Goal: Task Accomplishment & Management: Manage account settings

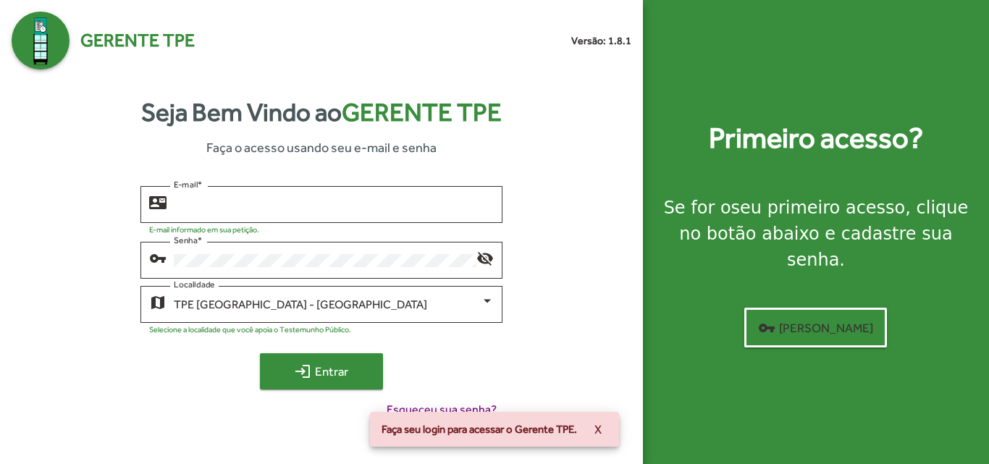
type input "**********"
click at [343, 378] on span "login Entrar" at bounding box center [321, 371] width 97 height 26
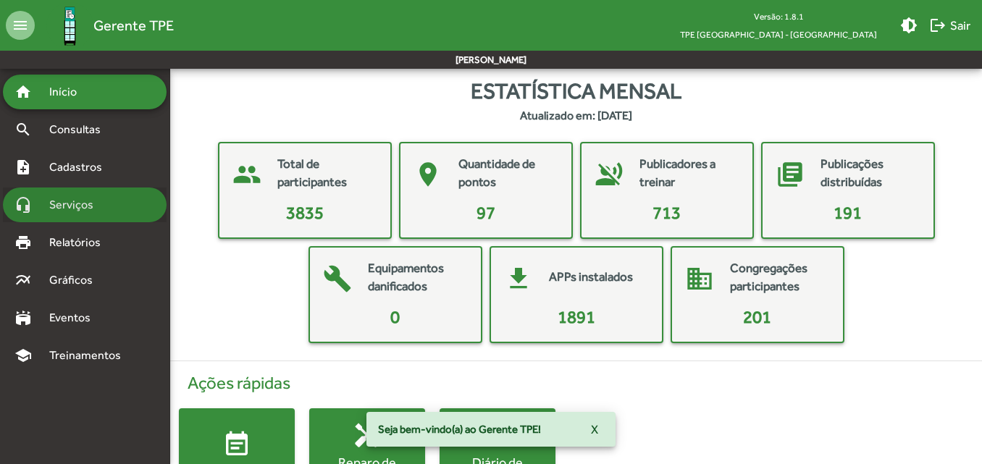
click at [84, 217] on div "headset_mic Serviços" at bounding box center [85, 204] width 164 height 35
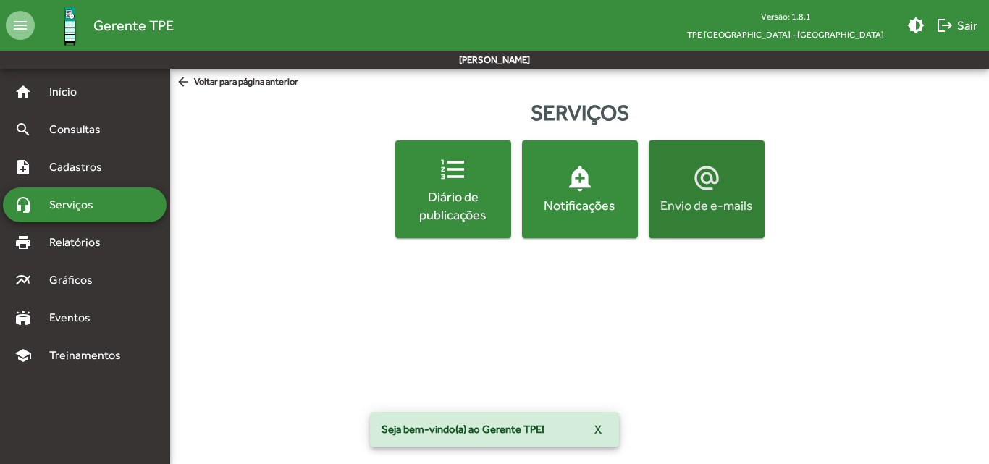
click at [701, 218] on button "alternate_email Envio de e-mails" at bounding box center [707, 189] width 116 height 98
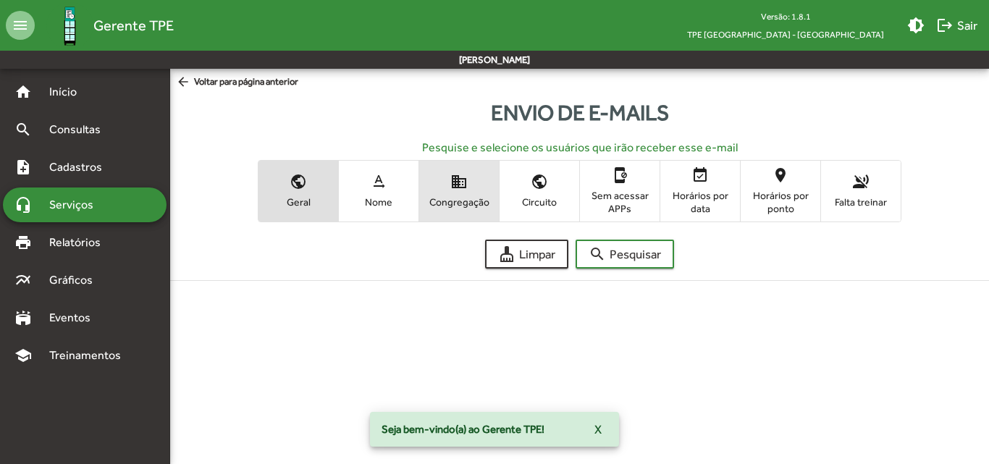
click at [456, 210] on span "domain Congregação" at bounding box center [459, 190] width 80 height 47
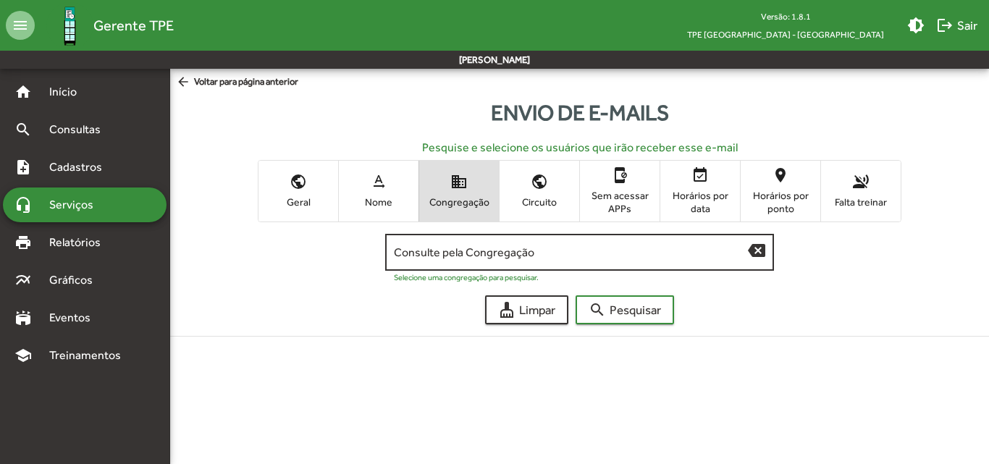
click at [487, 255] on input "Consulte pela Congregação" at bounding box center [571, 252] width 355 height 13
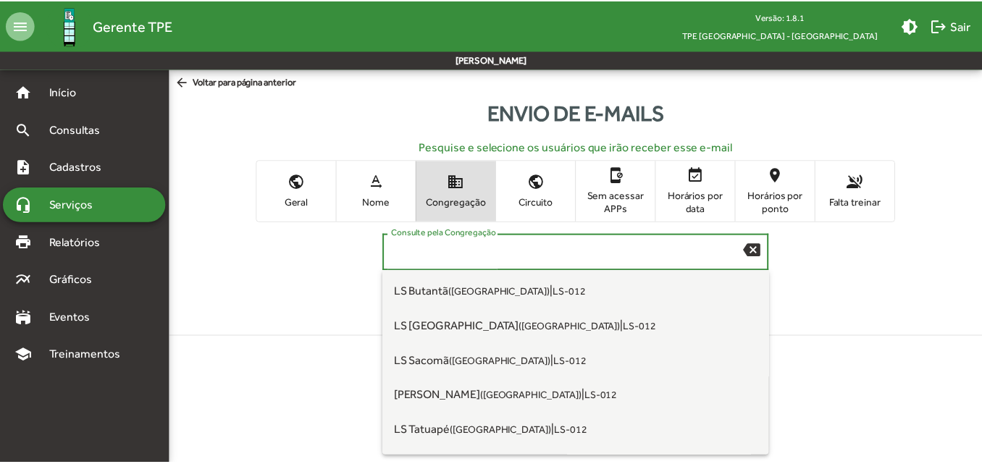
scroll to position [3909, 0]
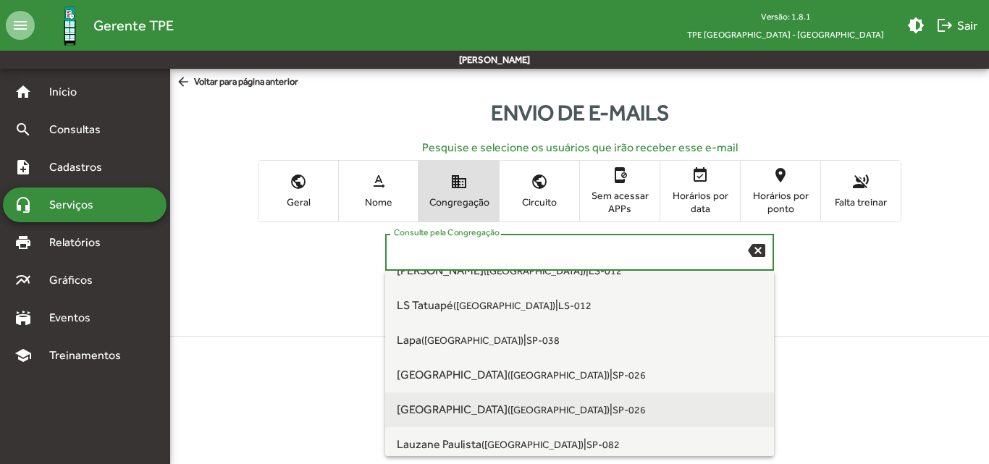
click at [476, 405] on span "[GEOGRAPHIC_DATA] ([GEOGRAPHIC_DATA] [GEOGRAPHIC_DATA])" at bounding box center [503, 409] width 213 height 14
type input "**********"
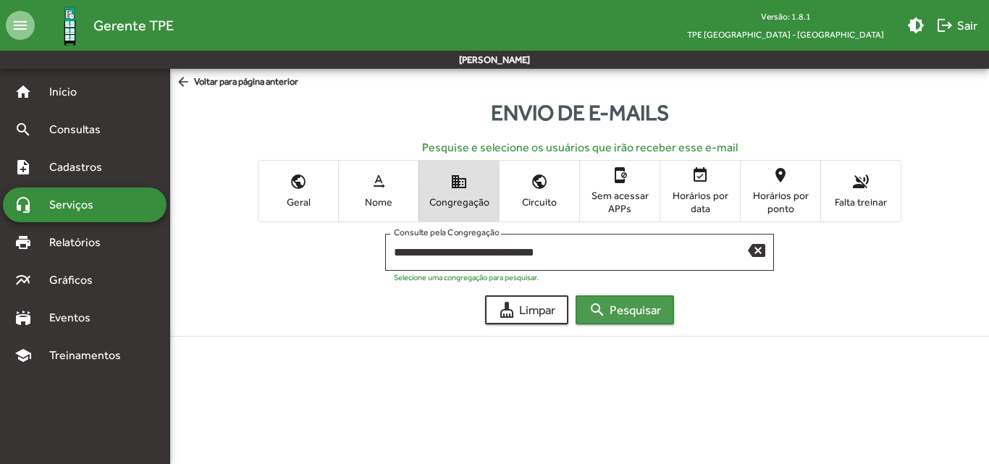
click at [627, 316] on span "search Pesquisar" at bounding box center [625, 310] width 72 height 26
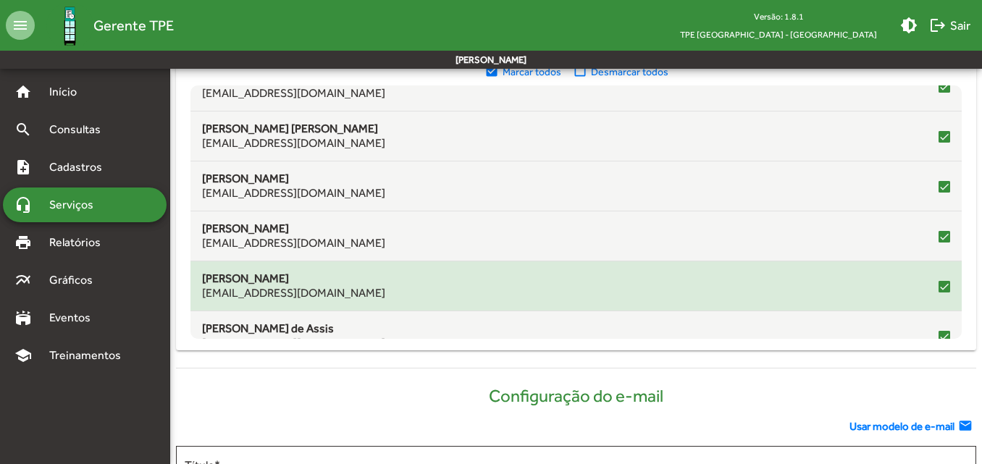
scroll to position [0, 0]
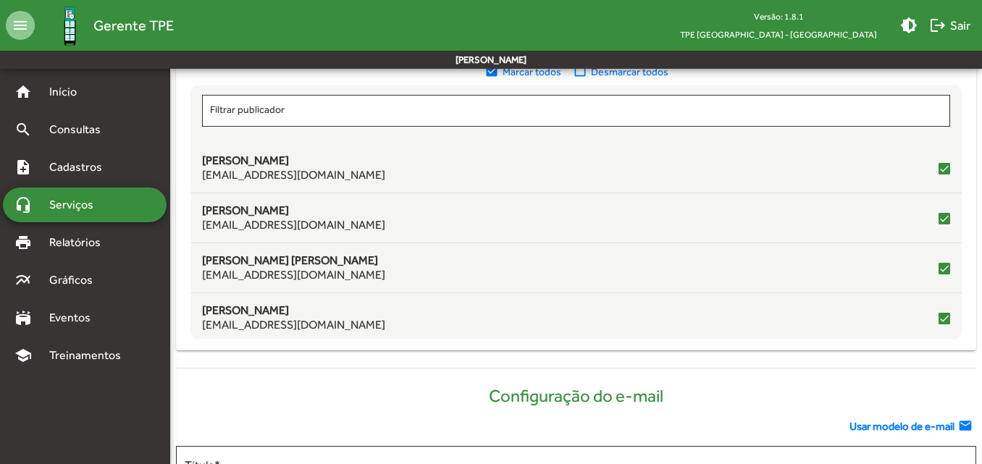
click at [580, 74] on mat-icon "check_box_outline_blank" at bounding box center [582, 72] width 18 height 16
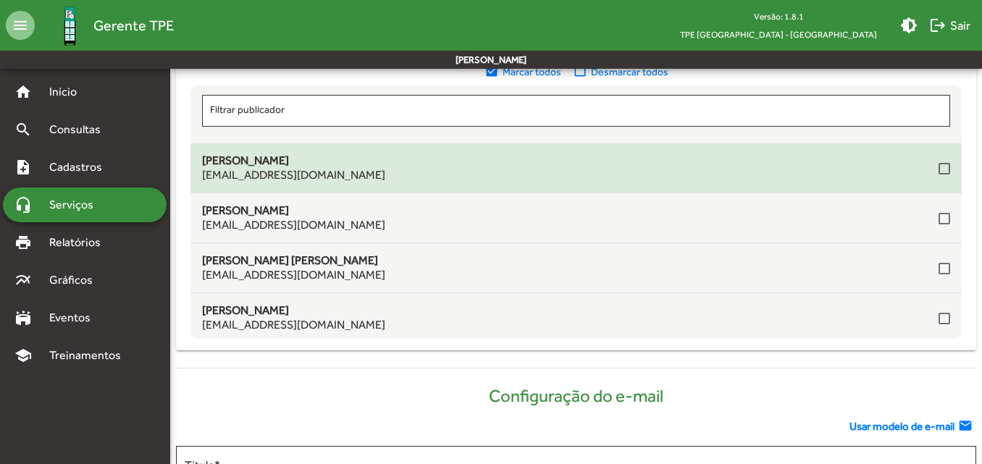
click at [942, 167] on div "[PERSON_NAME] [EMAIL_ADDRESS][DOMAIN_NAME]" at bounding box center [575, 167] width 771 height 29
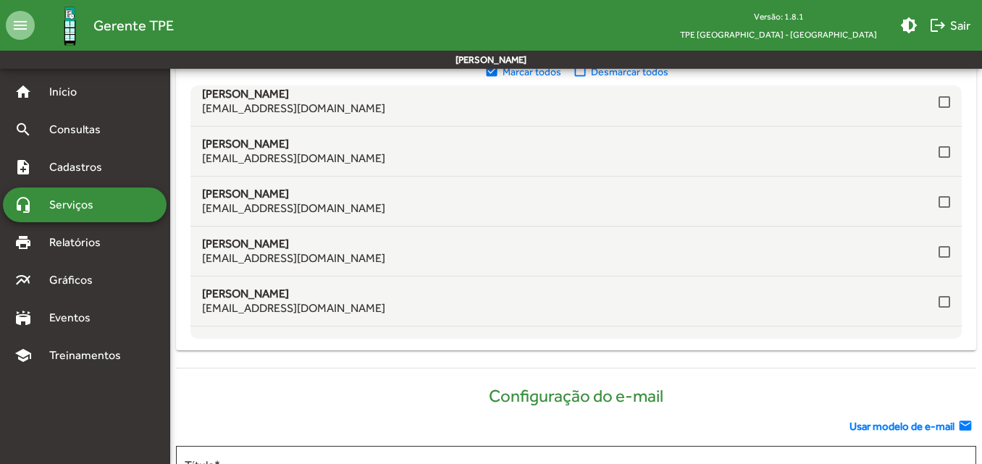
scroll to position [651, 0]
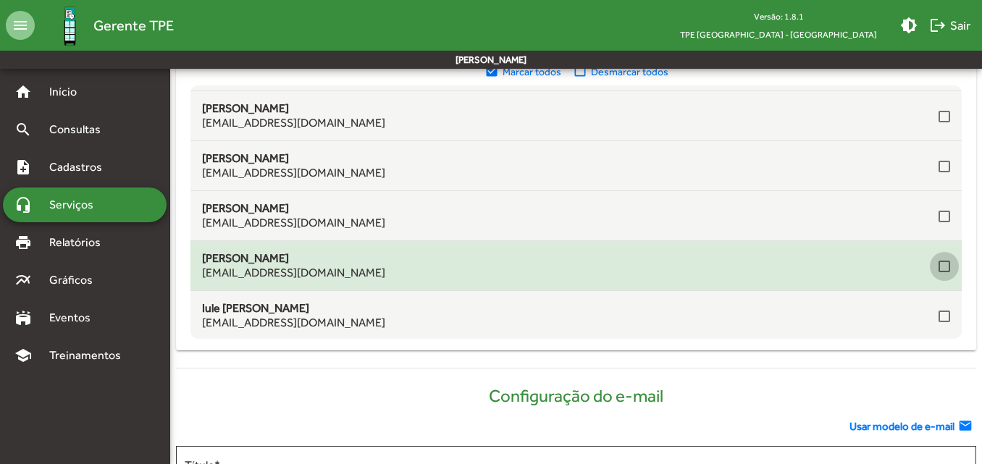
click at [938, 262] on div at bounding box center [944, 267] width 12 height 12
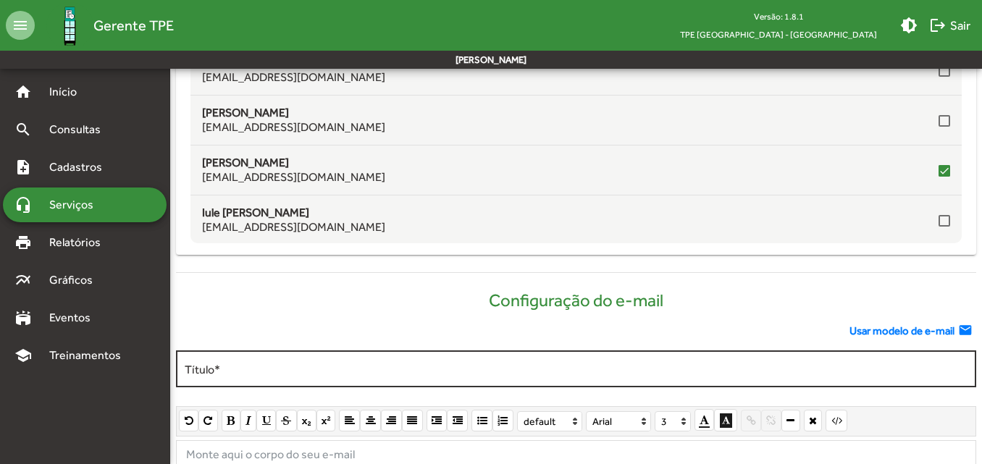
scroll to position [579, 0]
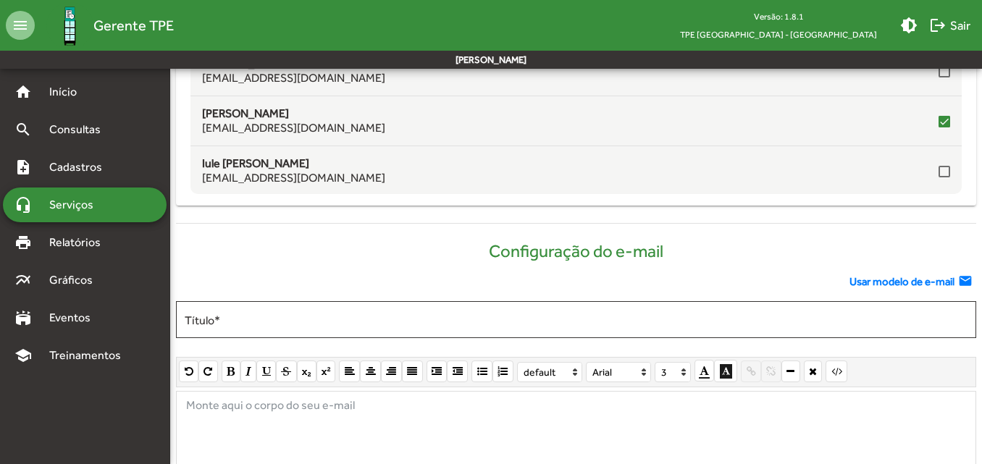
click at [864, 279] on span "Usar modelo de e-mail" at bounding box center [901, 282] width 105 height 17
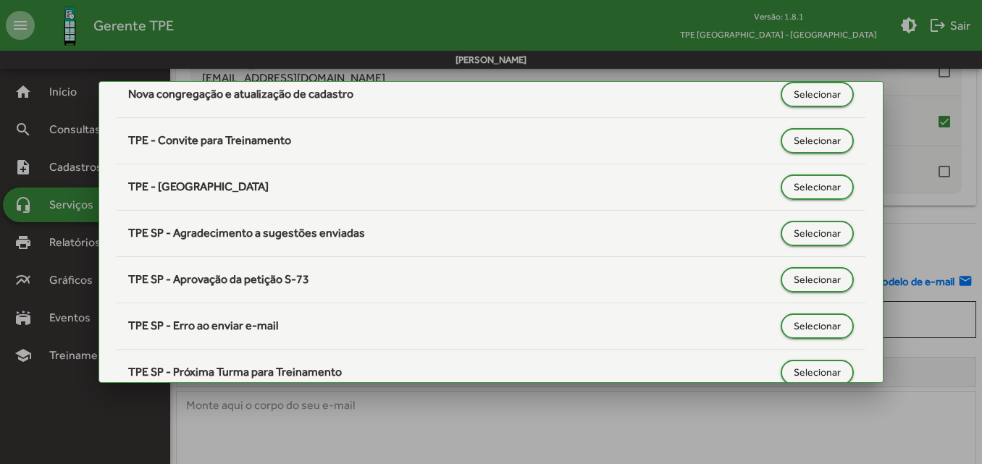
scroll to position [289, 0]
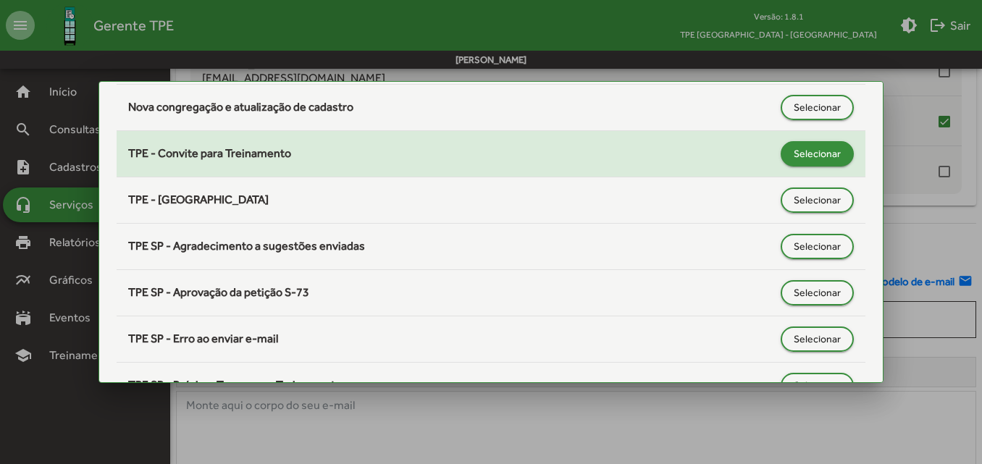
click at [799, 150] on span "Selecionar" at bounding box center [816, 153] width 47 height 26
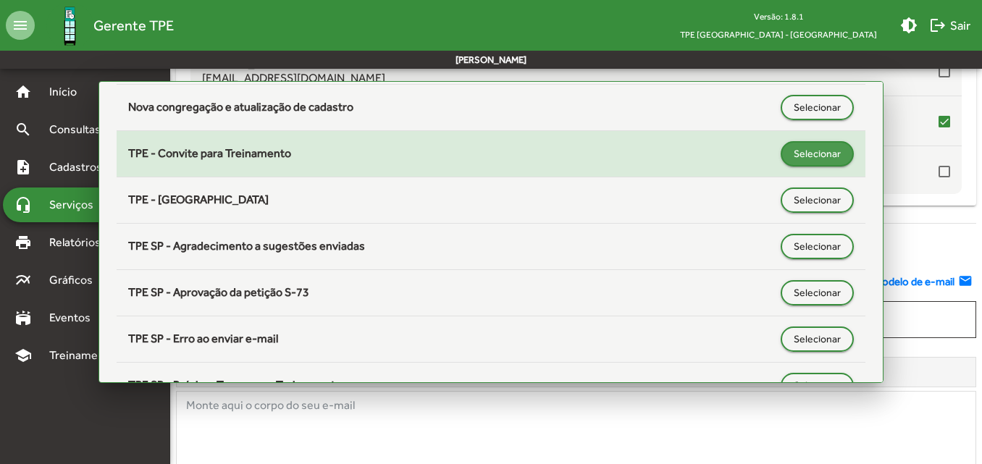
type input "**********"
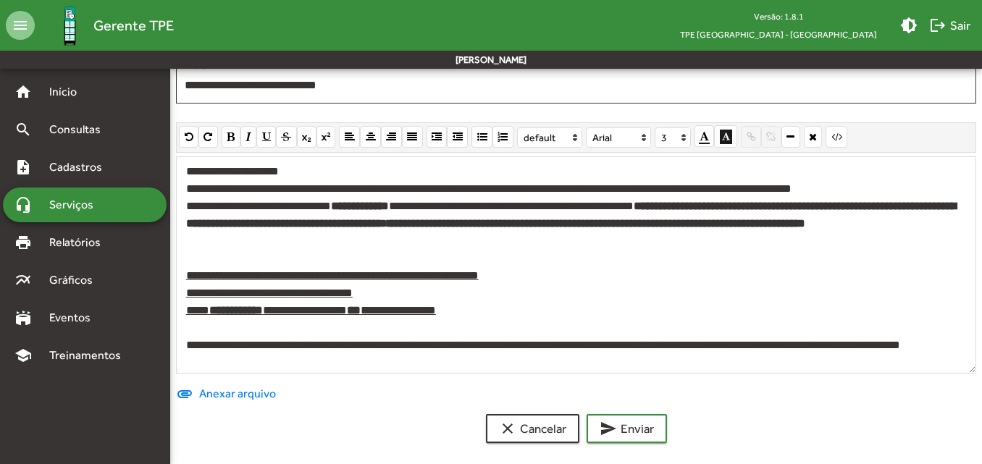
scroll to position [822, 0]
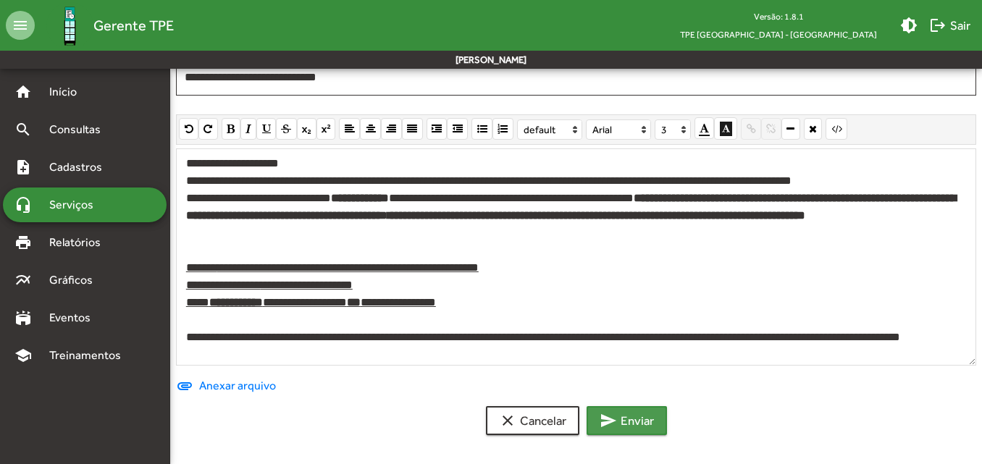
click at [625, 413] on span "send Enviar" at bounding box center [626, 421] width 54 height 26
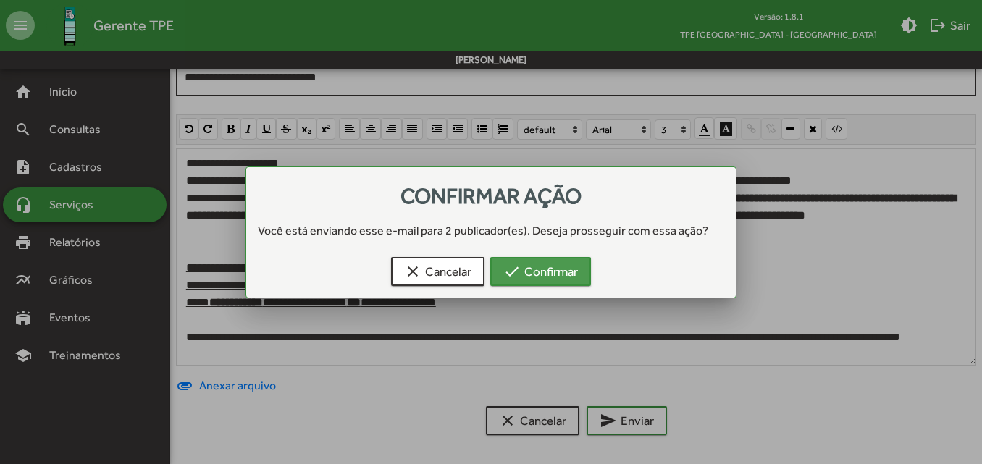
click at [565, 276] on span "check Confirmar" at bounding box center [540, 271] width 75 height 26
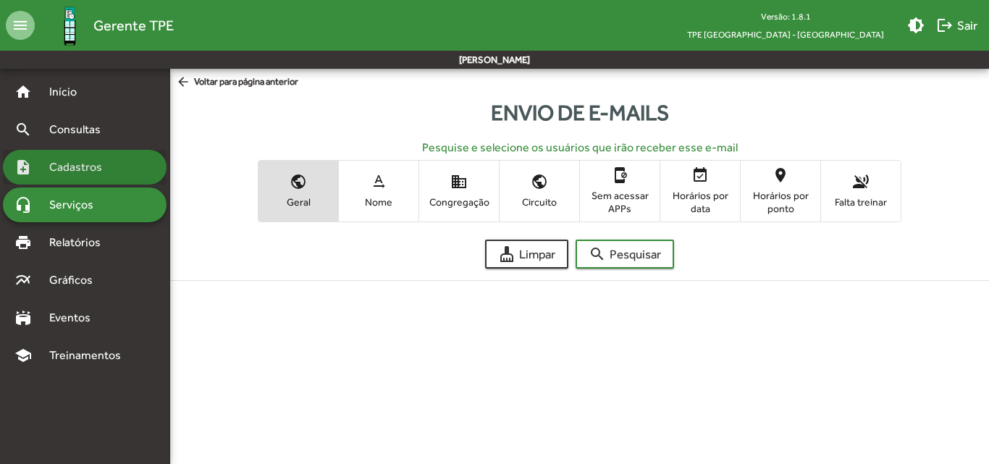
click at [63, 169] on span "Cadastros" at bounding box center [81, 167] width 80 height 17
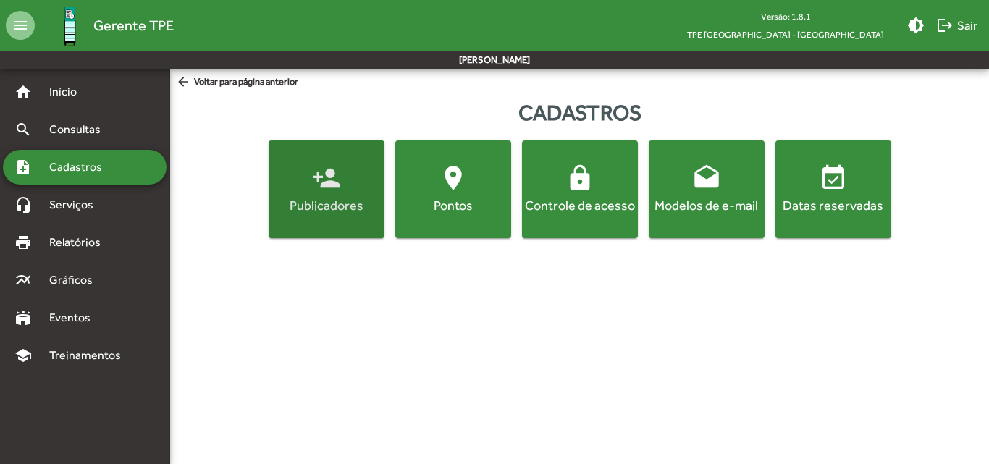
click at [335, 215] on button "person_add Publicadores" at bounding box center [327, 189] width 116 height 98
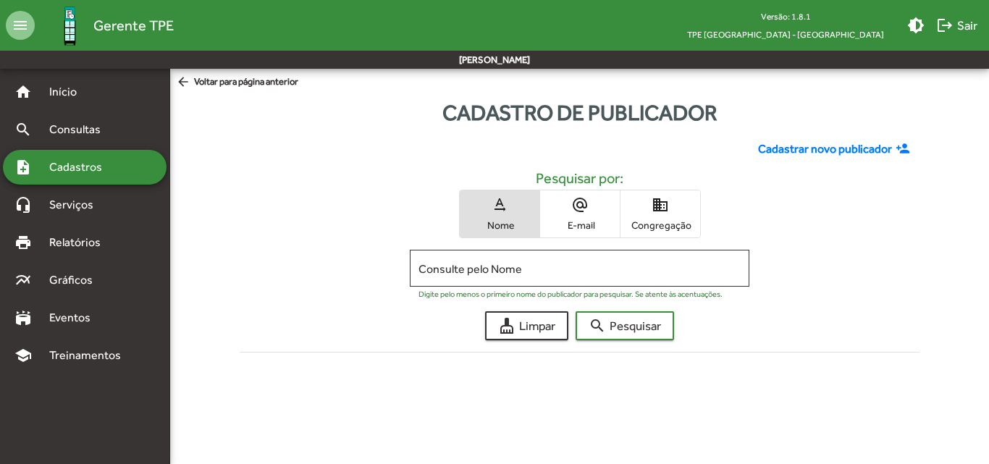
click at [645, 211] on span "domain Congregação" at bounding box center [660, 213] width 80 height 47
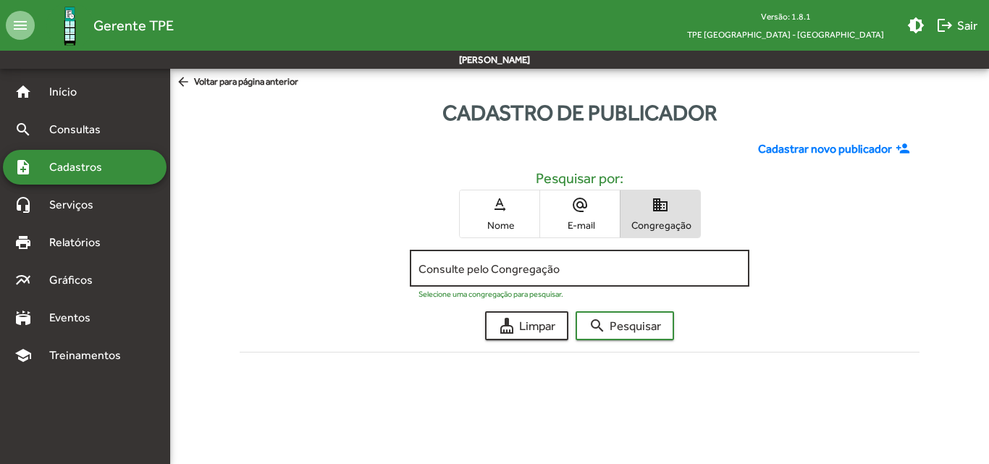
click at [526, 262] on input "Consulte pelo Congregação" at bounding box center [579, 268] width 322 height 13
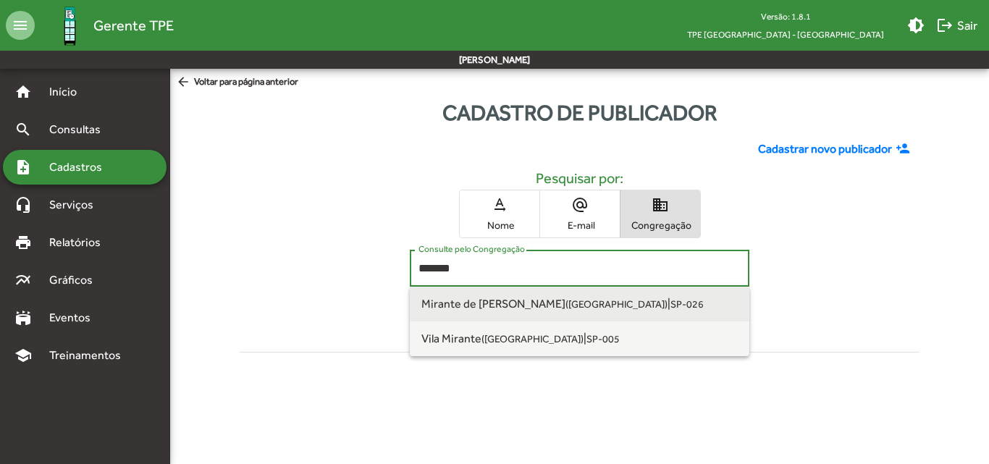
click at [565, 306] on small "([GEOGRAPHIC_DATA])" at bounding box center [616, 304] width 102 height 12
type input "**********"
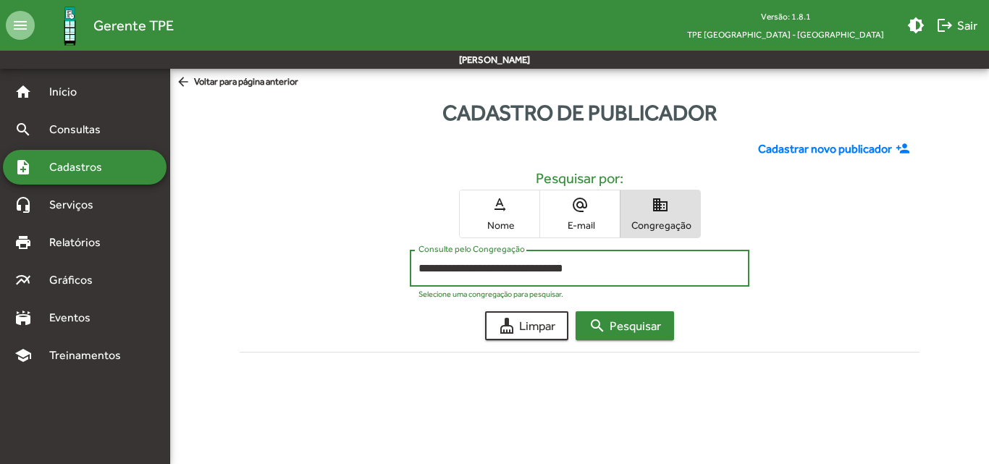
click at [620, 334] on span "search Pesquisar" at bounding box center [625, 326] width 72 height 26
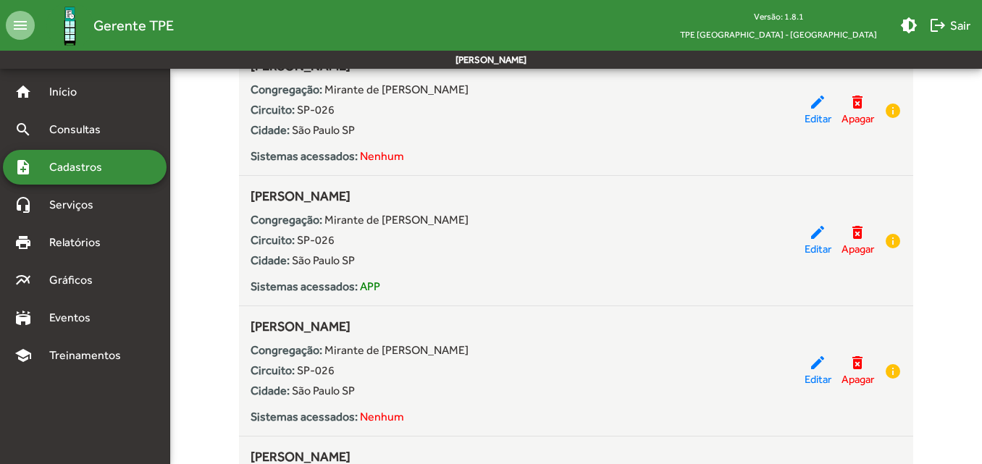
scroll to position [1158, 0]
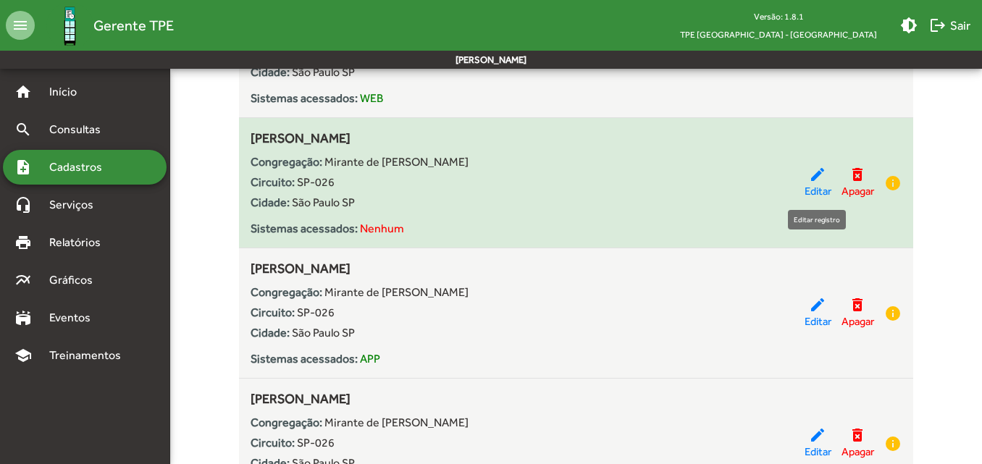
click at [819, 173] on mat-icon "edit" at bounding box center [817, 174] width 17 height 17
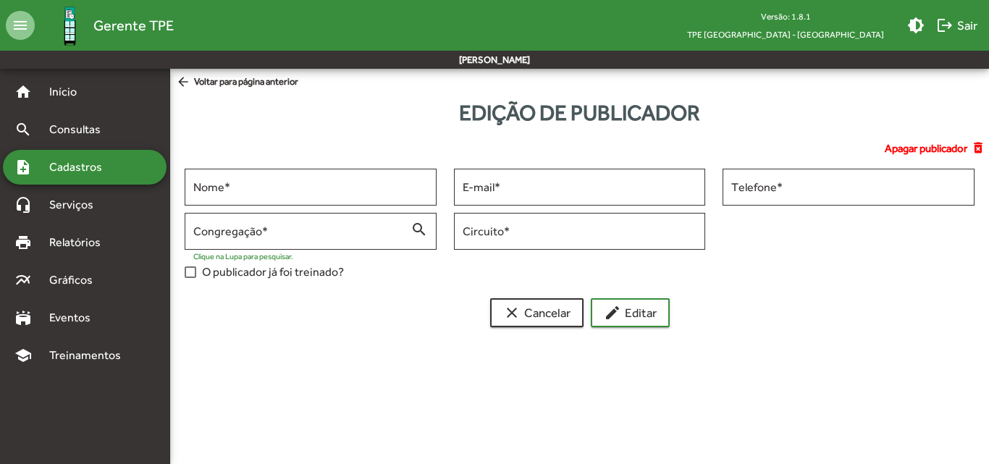
type input "**********"
type input "******"
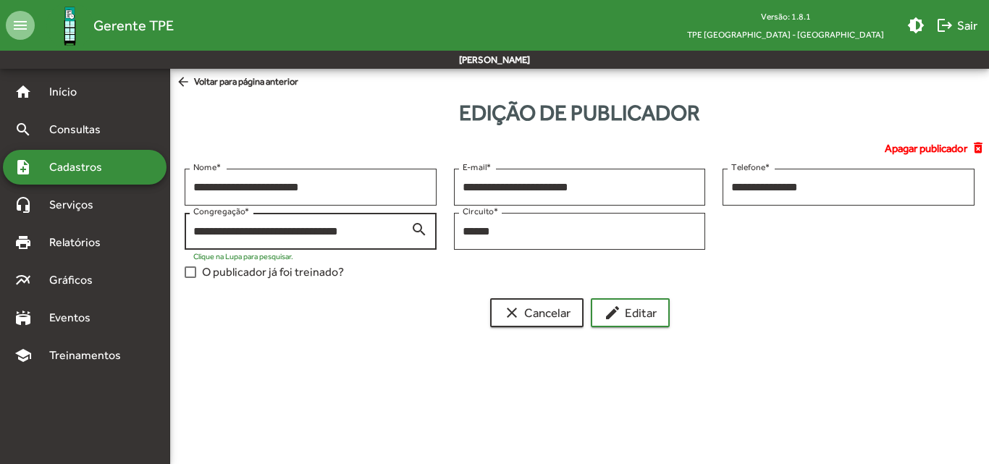
click at [412, 227] on mat-icon "search" at bounding box center [418, 228] width 17 height 17
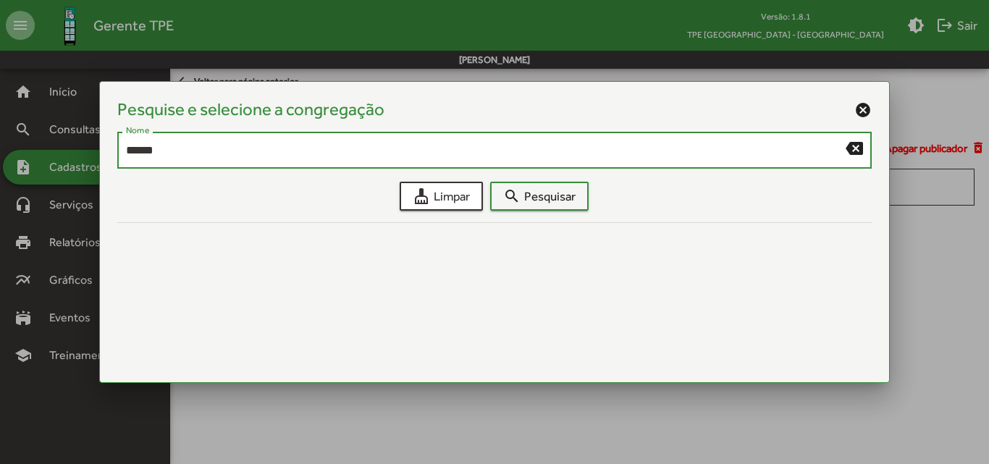
type input "******"
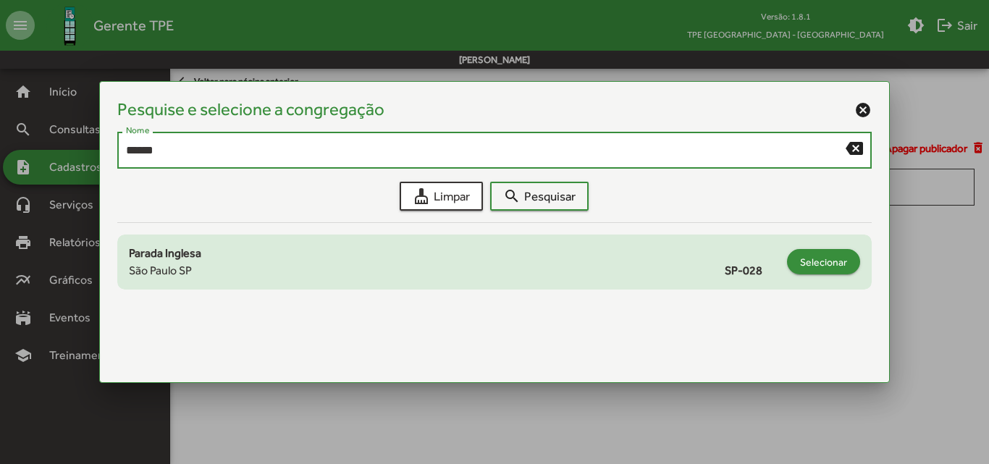
click at [830, 256] on span "Selecionar" at bounding box center [823, 262] width 47 height 26
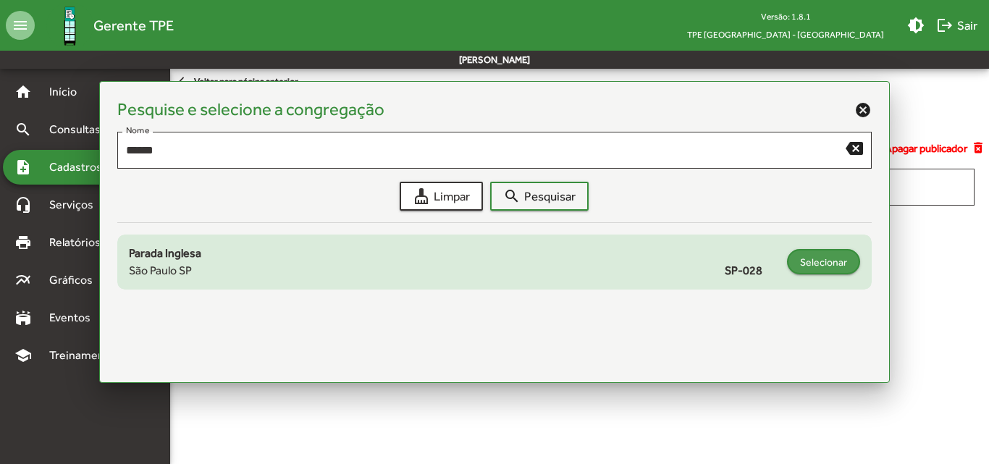
type input "**********"
type input "******"
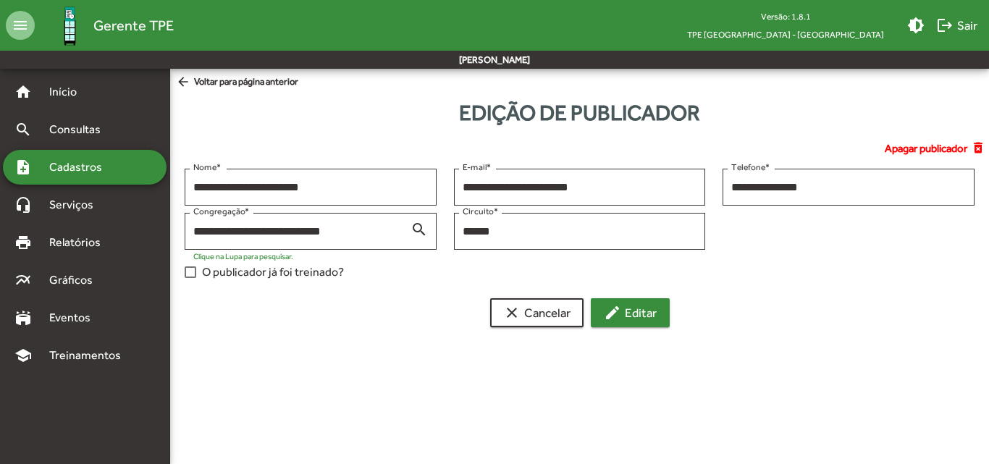
click at [626, 319] on span "edit Editar" at bounding box center [630, 313] width 53 height 26
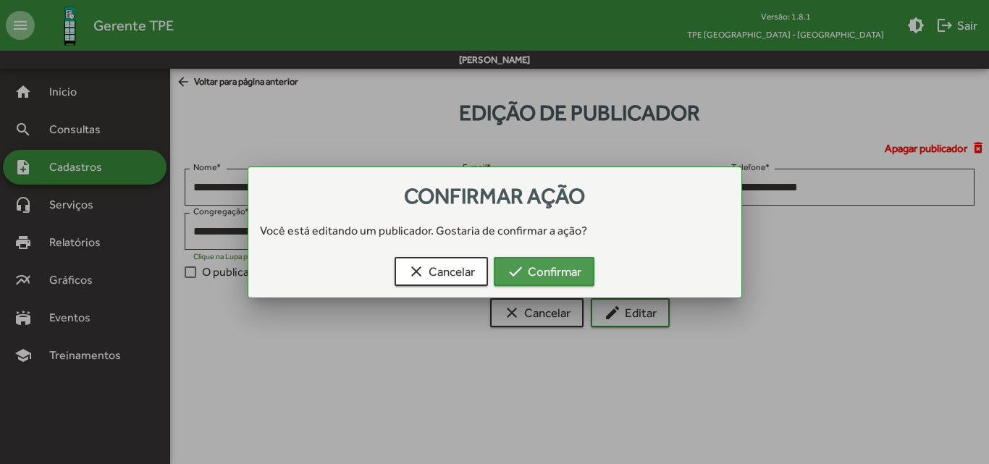
click at [561, 275] on span "check Confirmar" at bounding box center [544, 271] width 75 height 26
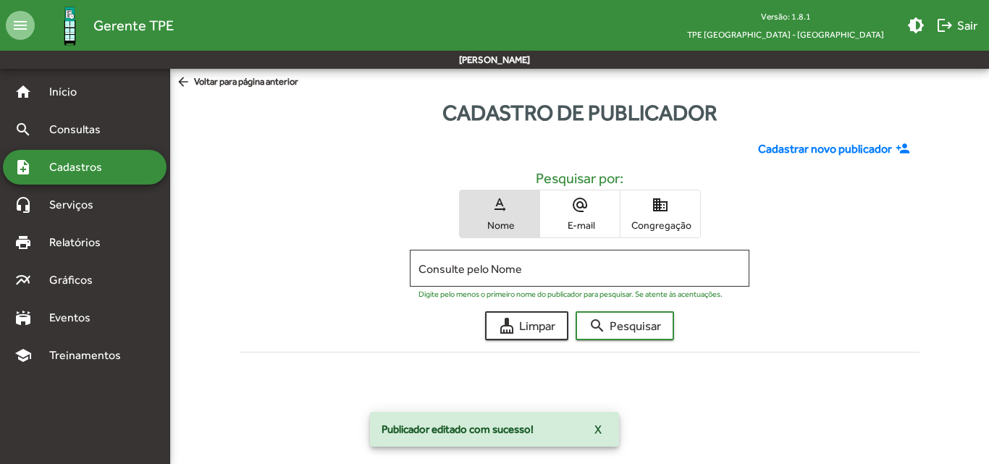
click at [644, 216] on span "domain Congregação" at bounding box center [660, 213] width 80 height 47
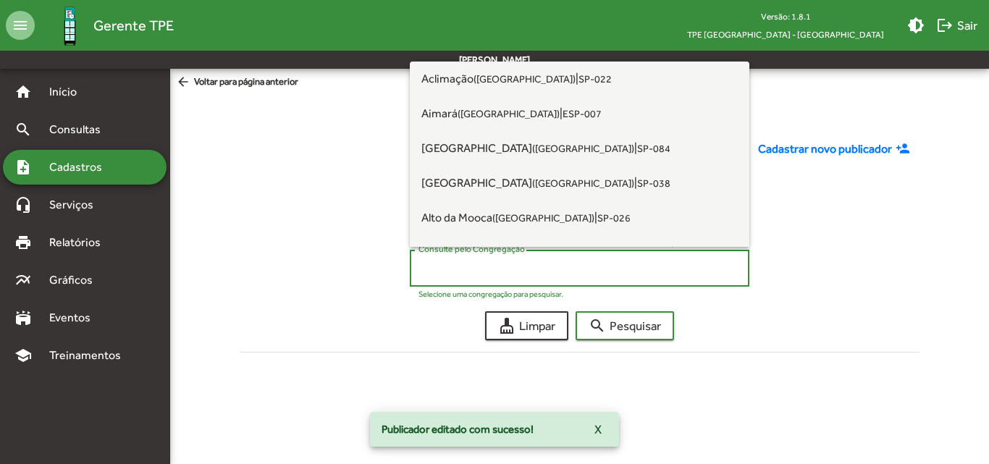
click at [600, 266] on input "Consulte pelo Congregação" at bounding box center [579, 268] width 322 height 13
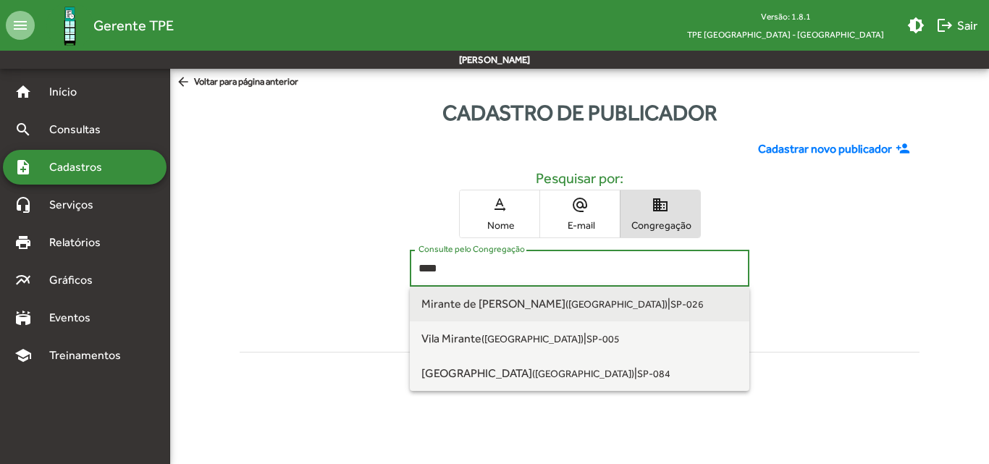
click at [565, 304] on small "([GEOGRAPHIC_DATA])" at bounding box center [616, 304] width 102 height 12
type input "**********"
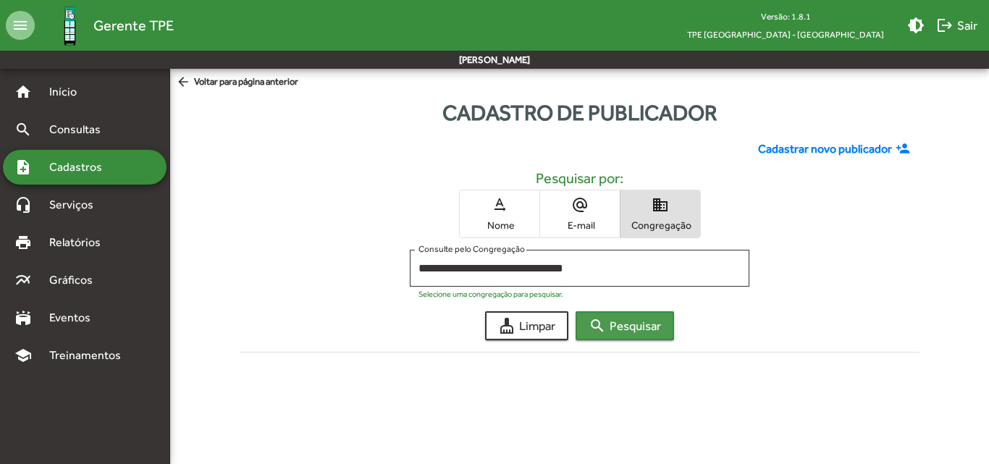
click at [661, 328] on span "search Pesquisar" at bounding box center [625, 326] width 72 height 26
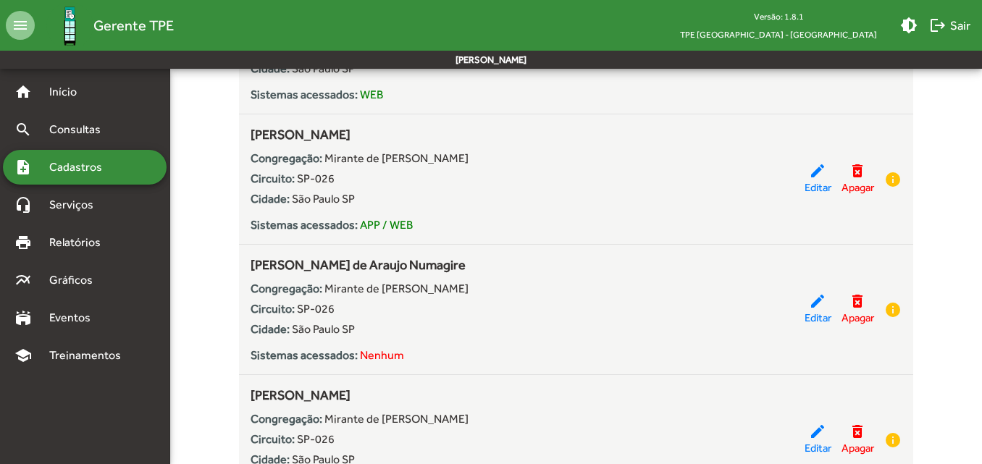
scroll to position [2751, 0]
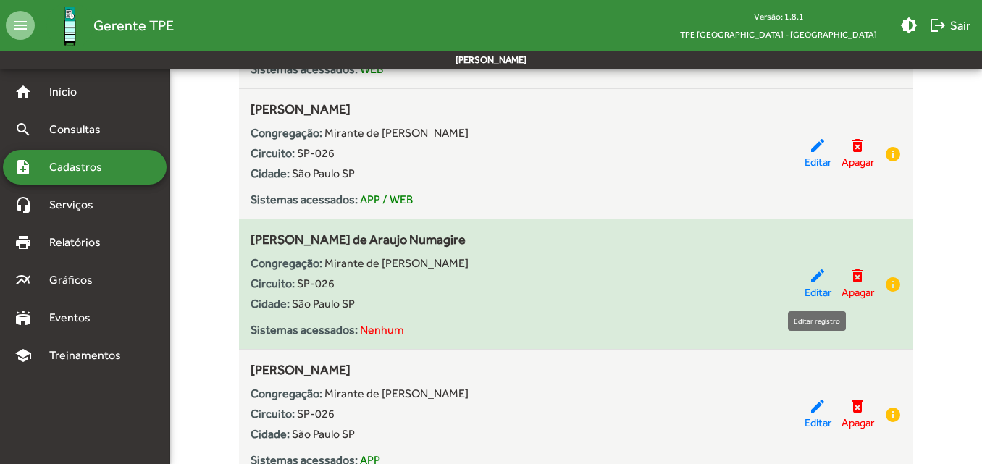
click at [811, 284] on span "Editar" at bounding box center [817, 292] width 27 height 17
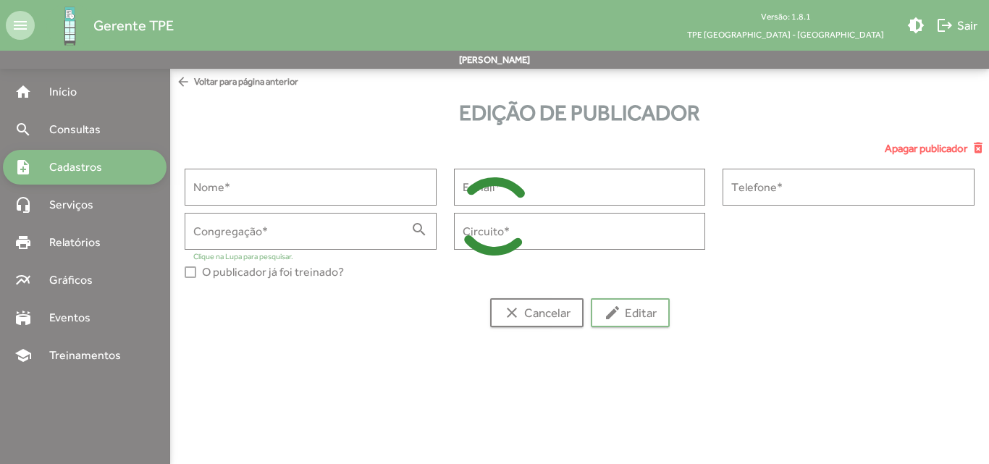
type input "**********"
type input "******"
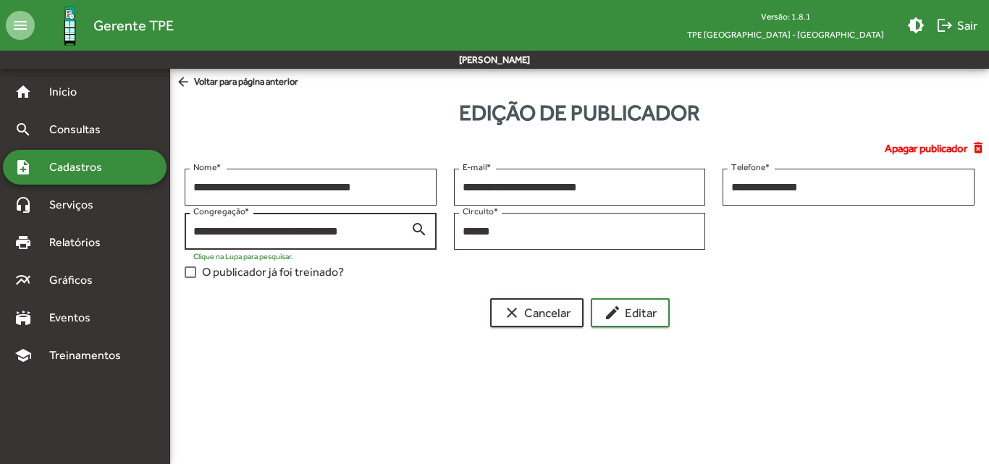
click at [418, 231] on mat-icon "search" at bounding box center [418, 228] width 17 height 17
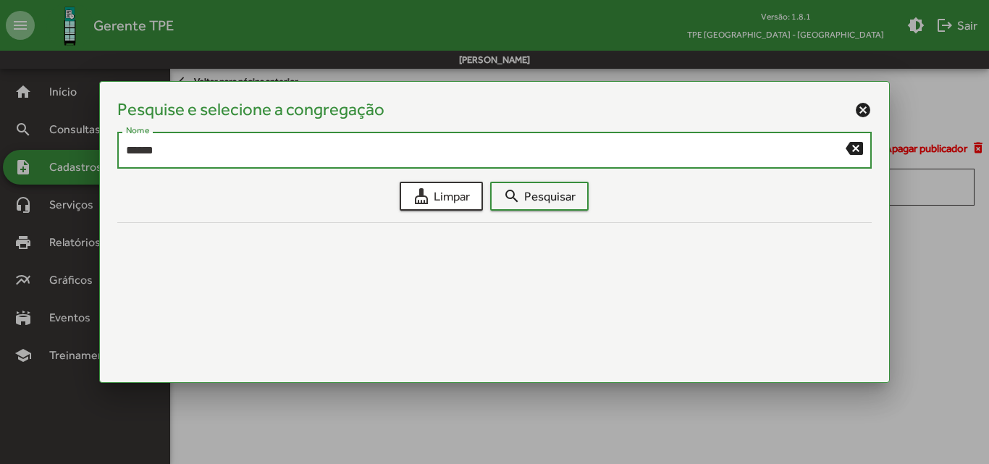
type input "******"
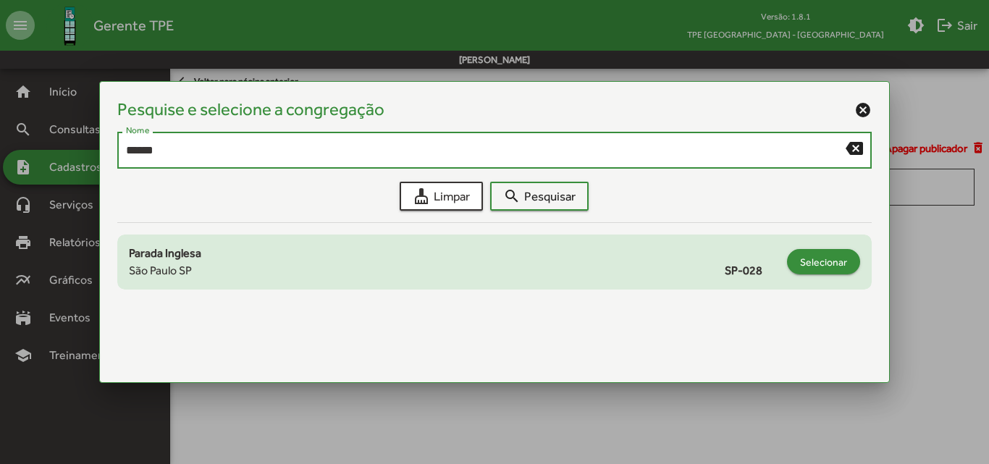
click at [816, 262] on span "Selecionar" at bounding box center [823, 262] width 47 height 26
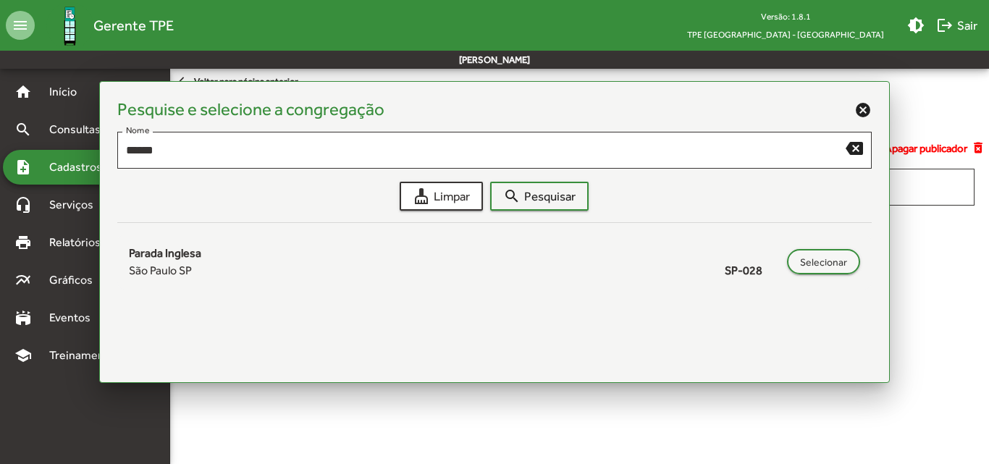
type input "**********"
type input "******"
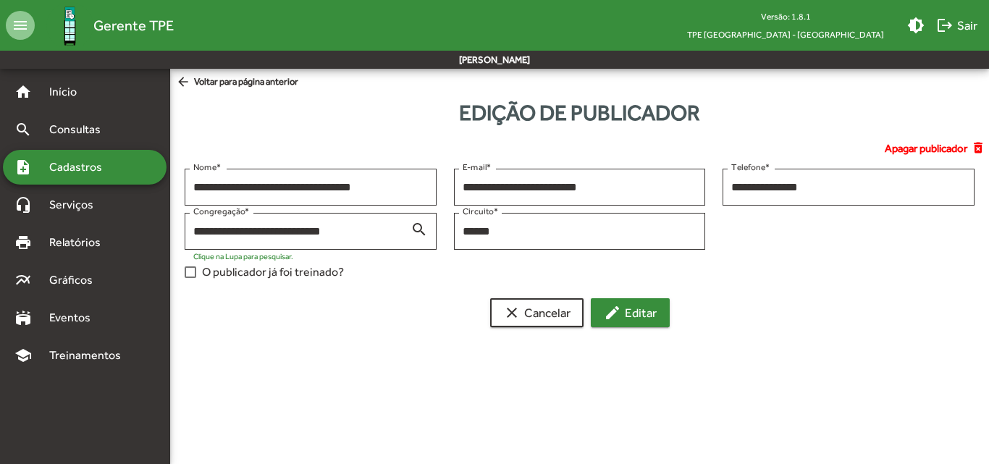
click at [627, 304] on span "edit Editar" at bounding box center [630, 313] width 53 height 26
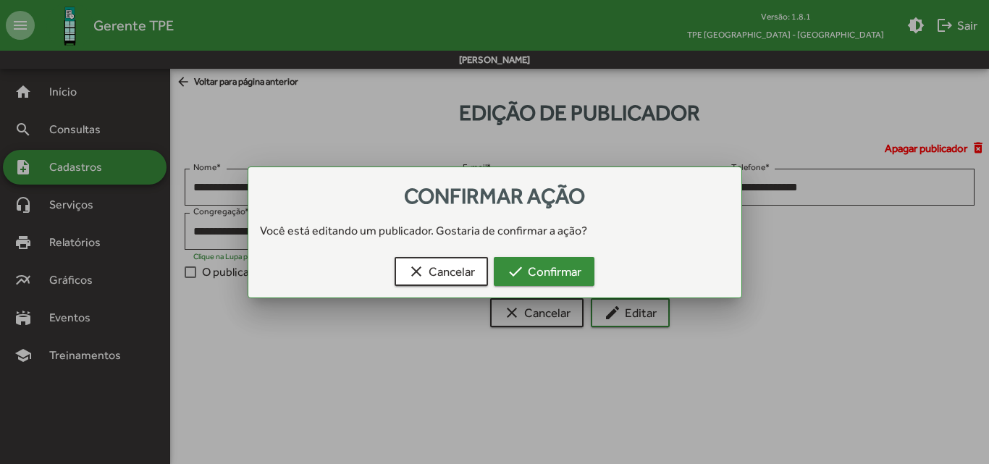
click at [574, 268] on span "check Confirmar" at bounding box center [544, 271] width 75 height 26
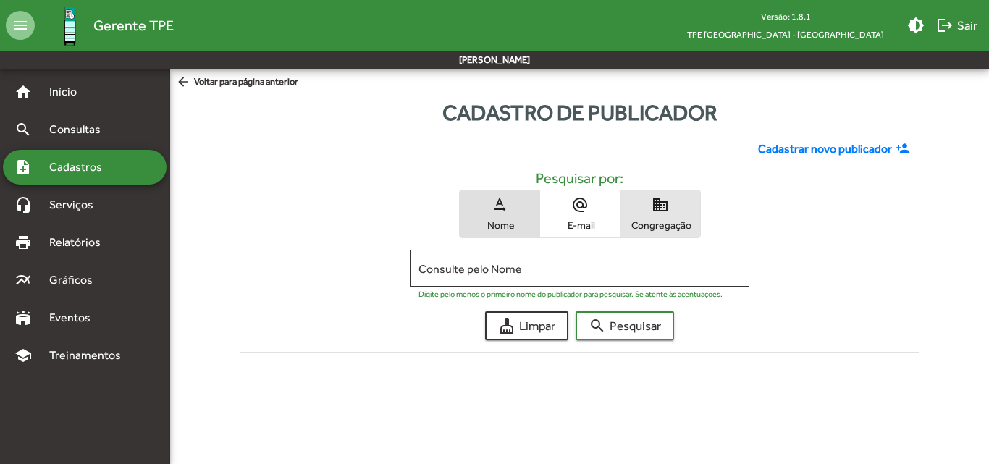
click at [657, 227] on span "Congregação" at bounding box center [660, 225] width 72 height 13
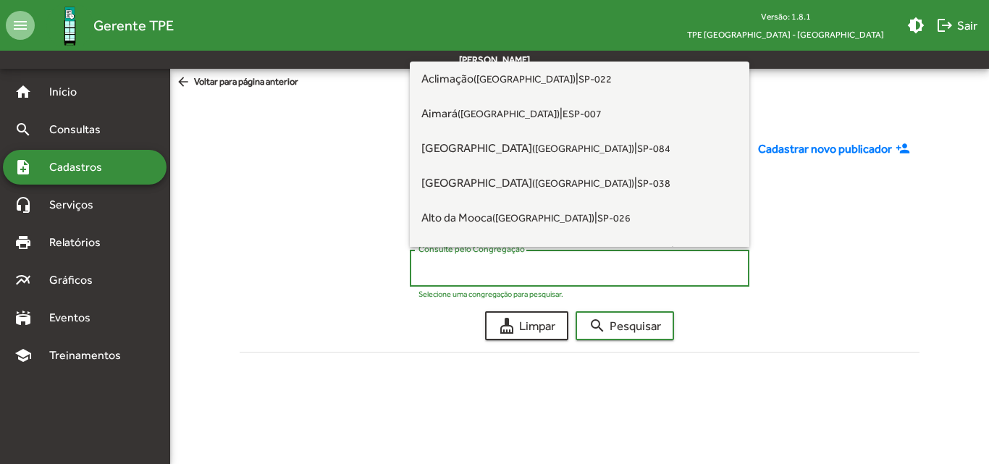
click at [473, 264] on input "Consulte pelo Congregação" at bounding box center [579, 268] width 322 height 13
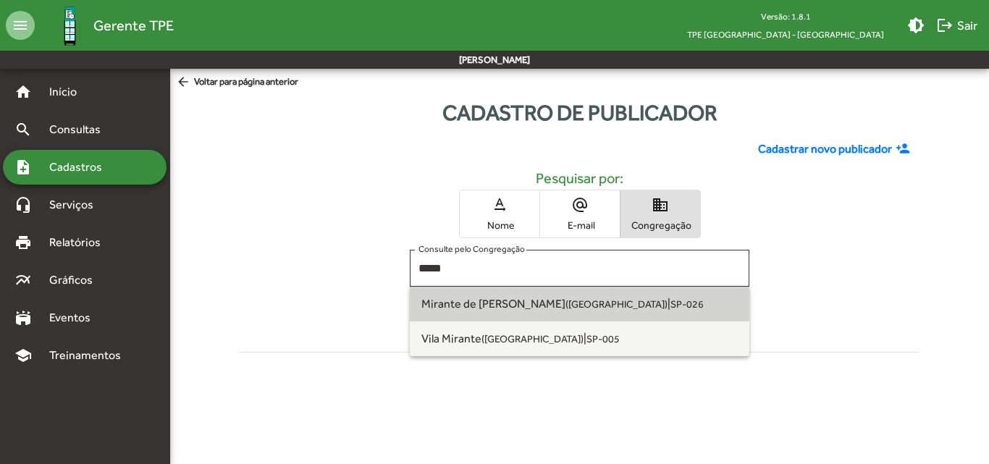
click at [565, 304] on small "([GEOGRAPHIC_DATA])" at bounding box center [616, 304] width 102 height 12
type input "**********"
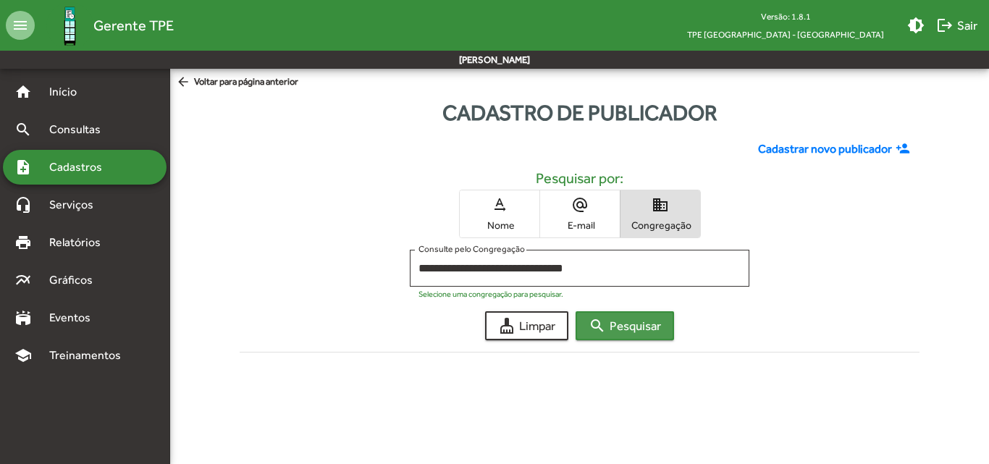
click at [651, 333] on span "search Pesquisar" at bounding box center [625, 326] width 72 height 26
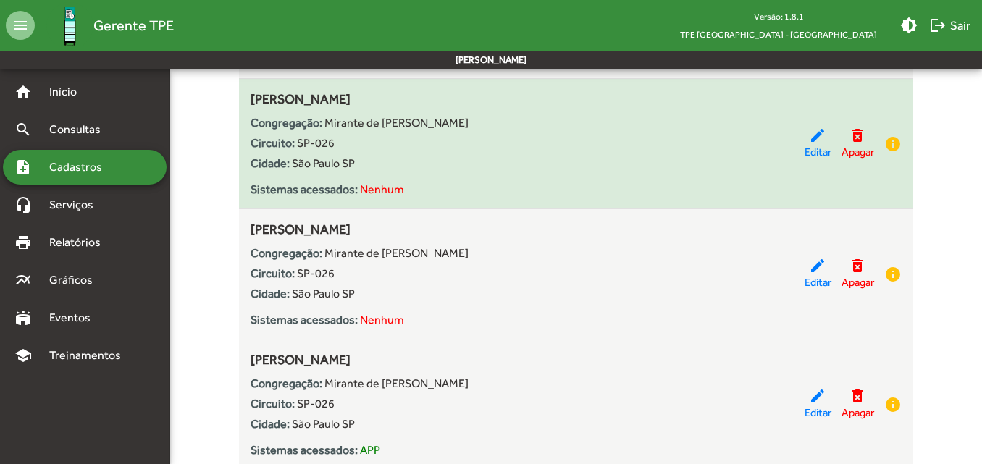
scroll to position [1375, 0]
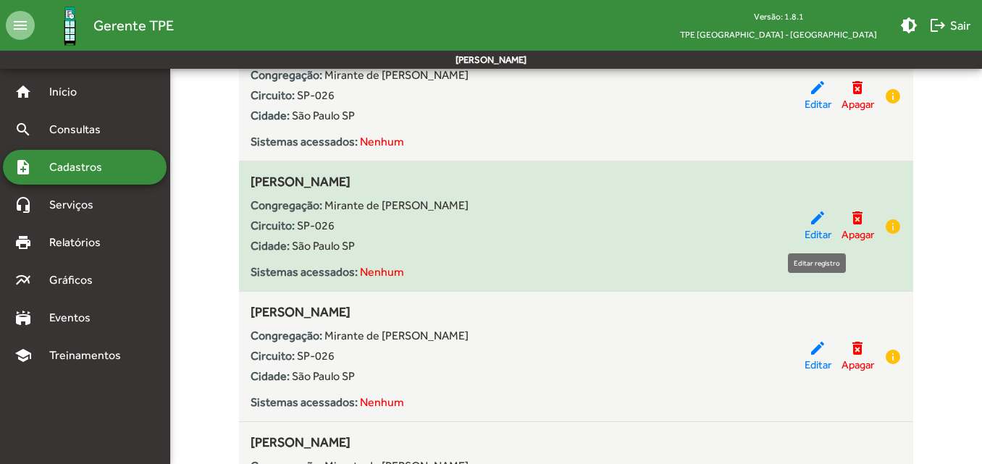
click at [818, 225] on mat-icon "edit" at bounding box center [817, 217] width 17 height 17
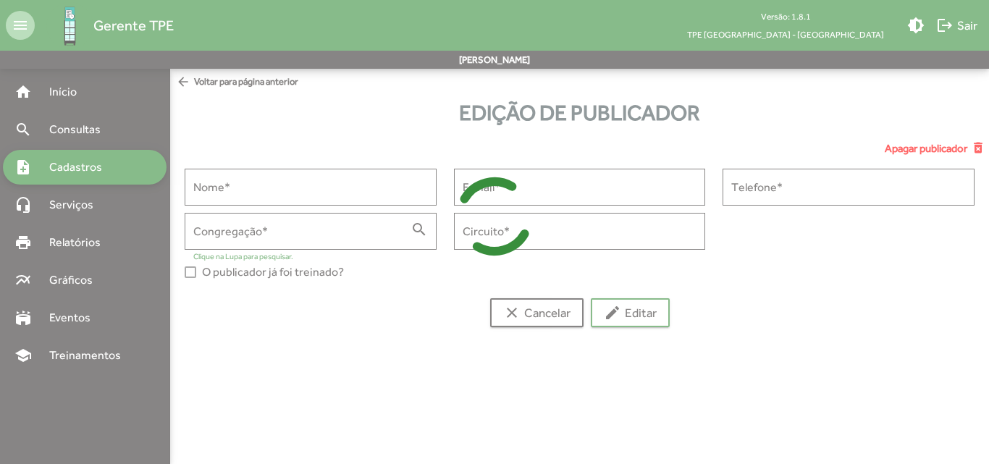
type input "**********"
type input "******"
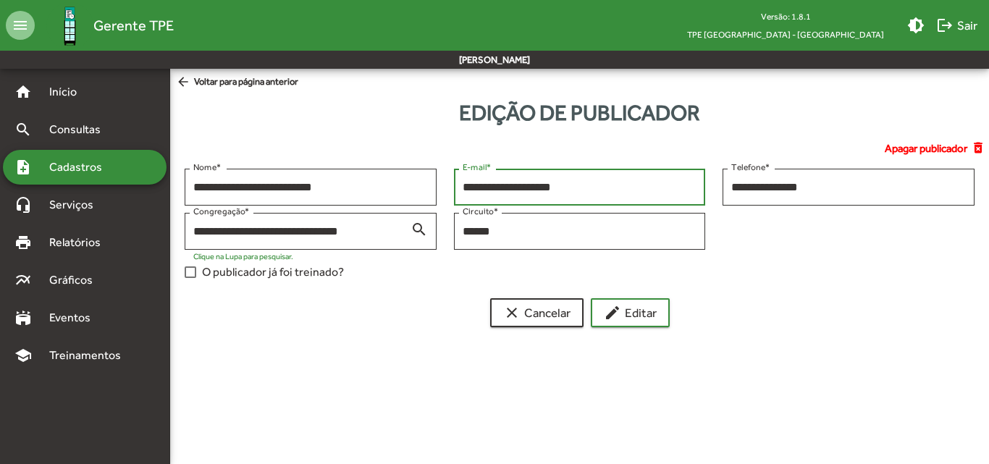
click at [473, 188] on input "**********" at bounding box center [580, 187] width 235 height 13
click at [485, 190] on input "**********" at bounding box center [580, 187] width 235 height 13
click at [497, 190] on input "**********" at bounding box center [580, 187] width 235 height 13
click at [523, 190] on input "**********" at bounding box center [580, 187] width 235 height 13
type input "**********"
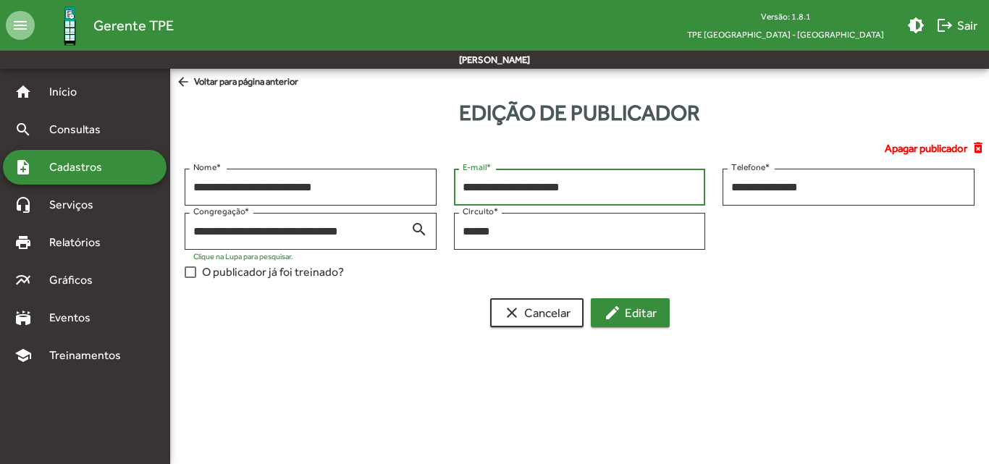
click at [646, 305] on span "edit Editar" at bounding box center [630, 313] width 53 height 26
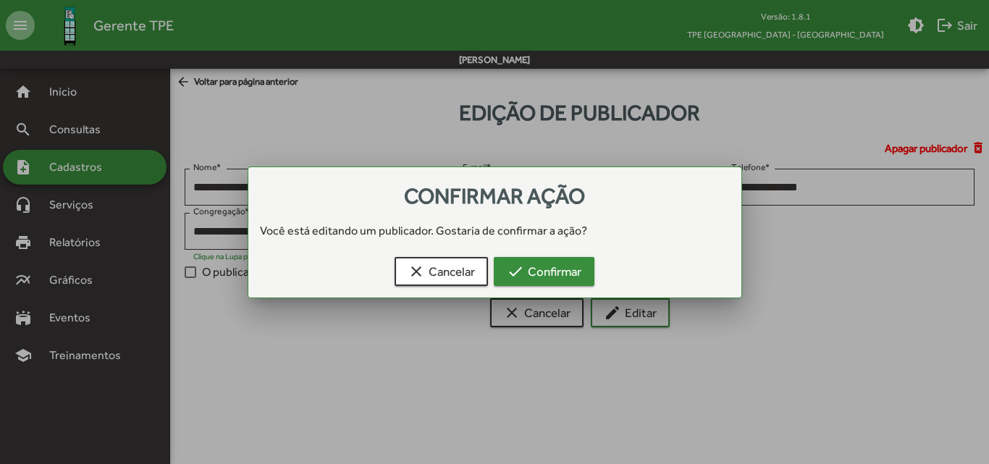
click at [580, 275] on span "check Confirmar" at bounding box center [544, 271] width 75 height 26
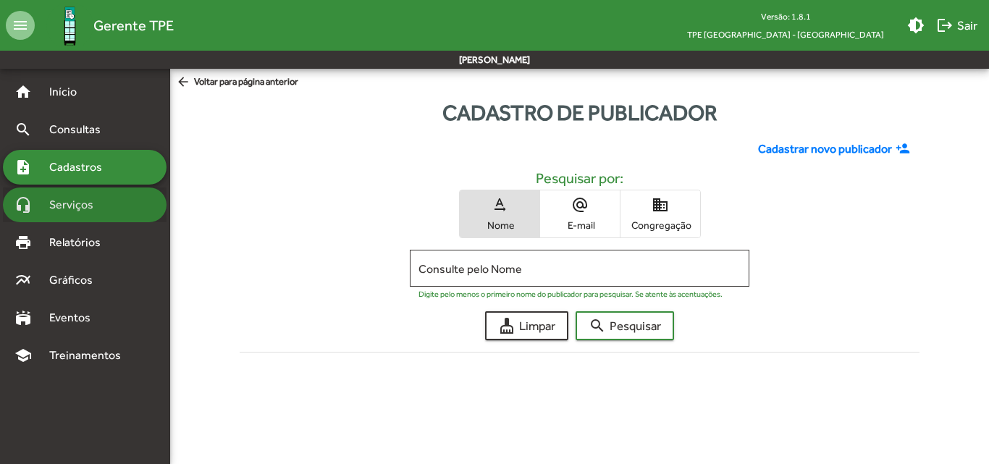
click at [60, 206] on span "Serviços" at bounding box center [77, 204] width 72 height 17
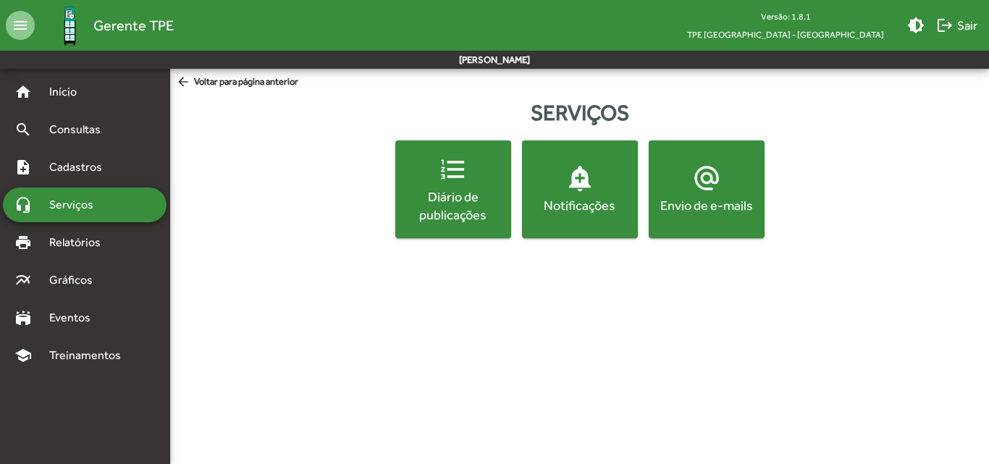
click at [711, 203] on div "Envio de e-mails" at bounding box center [706, 205] width 110 height 18
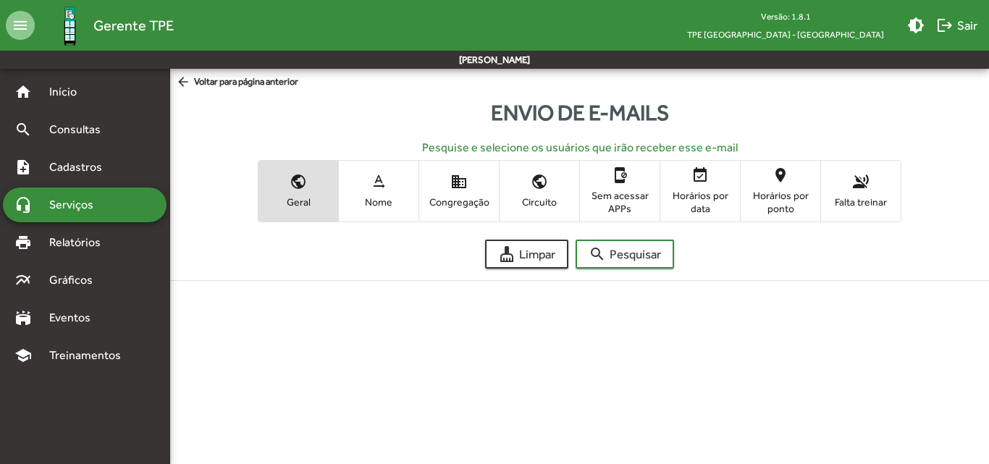
click at [455, 201] on span "Congregação" at bounding box center [459, 201] width 72 height 13
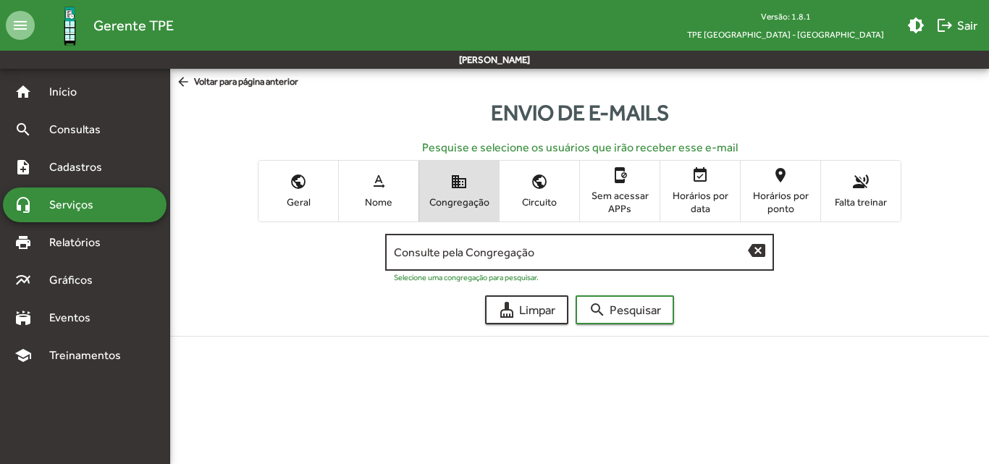
click at [583, 260] on div "Consulte pela Congregação" at bounding box center [571, 251] width 355 height 40
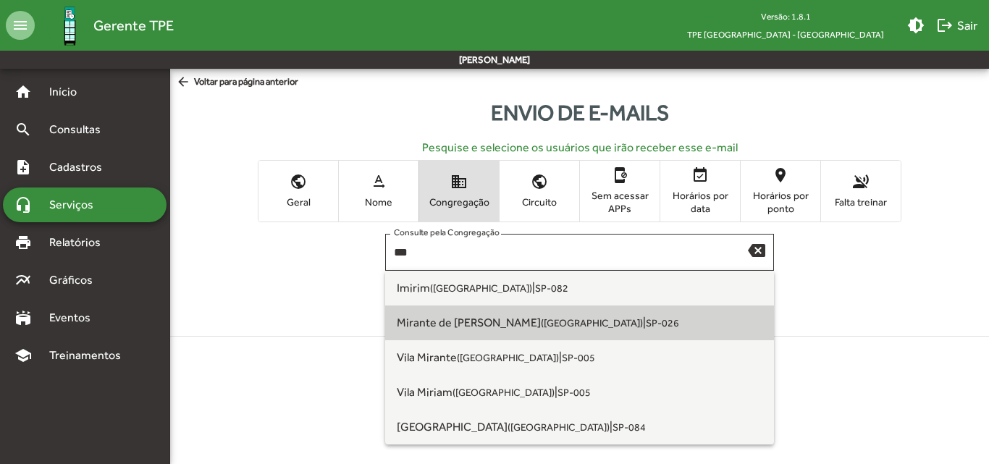
click at [646, 327] on small "SP-026" at bounding box center [662, 323] width 33 height 12
type input "**********"
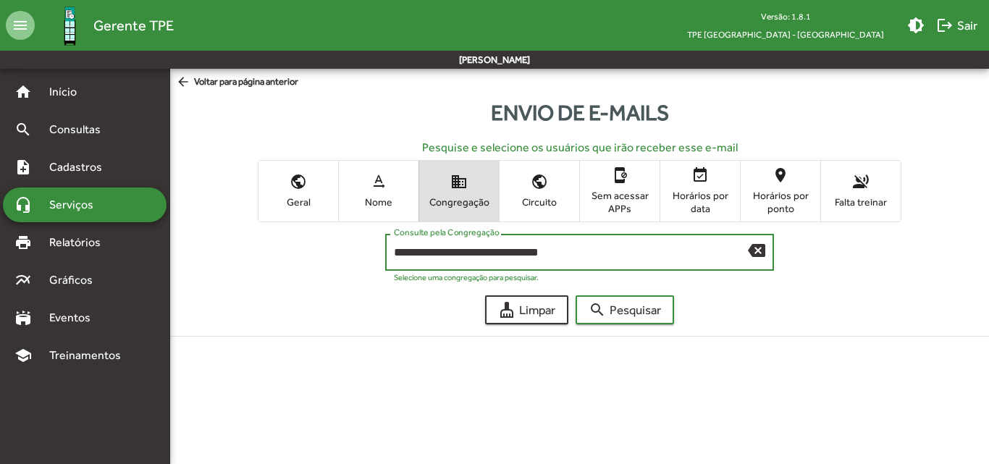
drag, startPoint x: 720, startPoint y: 229, endPoint x: 685, endPoint y: 251, distance: 41.4
click at [730, 228] on form "**********" at bounding box center [579, 273] width 836 height 102
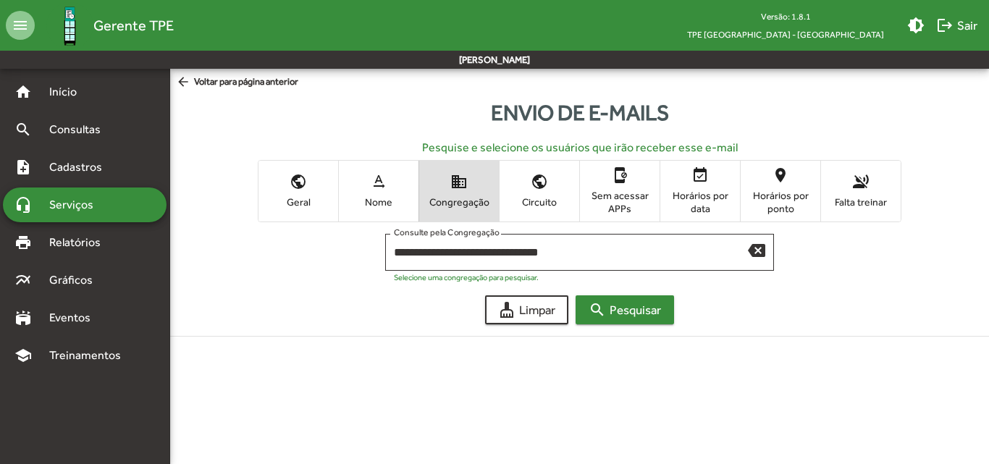
click at [652, 303] on span "search Pesquisar" at bounding box center [625, 310] width 72 height 26
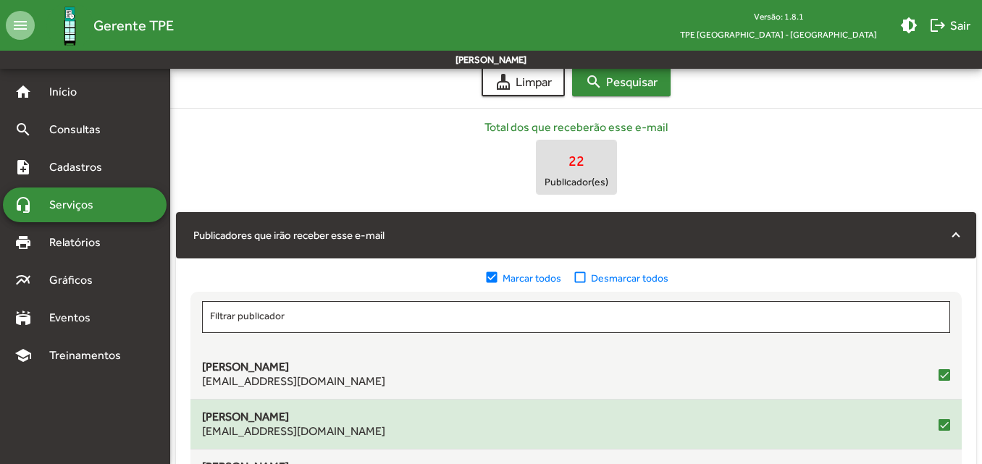
scroll to position [362, 0]
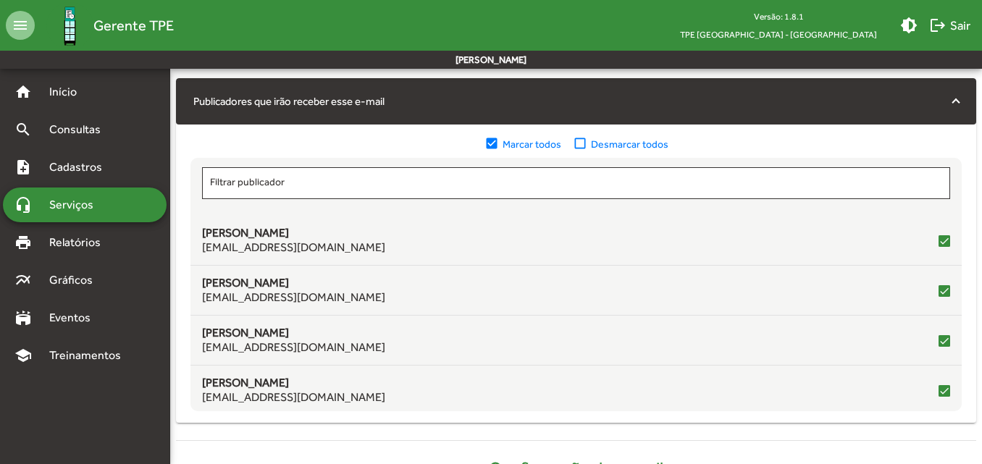
click at [582, 139] on mat-icon "check_box_outline_blank" at bounding box center [582, 144] width 18 height 16
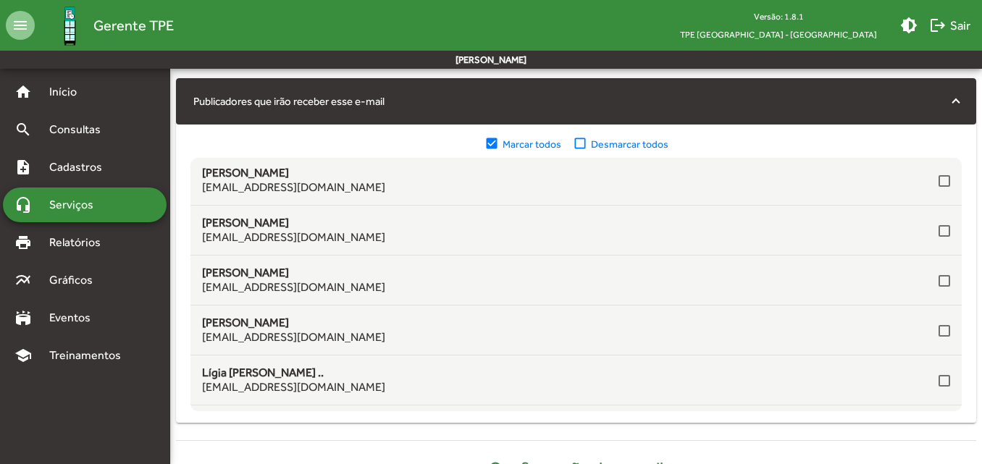
scroll to position [434, 0]
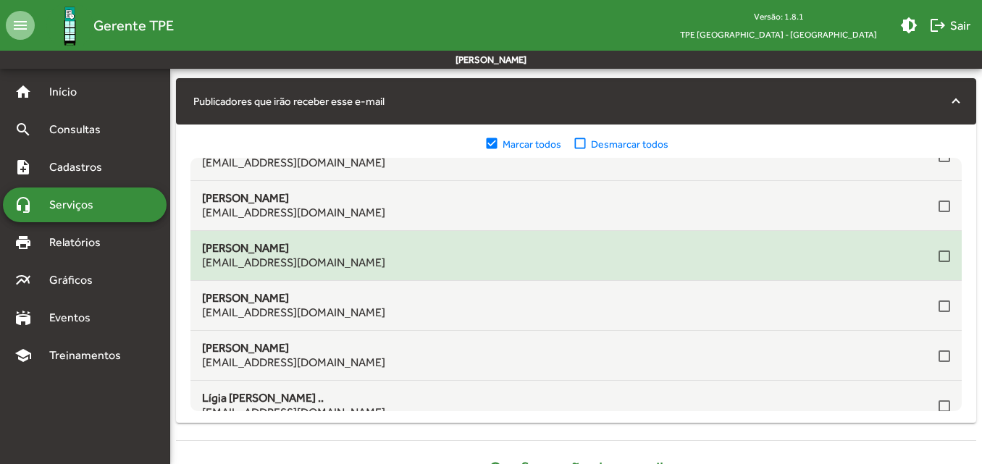
click at [938, 254] on div at bounding box center [944, 256] width 12 height 12
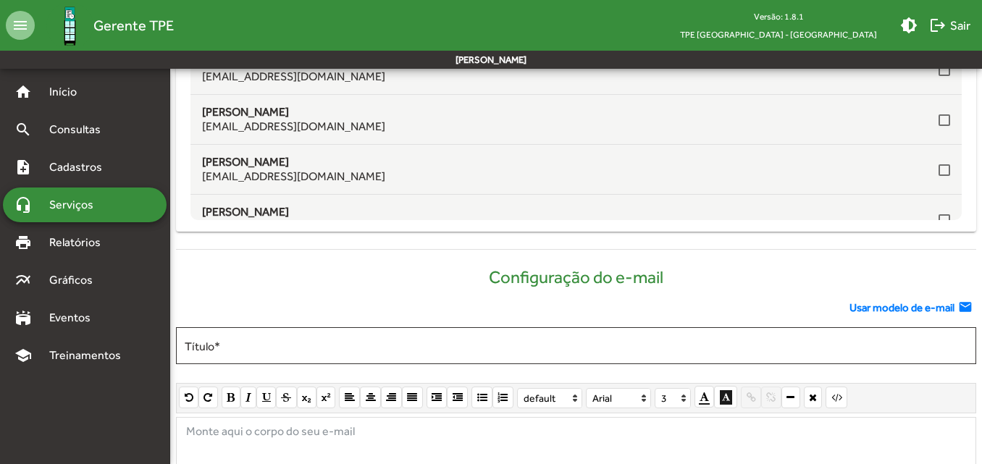
scroll to position [579, 0]
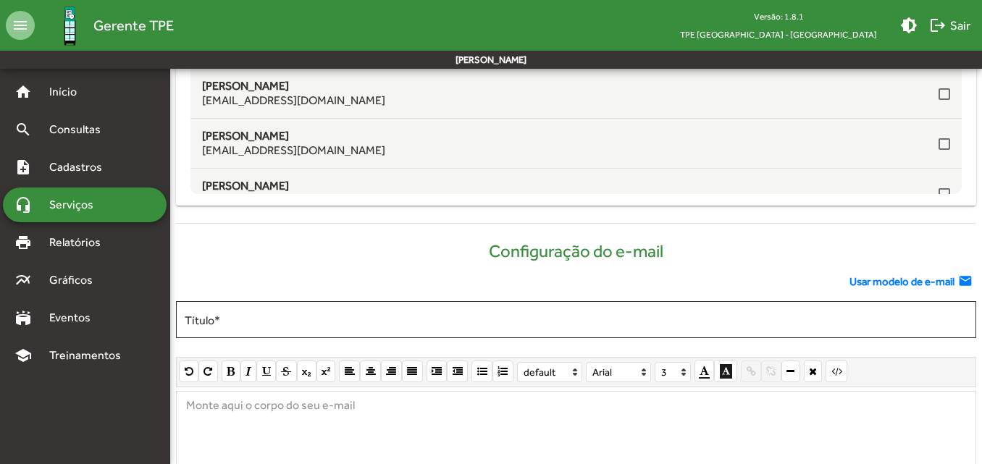
click at [887, 280] on span "Usar modelo de e-mail" at bounding box center [901, 282] width 105 height 17
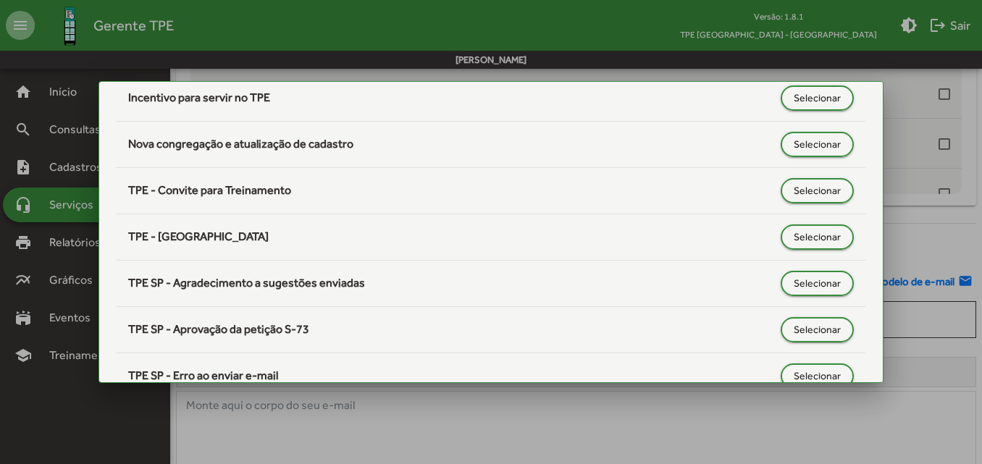
scroll to position [217, 0]
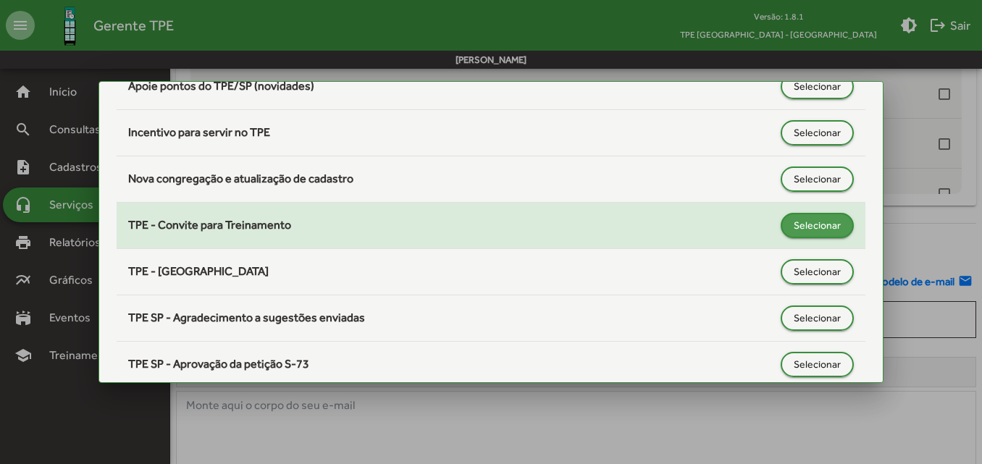
click at [809, 226] on span "Selecionar" at bounding box center [816, 225] width 47 height 26
type input "**********"
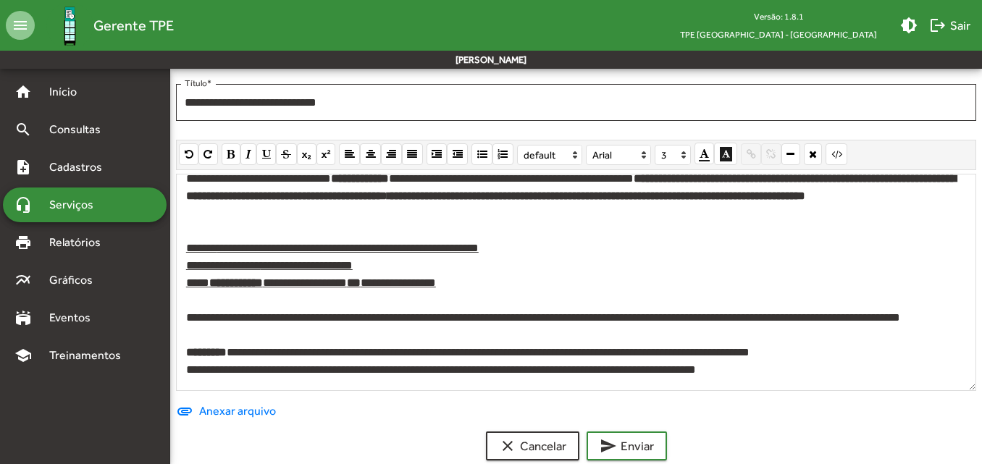
scroll to position [822, 0]
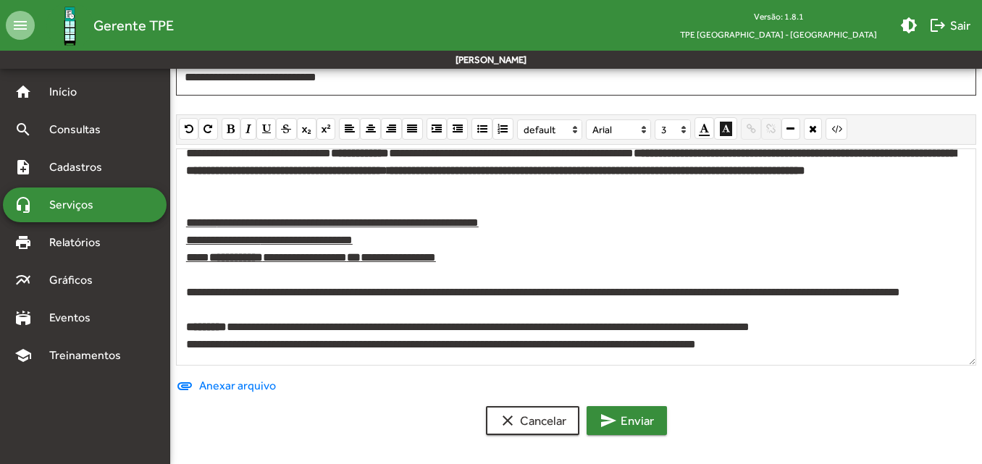
click at [626, 415] on span "send Enviar" at bounding box center [626, 421] width 54 height 26
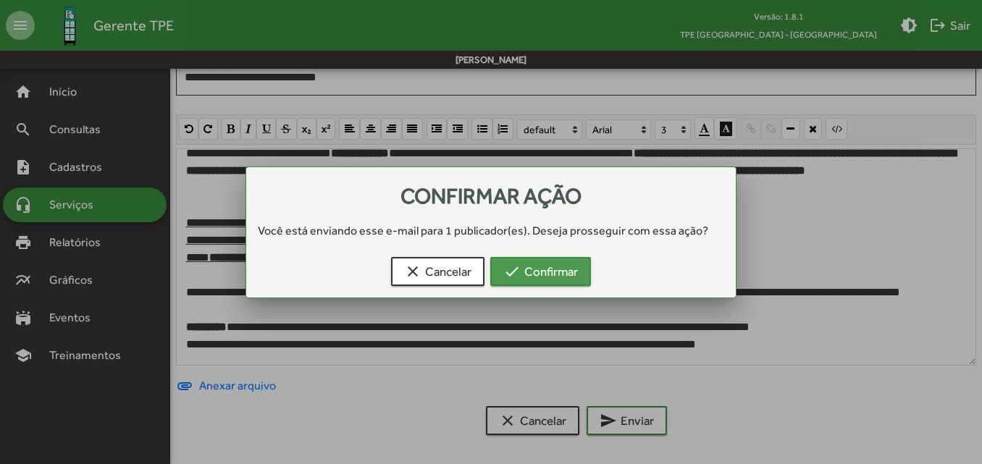
click at [565, 277] on span "check Confirmar" at bounding box center [540, 271] width 75 height 26
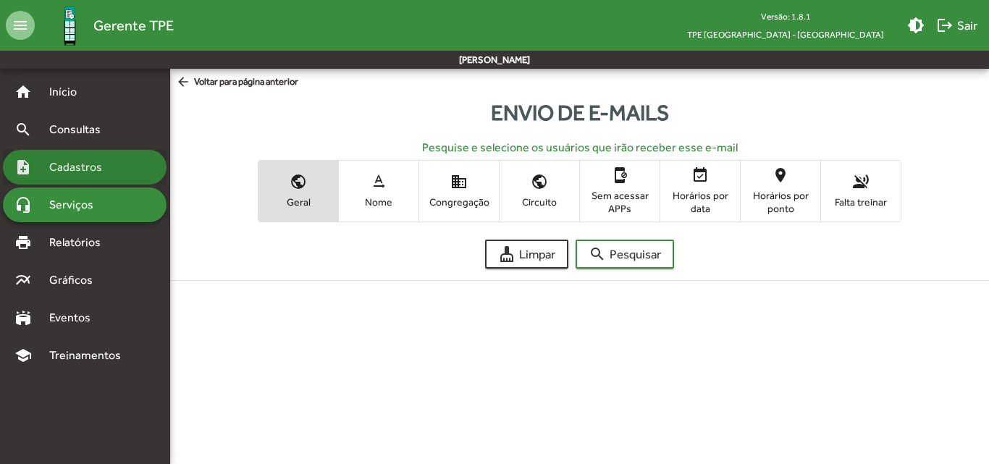
click at [77, 160] on span "Cadastros" at bounding box center [81, 167] width 80 height 17
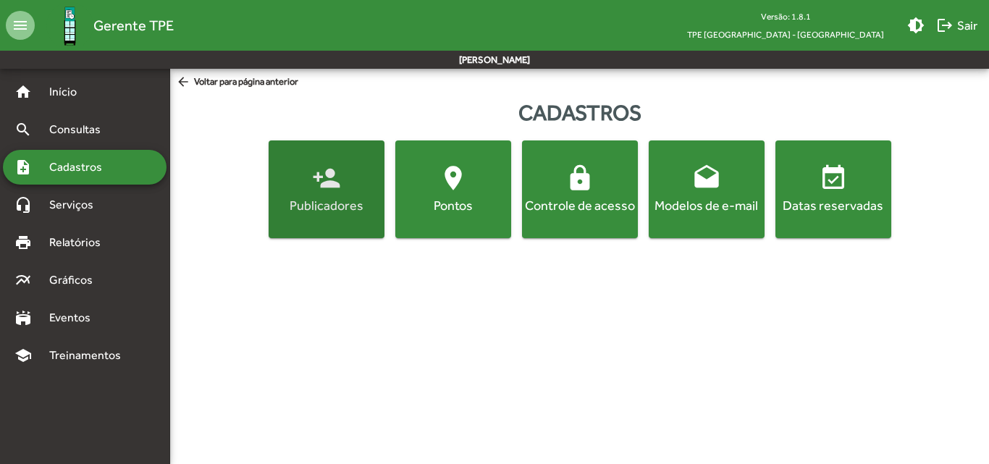
click at [317, 186] on mat-icon "person_add" at bounding box center [326, 178] width 29 height 29
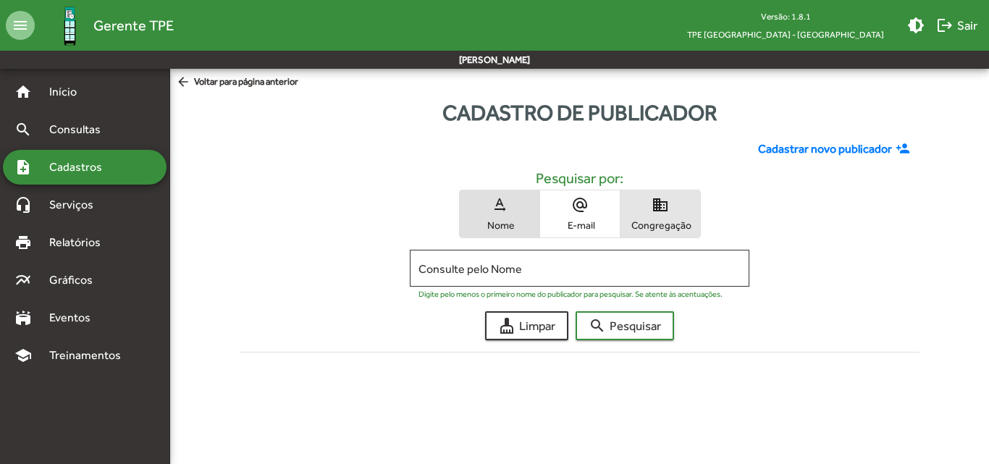
click at [686, 222] on span "Congregação" at bounding box center [660, 225] width 72 height 13
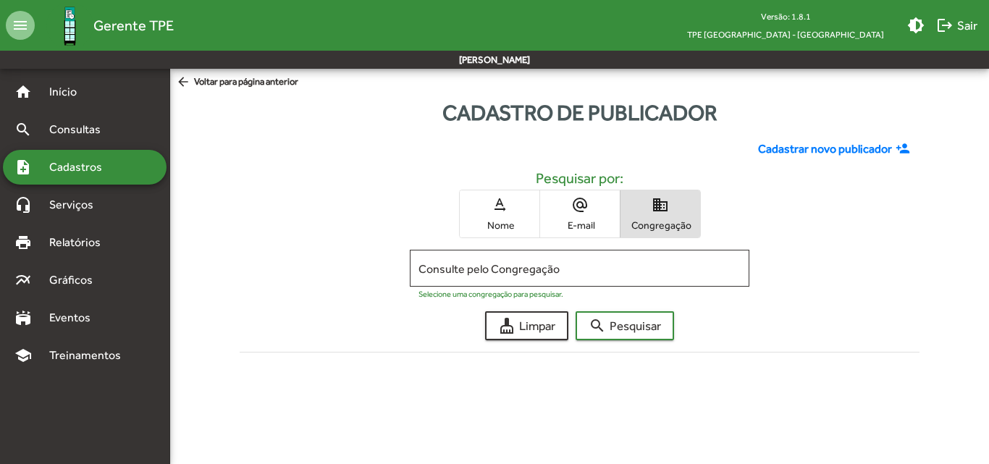
click at [523, 267] on input "Consulte pelo Congregação" at bounding box center [579, 268] width 322 height 13
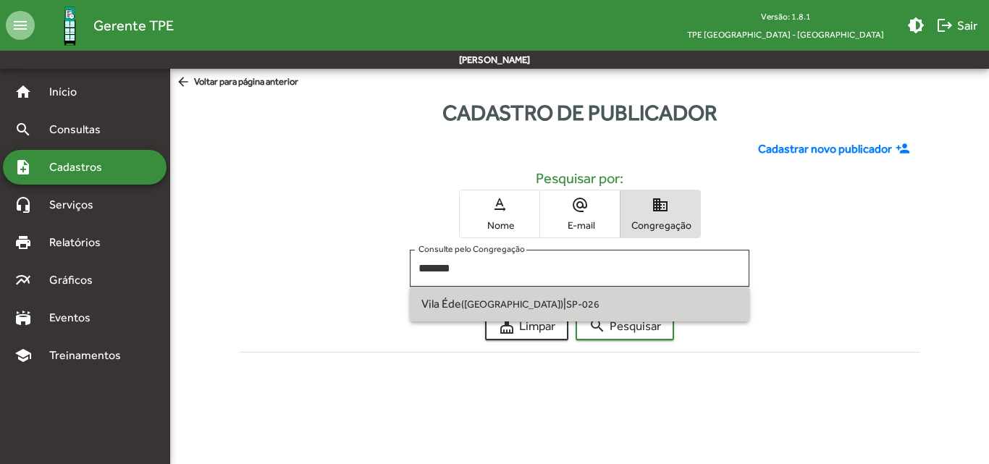
click at [528, 295] on span "Vila Éde ([GEOGRAPHIC_DATA]) | SP-026" at bounding box center [579, 304] width 316 height 35
type input "**********"
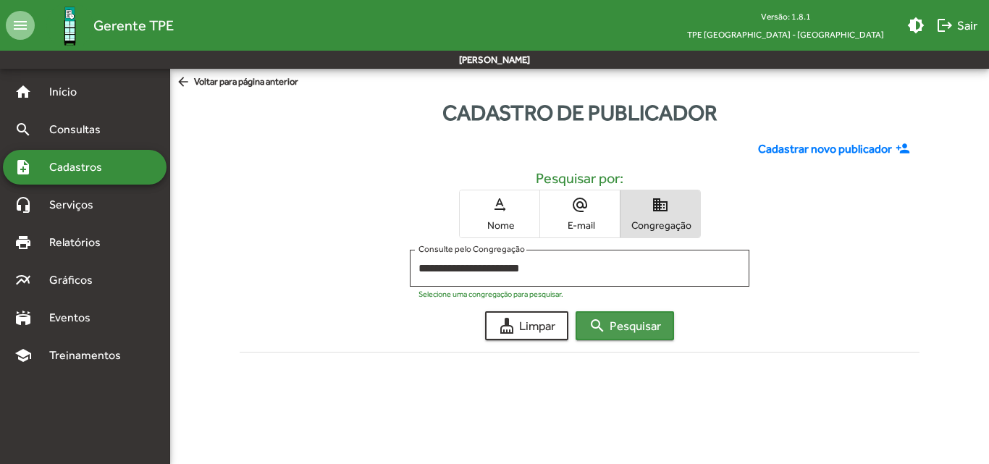
click at [604, 315] on span "search Pesquisar" at bounding box center [625, 326] width 72 height 26
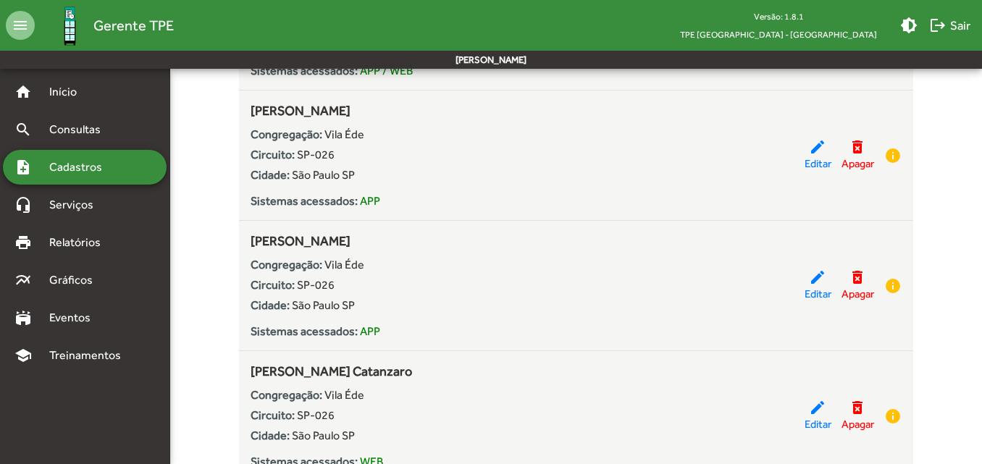
scroll to position [4054, 0]
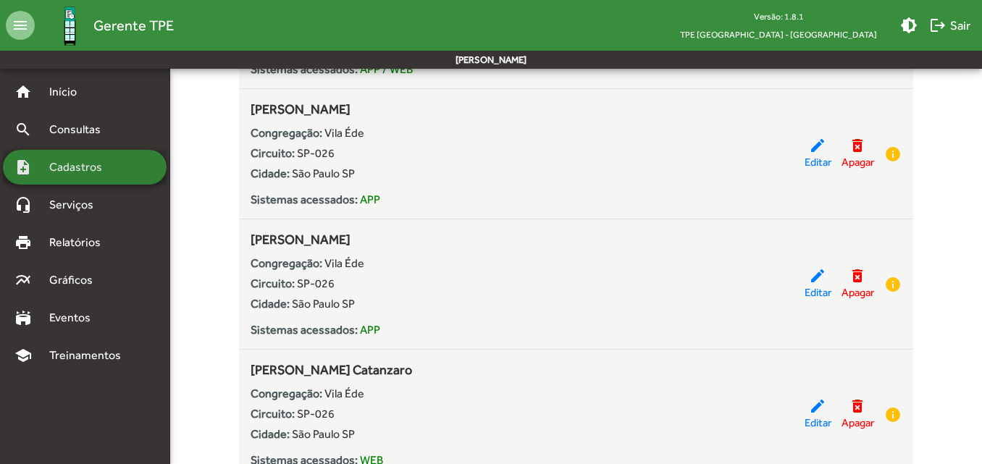
click at [71, 169] on span "Cadastros" at bounding box center [81, 167] width 80 height 17
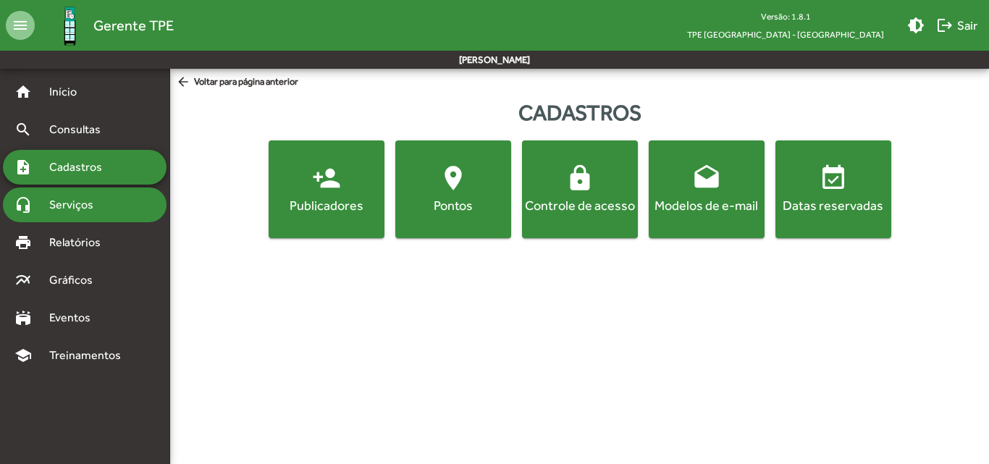
click at [85, 208] on span "Serviços" at bounding box center [77, 204] width 72 height 17
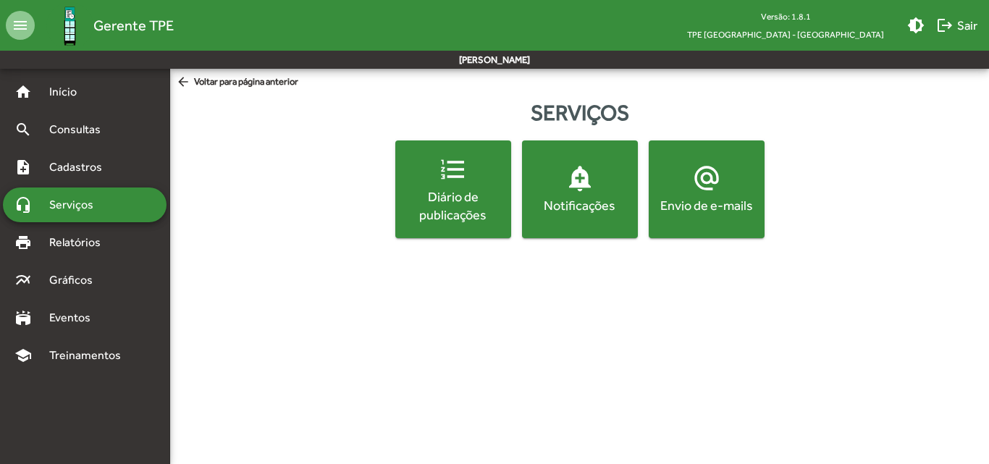
click at [683, 217] on button "alternate_email Envio de e-mails" at bounding box center [707, 189] width 116 height 98
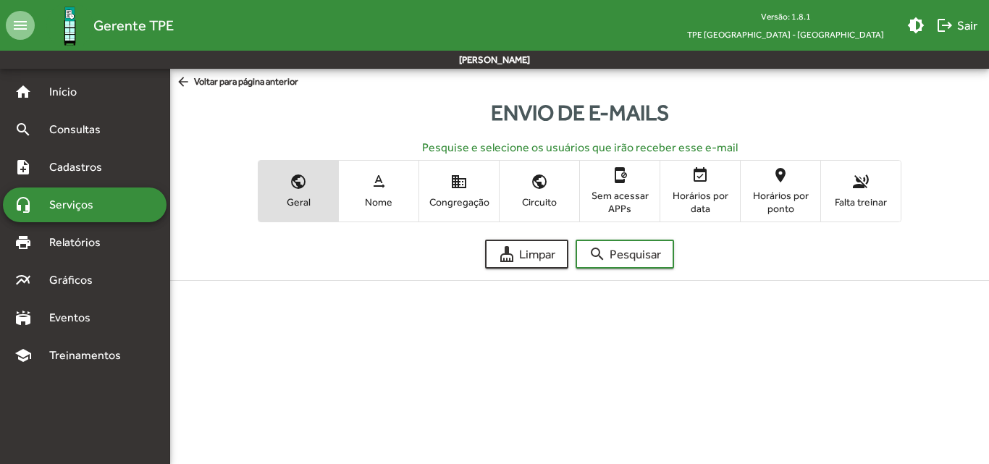
click at [457, 201] on span "Congregação" at bounding box center [459, 201] width 72 height 13
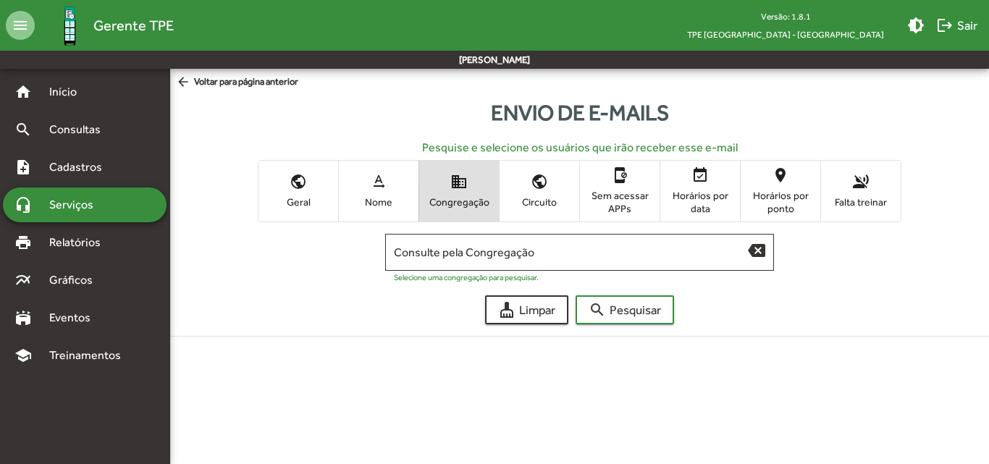
click at [497, 256] on input "Consulte pela Congregação" at bounding box center [571, 252] width 355 height 13
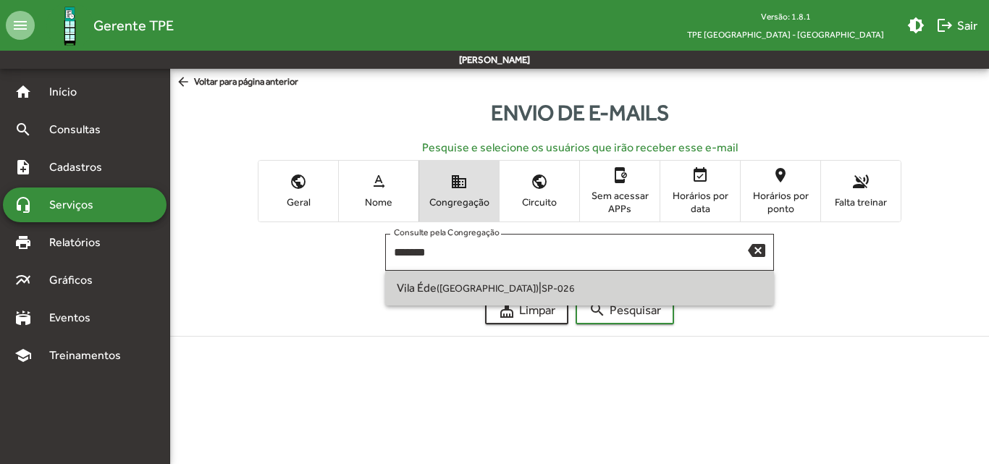
click at [541, 284] on small "SP-026" at bounding box center [557, 288] width 33 height 12
type input "**********"
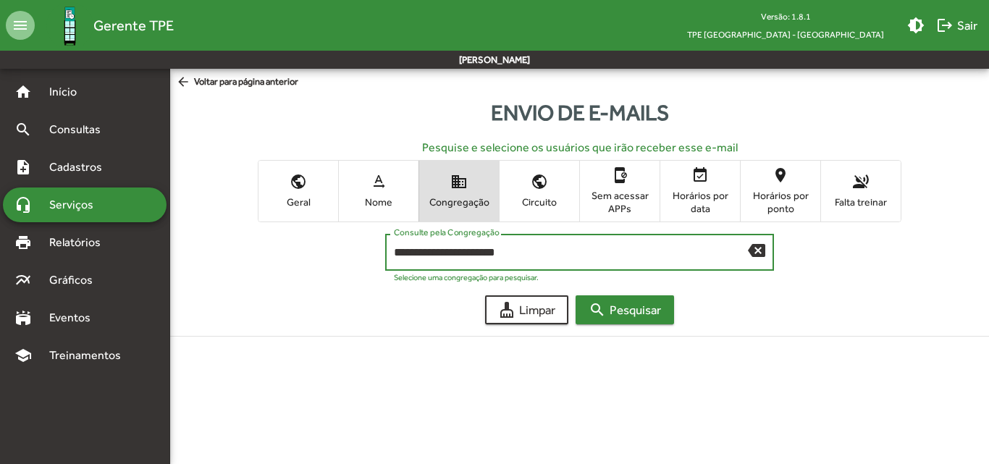
click at [616, 311] on span "search Pesquisar" at bounding box center [625, 310] width 72 height 26
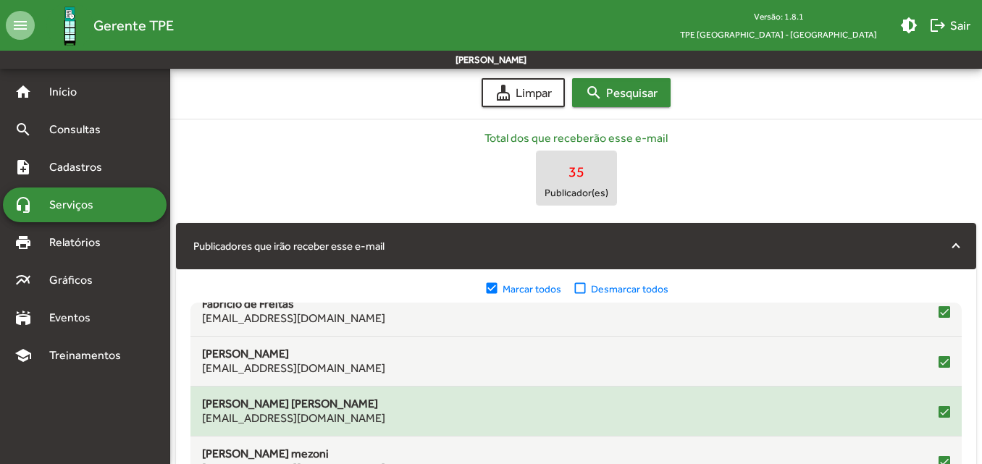
scroll to position [507, 0]
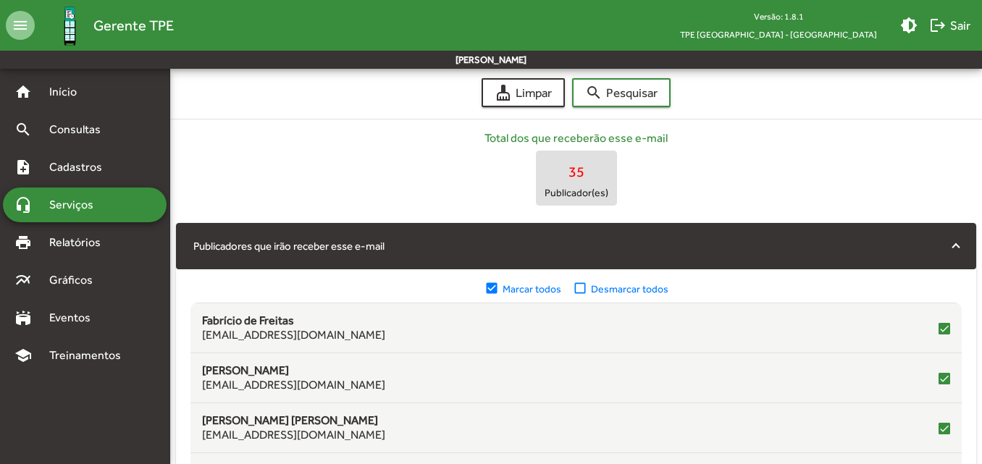
click at [582, 292] on mat-icon "check_box_outline_blank" at bounding box center [582, 289] width 18 height 16
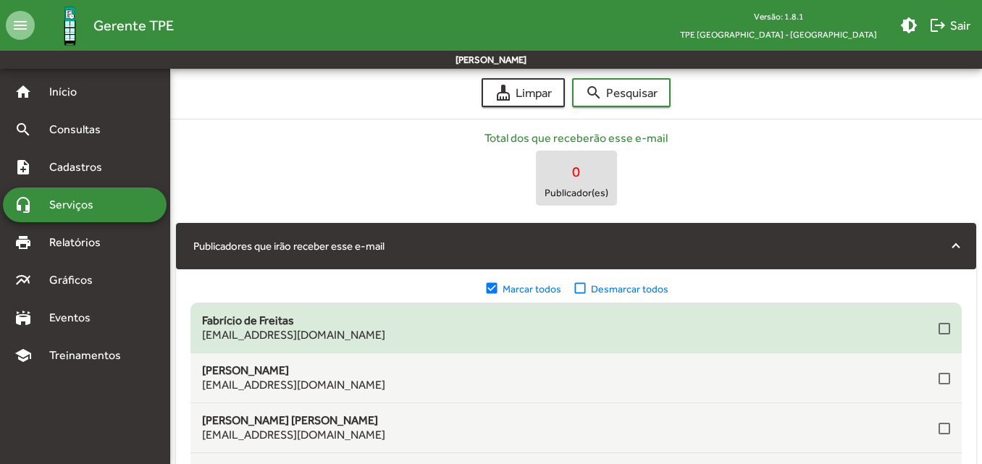
click at [930, 327] on div "Fabrício de Freitas [EMAIL_ADDRESS][DOMAIN_NAME]" at bounding box center [576, 327] width 748 height 29
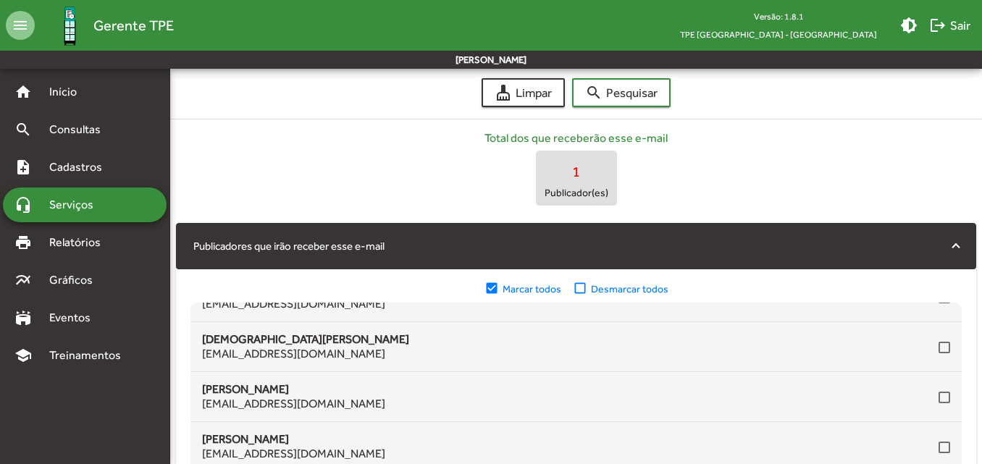
scroll to position [290, 0]
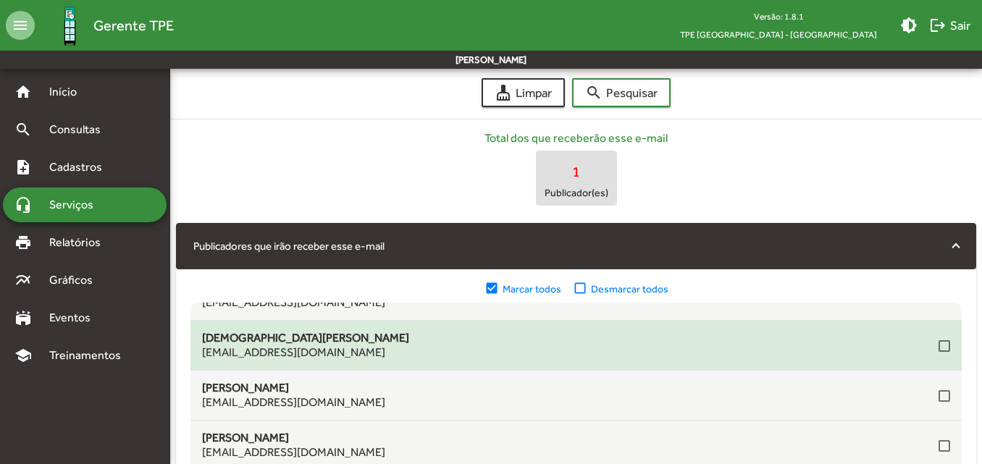
click at [938, 343] on div at bounding box center [944, 346] width 12 height 12
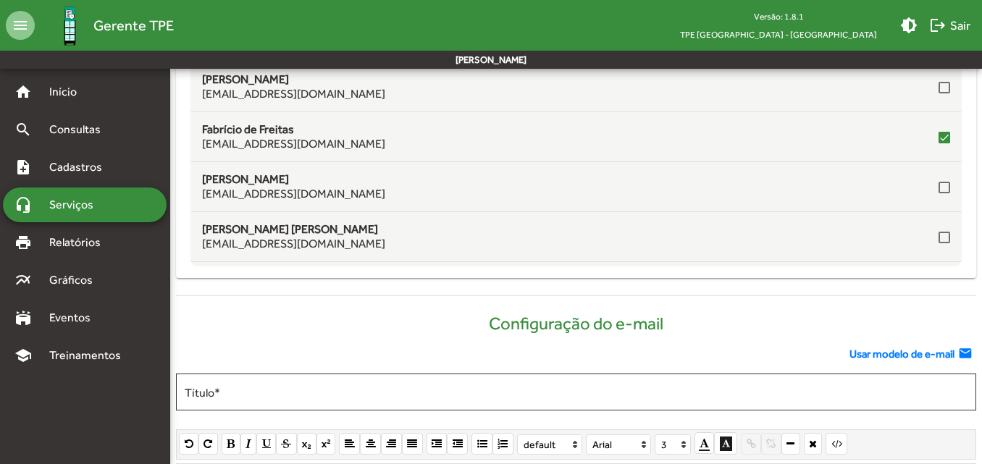
scroll to position [434, 0]
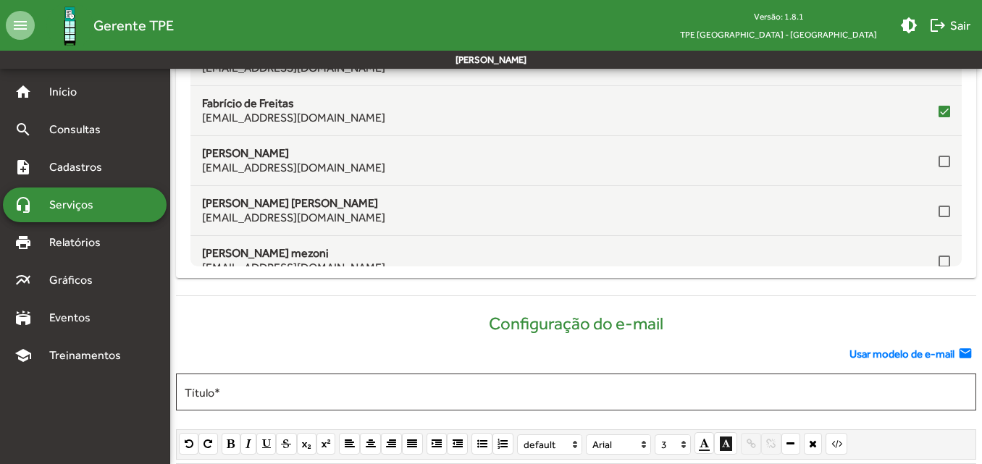
click at [870, 352] on span "Usar modelo de e-mail" at bounding box center [901, 354] width 105 height 17
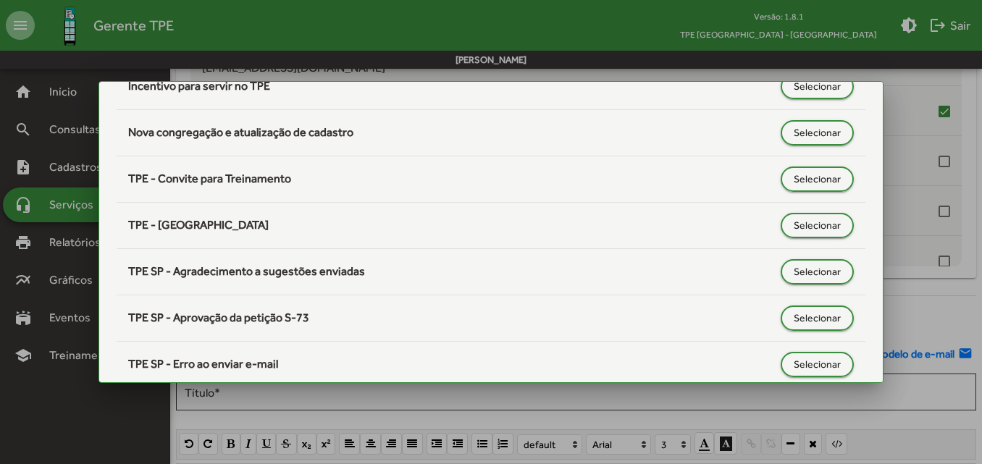
scroll to position [290, 0]
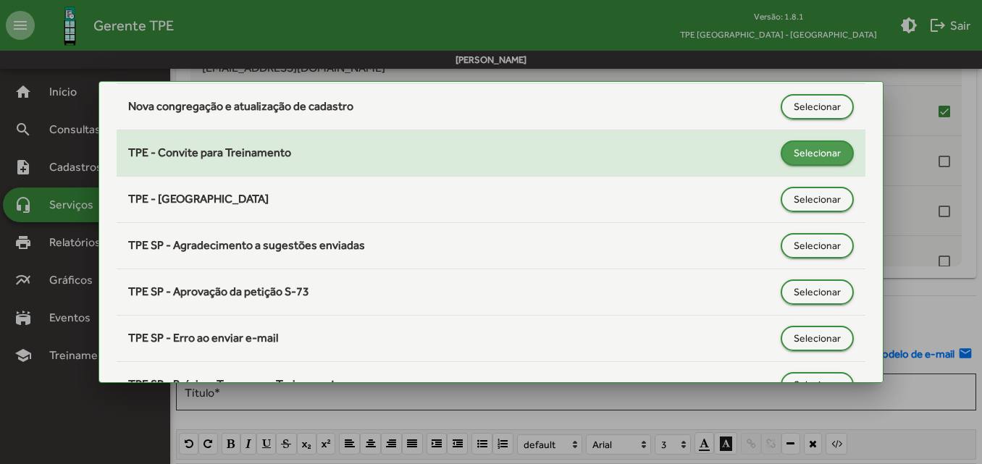
click at [800, 154] on span "Selecionar" at bounding box center [816, 153] width 47 height 26
type input "**********"
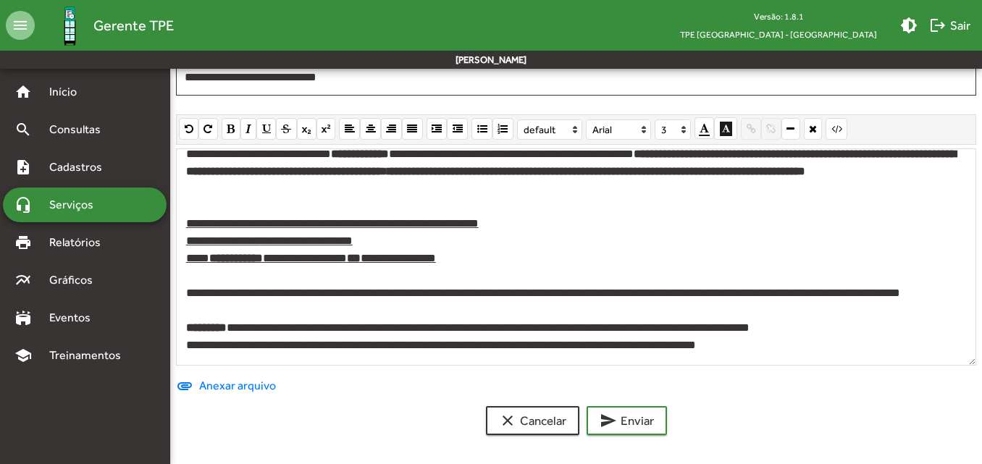
scroll to position [45, 0]
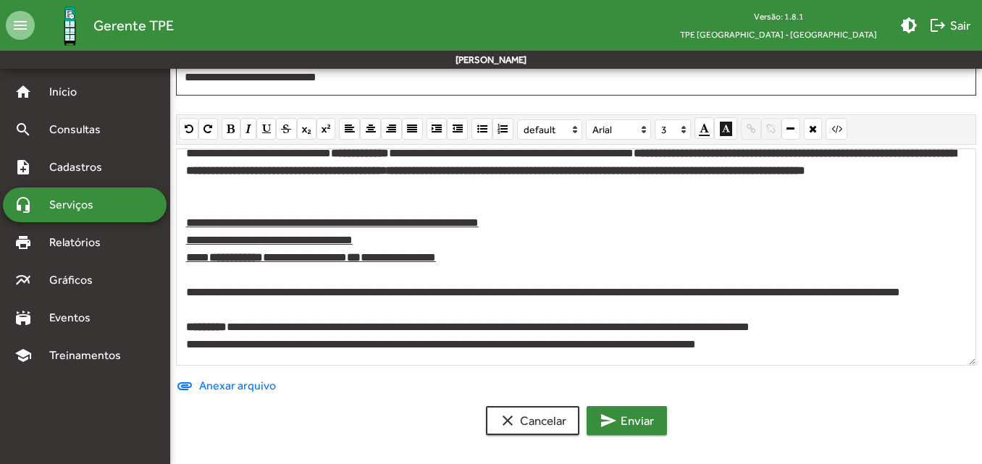
click at [649, 408] on span "send Enviar" at bounding box center [626, 421] width 54 height 26
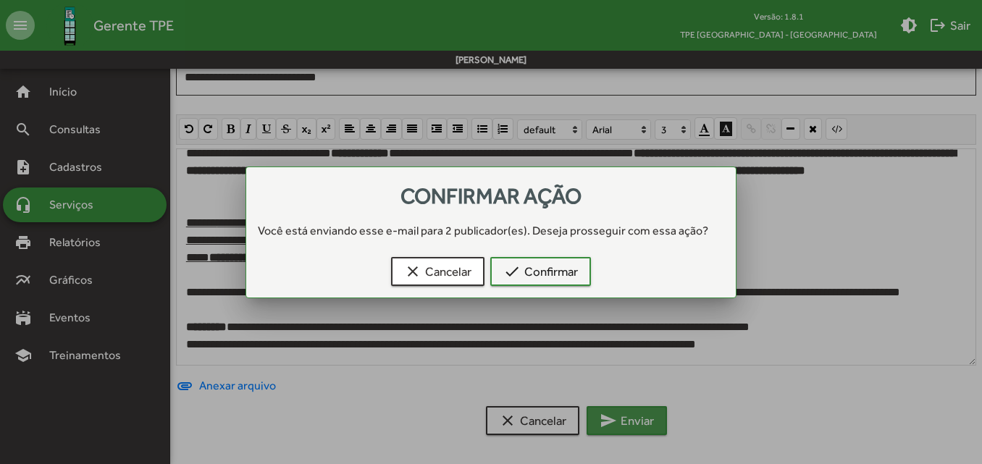
scroll to position [0, 0]
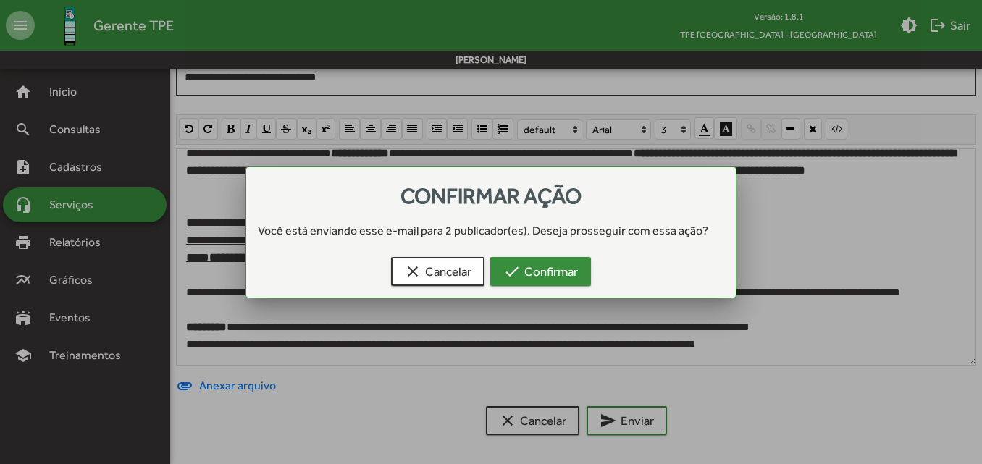
click at [561, 276] on span "check Confirmar" at bounding box center [540, 271] width 75 height 26
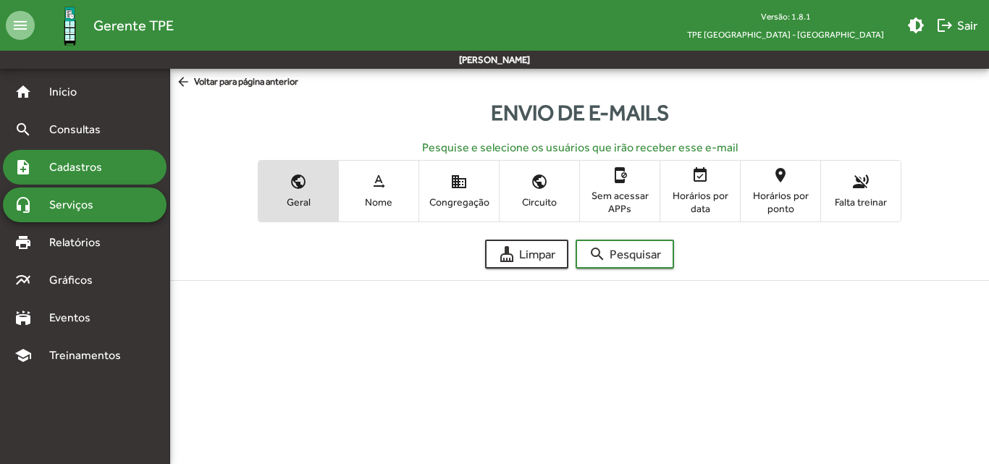
click at [82, 164] on span "Cadastros" at bounding box center [81, 167] width 80 height 17
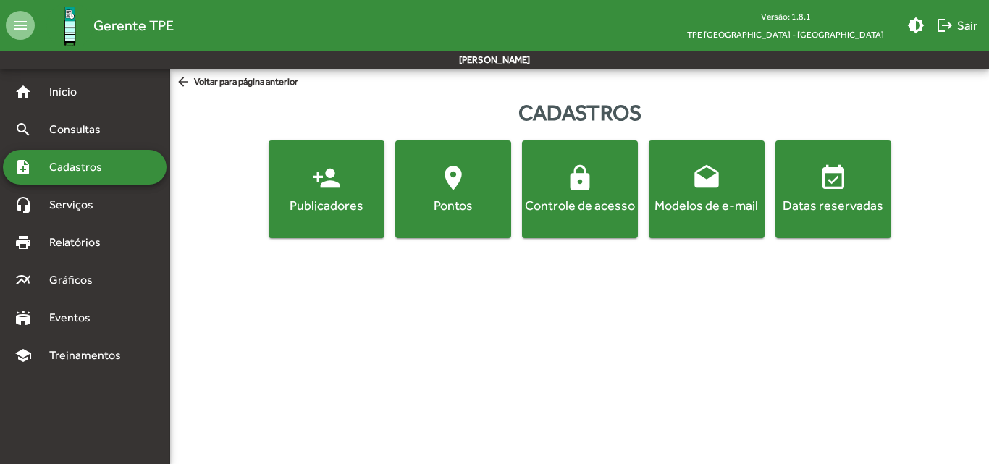
click at [282, 198] on div "Publicadores" at bounding box center [326, 205] width 110 height 18
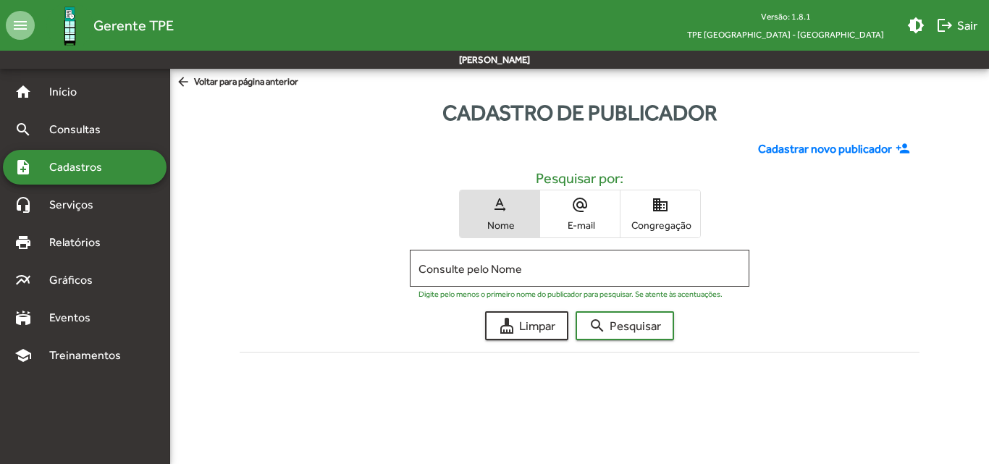
click at [678, 224] on span "Congregação" at bounding box center [660, 225] width 72 height 13
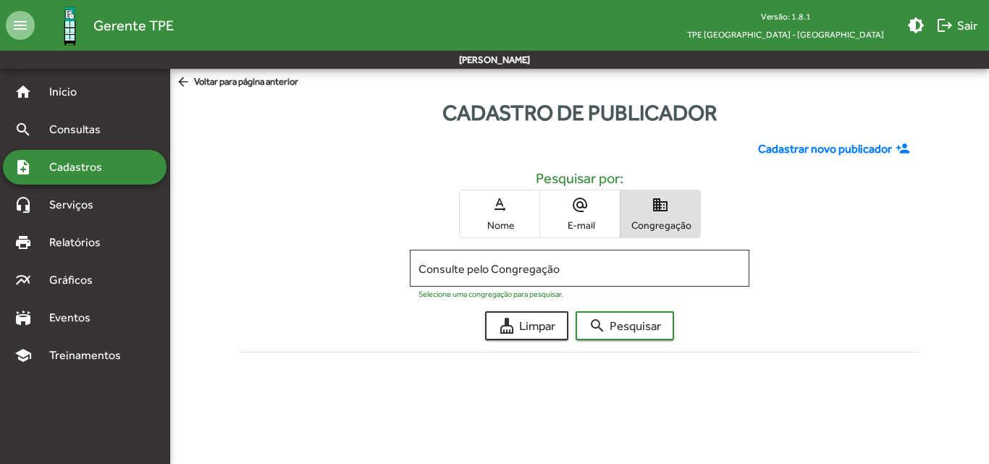
click at [599, 270] on input "Consulte pelo Congregação" at bounding box center [579, 268] width 322 height 13
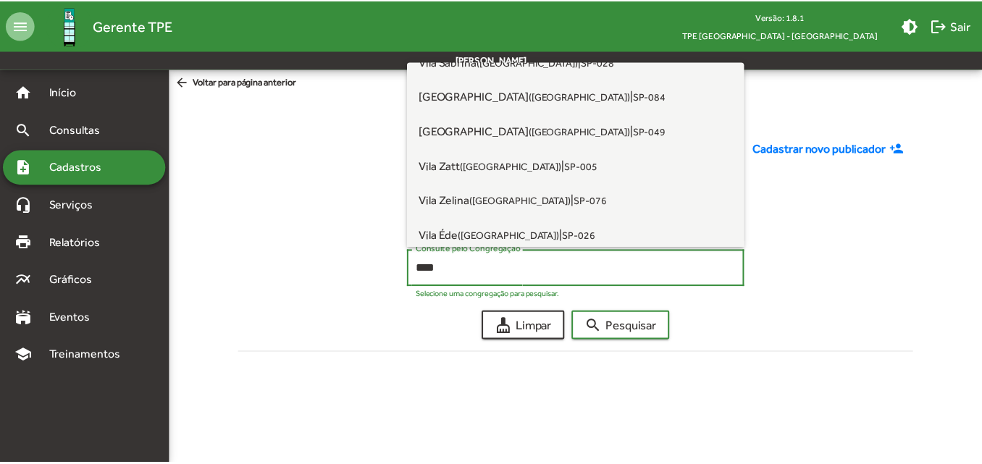
scroll to position [1309, 0]
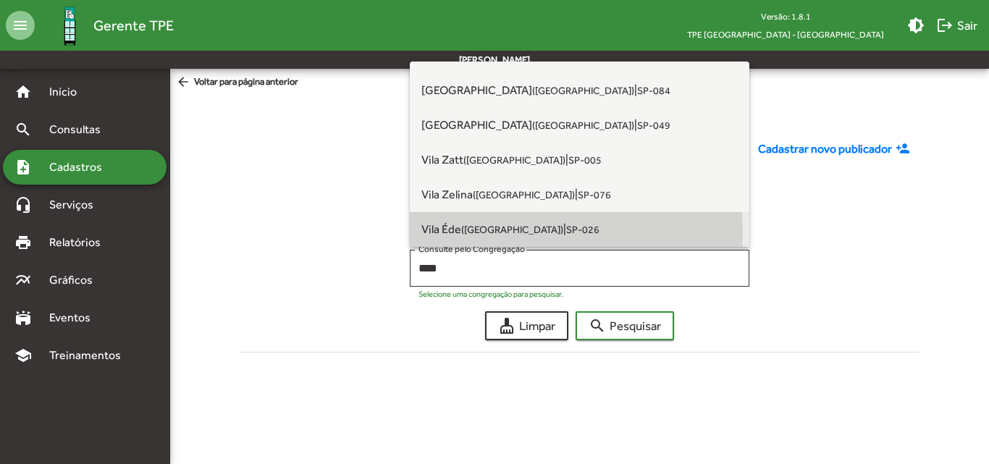
click at [518, 232] on small "([GEOGRAPHIC_DATA])" at bounding box center [512, 230] width 102 height 12
type input "**********"
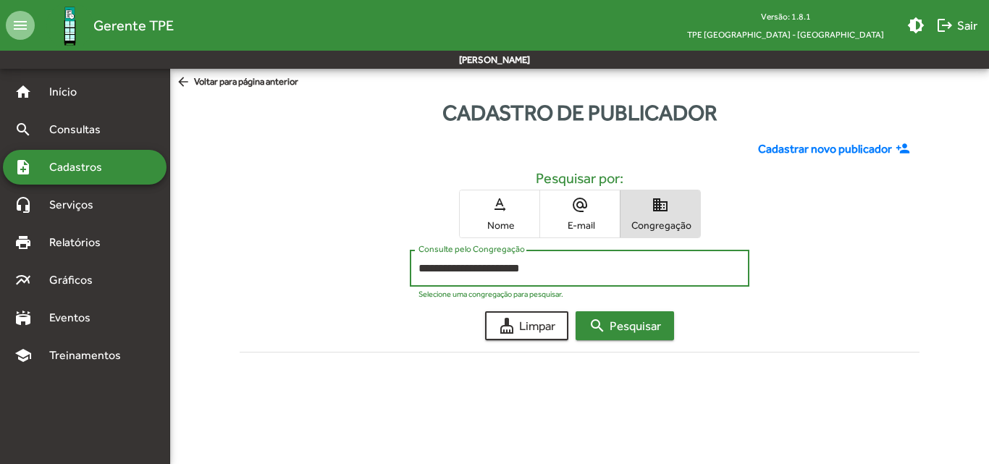
click at [617, 335] on span "search Pesquisar" at bounding box center [625, 326] width 72 height 26
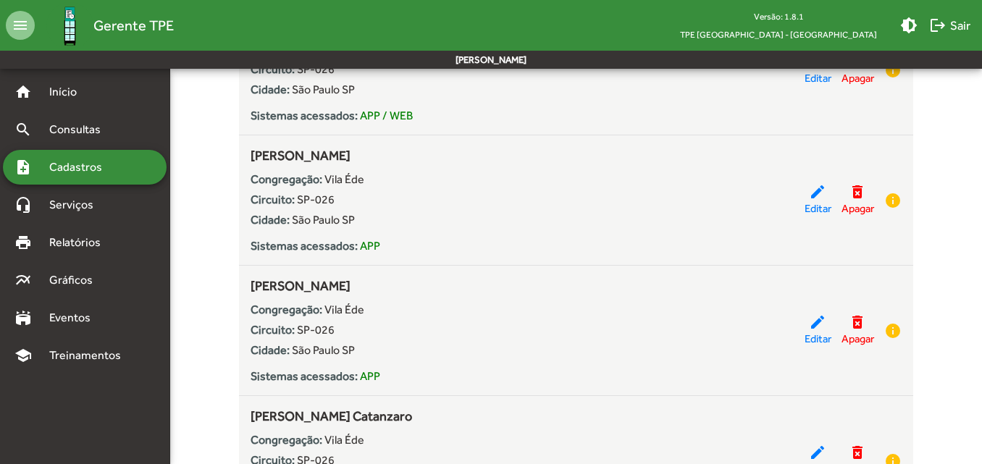
scroll to position [3999, 0]
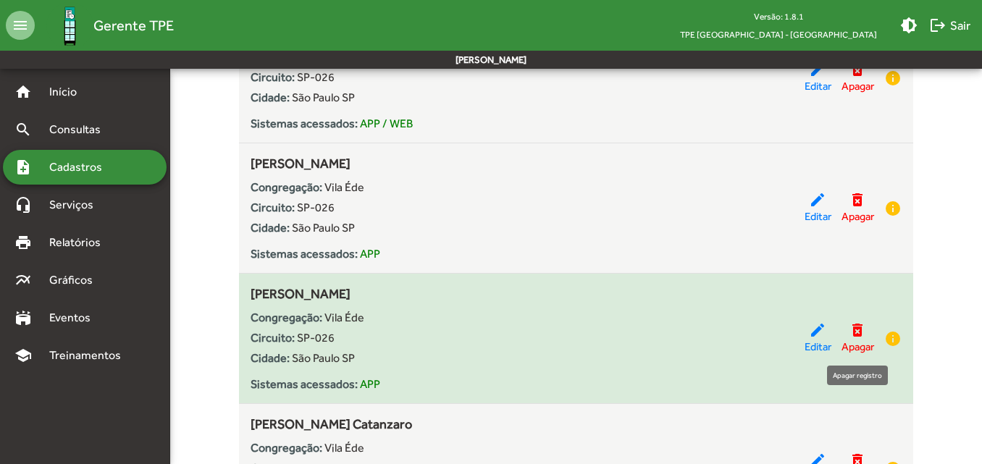
click at [856, 329] on mat-icon "delete_forever" at bounding box center [856, 329] width 17 height 17
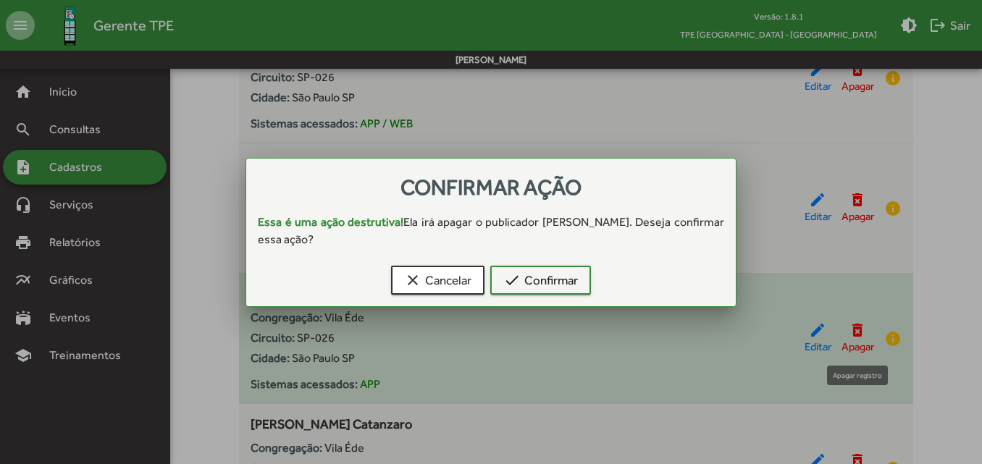
scroll to position [0, 0]
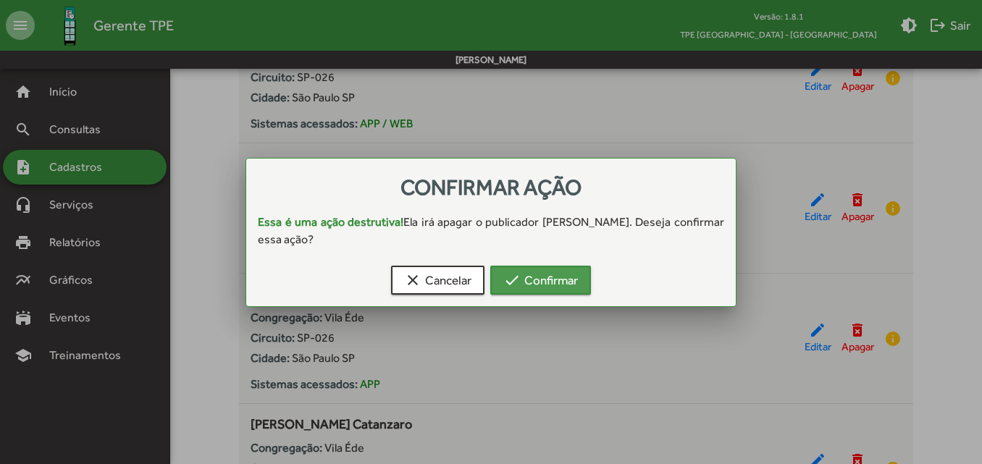
click at [565, 290] on span "check Confirmar" at bounding box center [540, 280] width 75 height 26
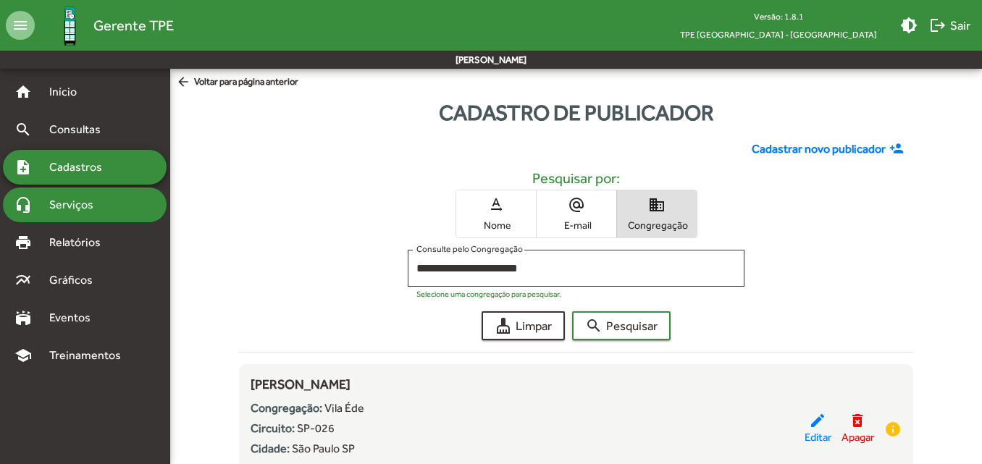
click at [124, 198] on div "headset_mic Serviços" at bounding box center [85, 204] width 164 height 35
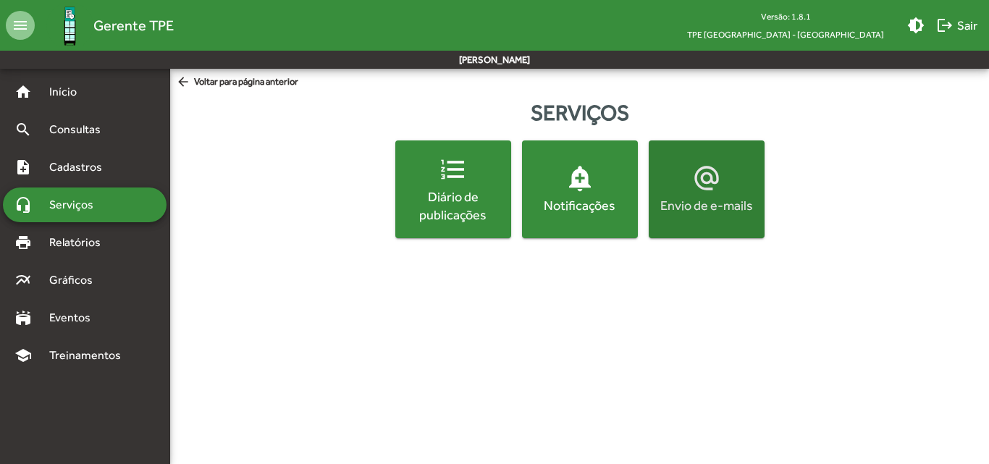
click at [667, 211] on div "Envio de e-mails" at bounding box center [706, 205] width 110 height 18
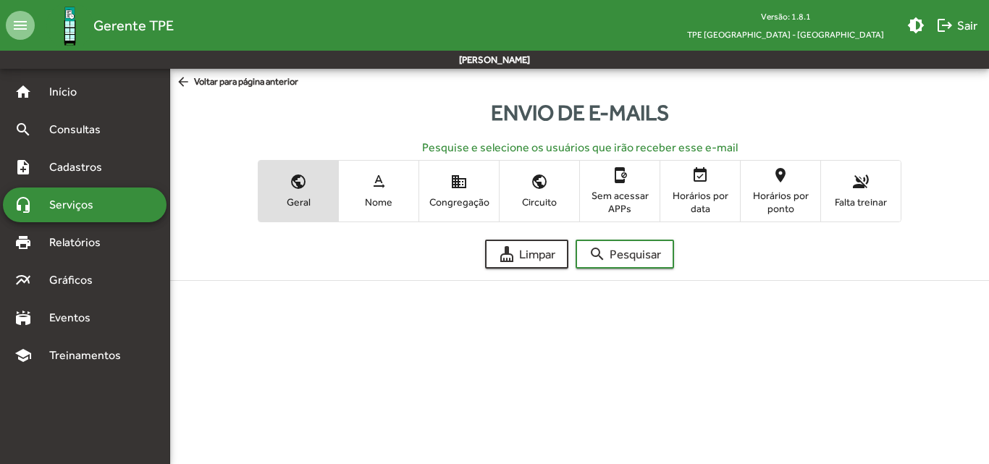
click at [465, 209] on span "domain Congregação" at bounding box center [459, 190] width 80 height 47
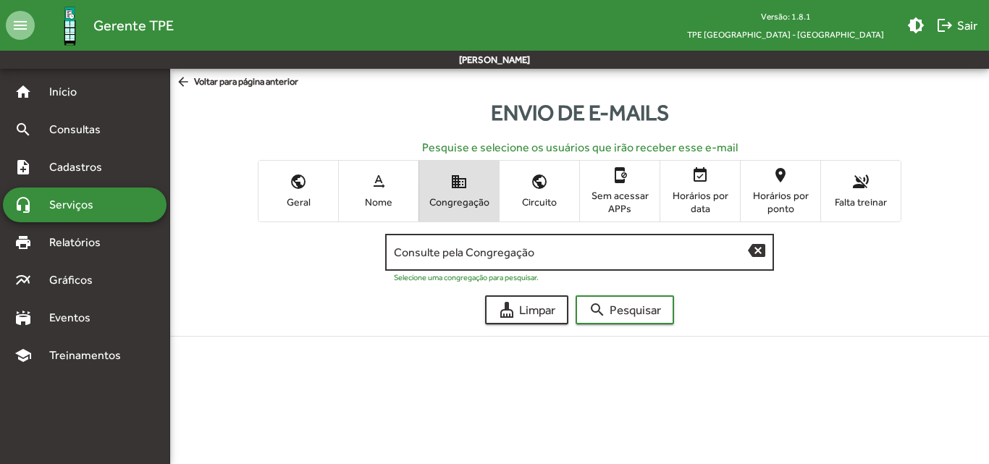
click at [478, 246] on input "Consulte pela Congregação" at bounding box center [571, 252] width 355 height 13
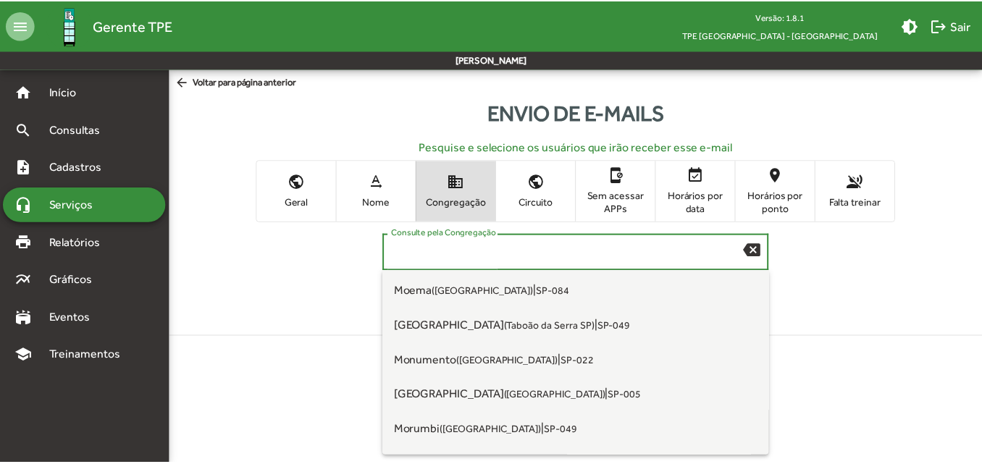
scroll to position [4488, 0]
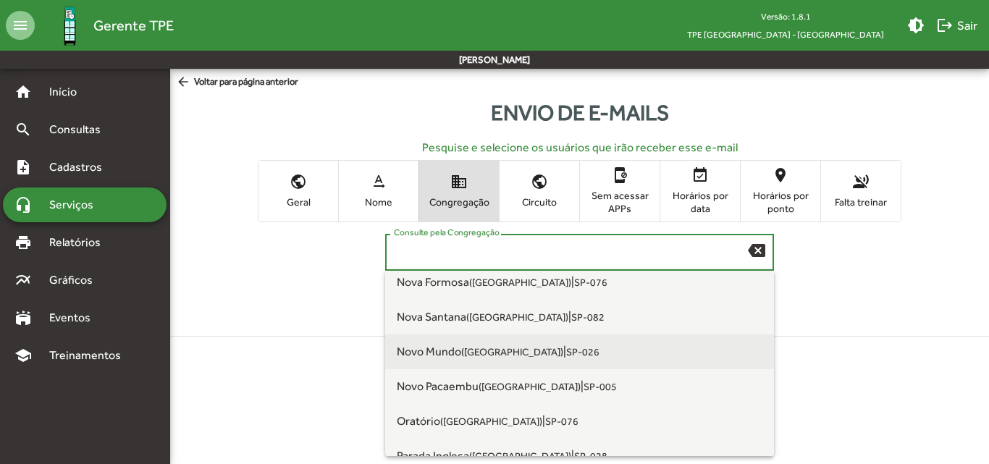
click at [484, 353] on small "([GEOGRAPHIC_DATA])" at bounding box center [512, 352] width 102 height 12
type input "**********"
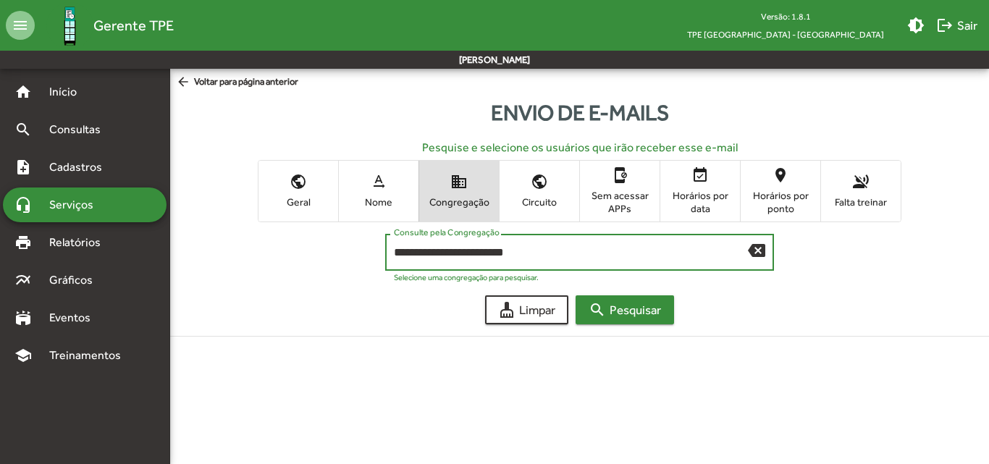
click at [599, 316] on mat-icon "search" at bounding box center [597, 309] width 17 height 17
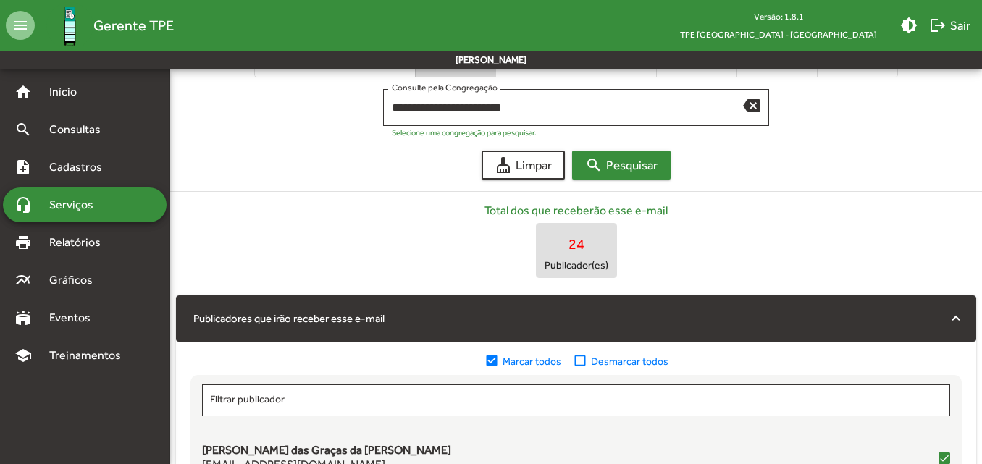
scroll to position [290, 0]
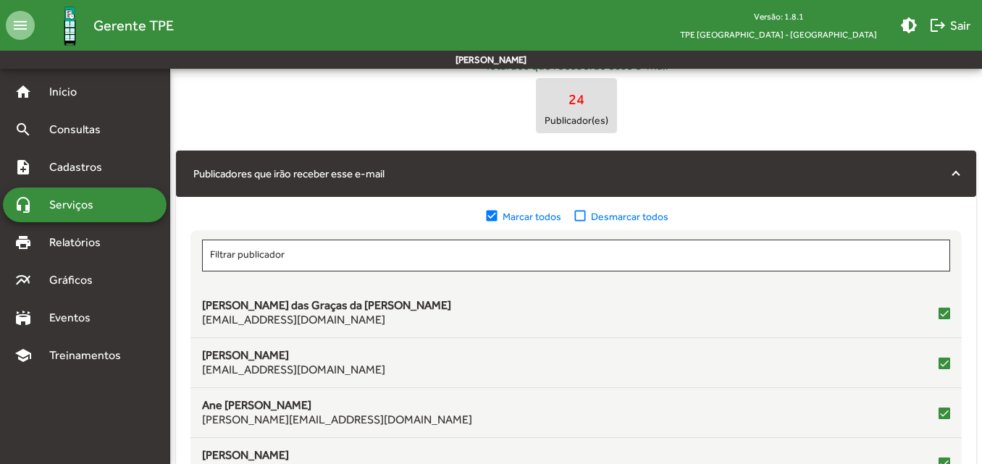
click at [575, 221] on mat-icon "check_box_outline_blank" at bounding box center [582, 216] width 18 height 16
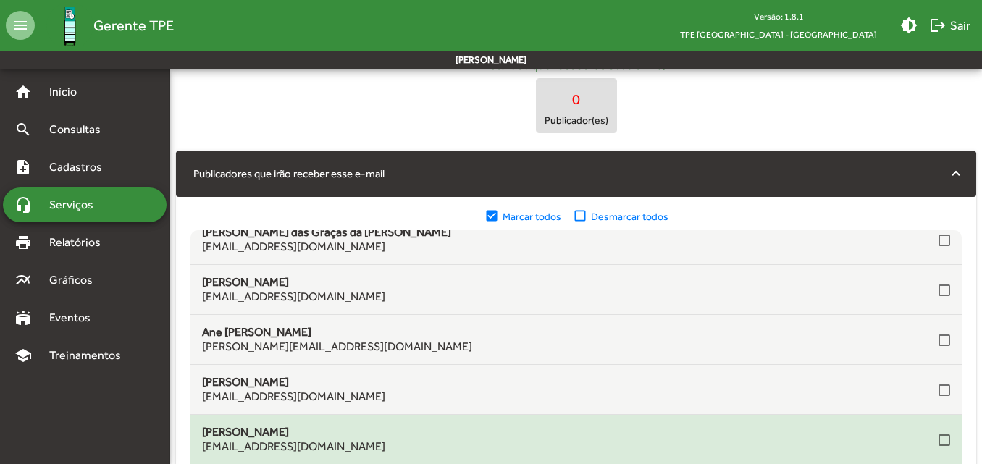
scroll to position [72, 0]
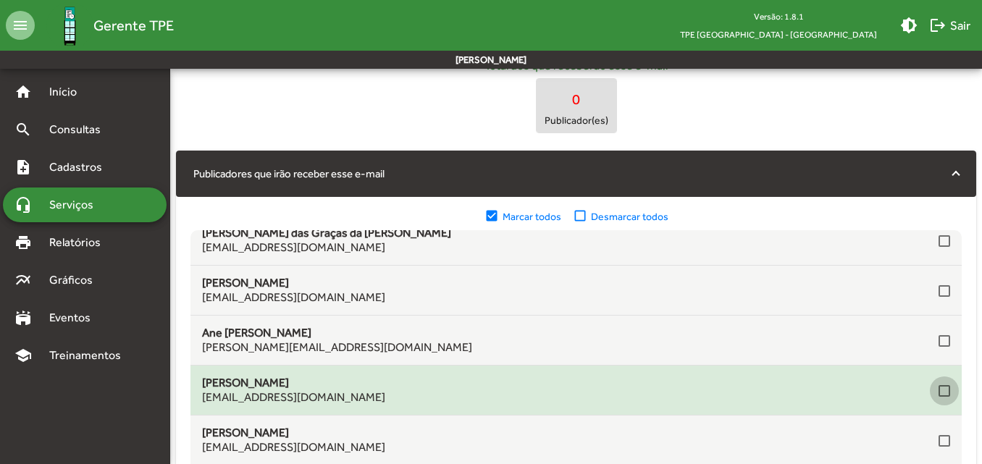
click at [938, 388] on div at bounding box center [944, 391] width 12 height 12
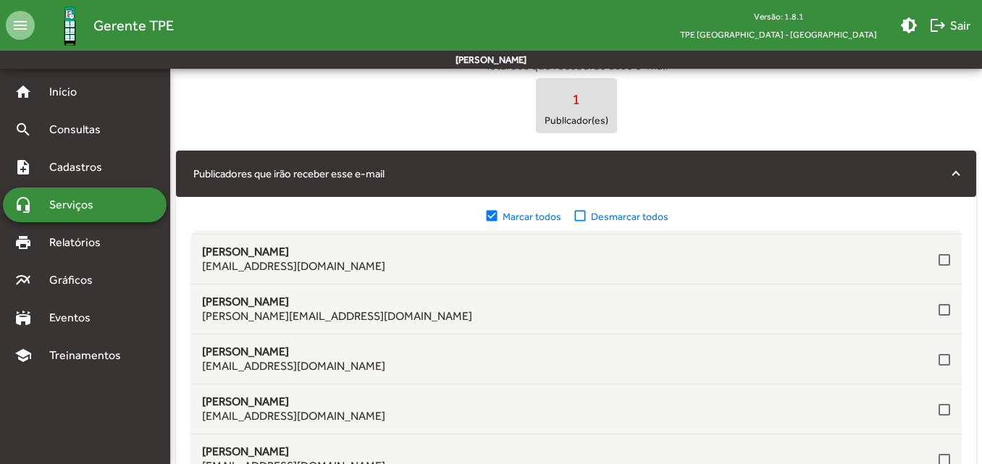
scroll to position [579, 0]
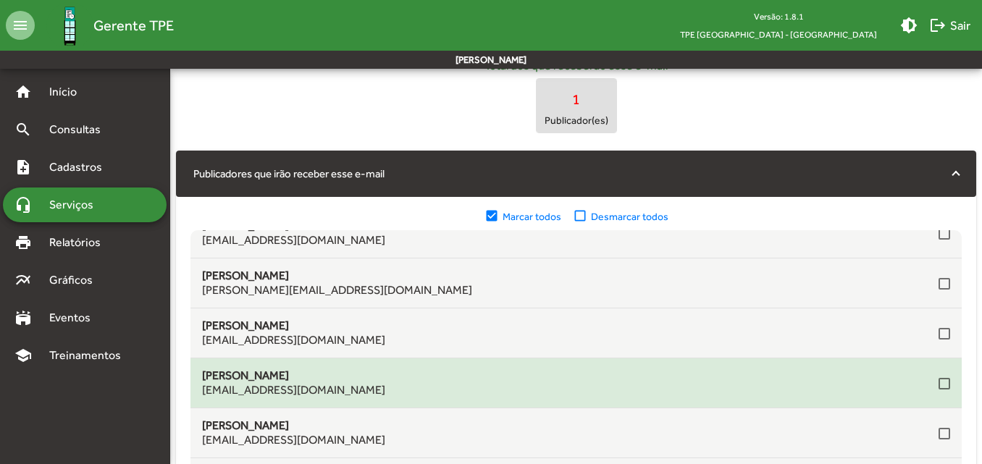
click at [938, 384] on div at bounding box center [944, 384] width 12 height 12
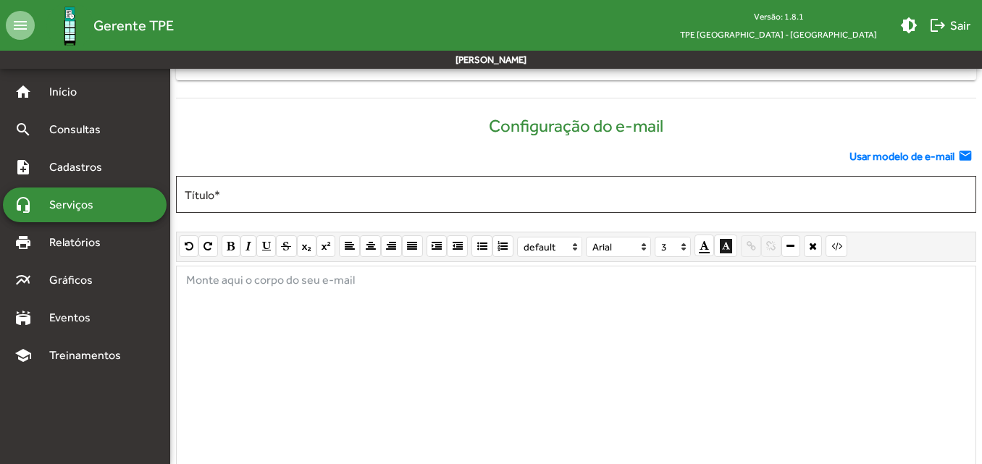
scroll to position [724, 0]
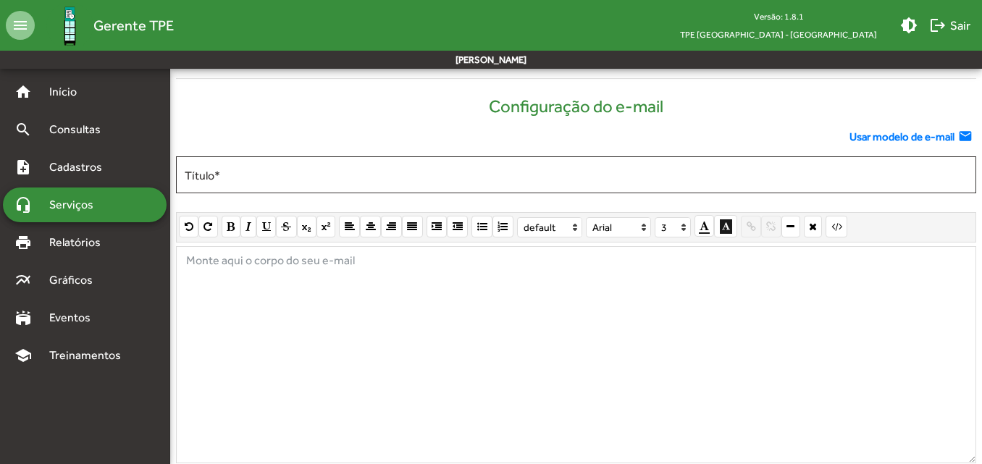
click at [908, 132] on span "Usar modelo de e-mail" at bounding box center [901, 137] width 105 height 17
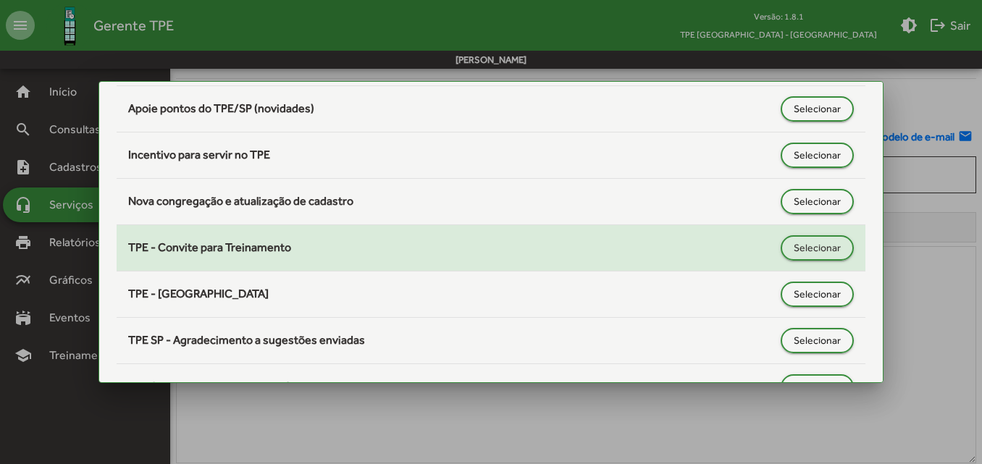
scroll to position [217, 0]
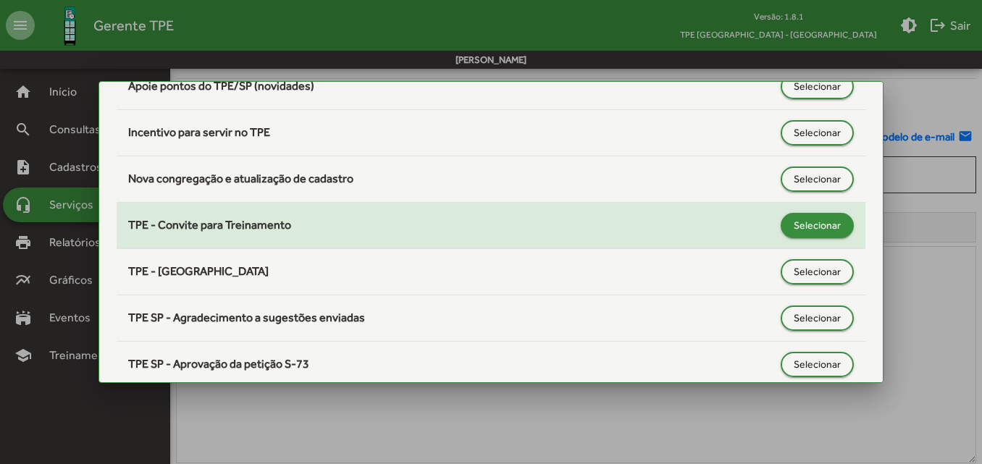
click at [793, 227] on span "Selecionar" at bounding box center [816, 225] width 47 height 26
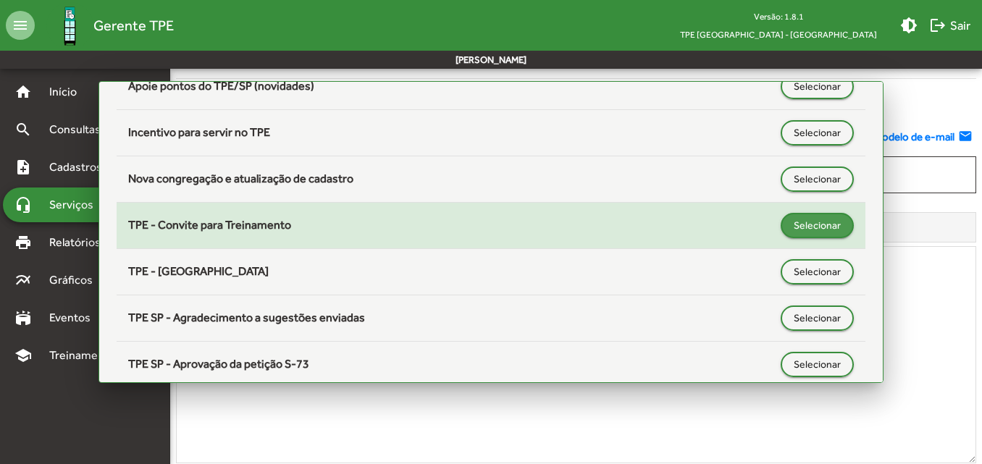
type input "**********"
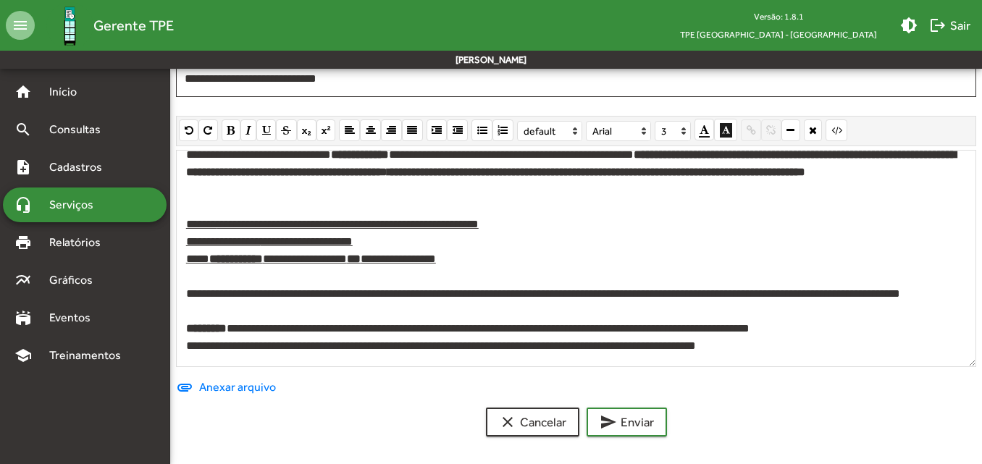
scroll to position [822, 0]
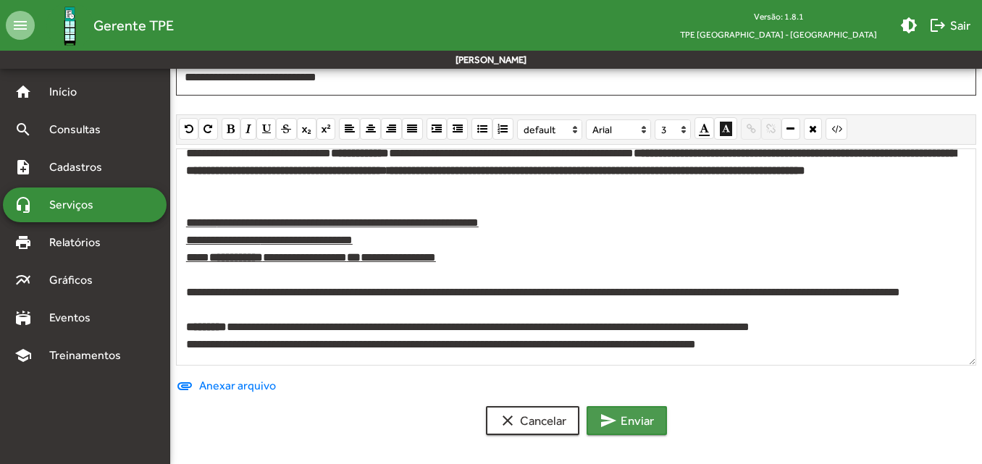
click at [627, 418] on span "send Enviar" at bounding box center [626, 421] width 54 height 26
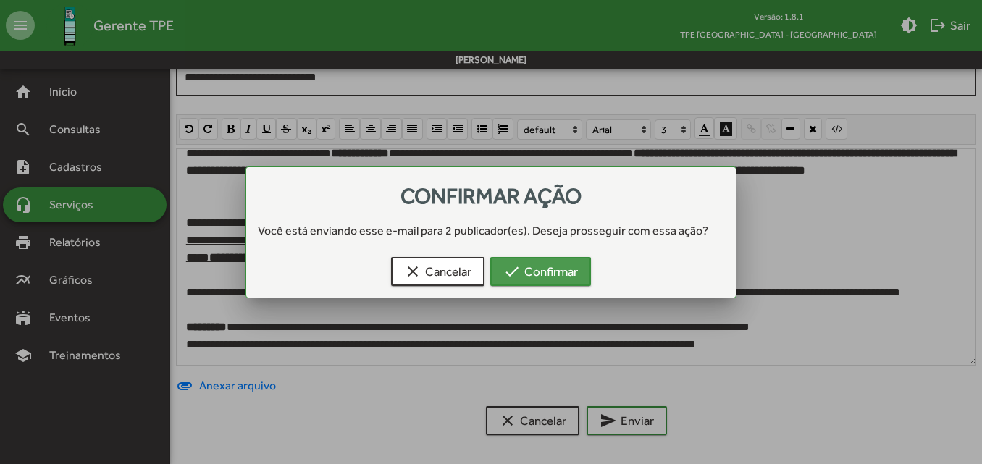
click at [562, 273] on span "check Confirmar" at bounding box center [540, 271] width 75 height 26
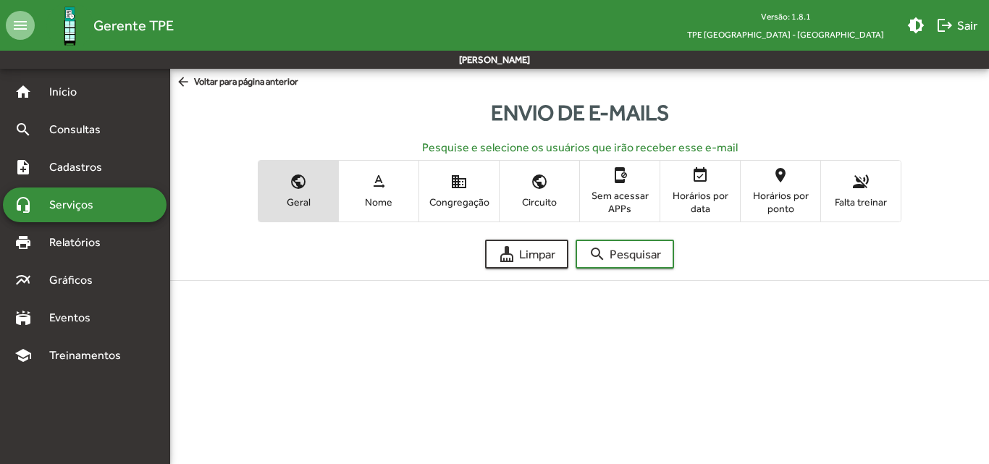
click at [97, 209] on span "Serviços" at bounding box center [77, 204] width 72 height 17
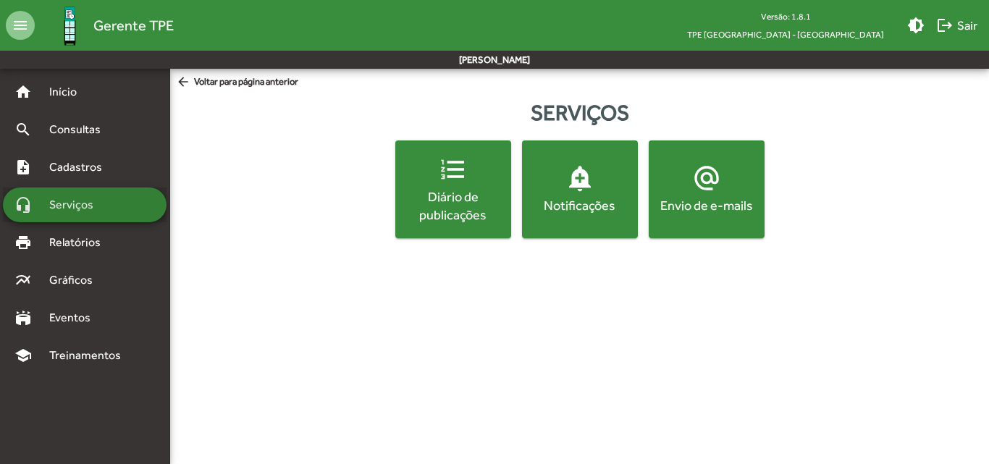
click at [85, 210] on span "Serviços" at bounding box center [77, 204] width 72 height 17
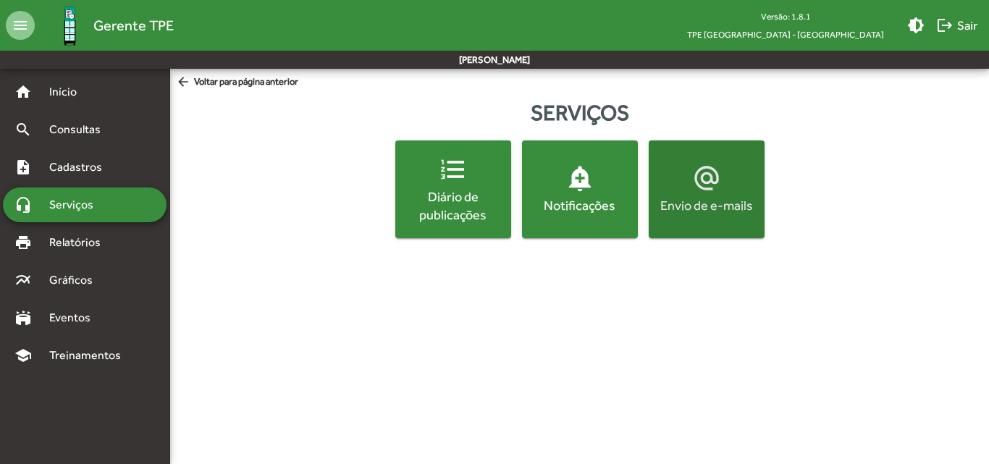
click at [713, 201] on div "Envio de e-mails" at bounding box center [706, 205] width 110 height 18
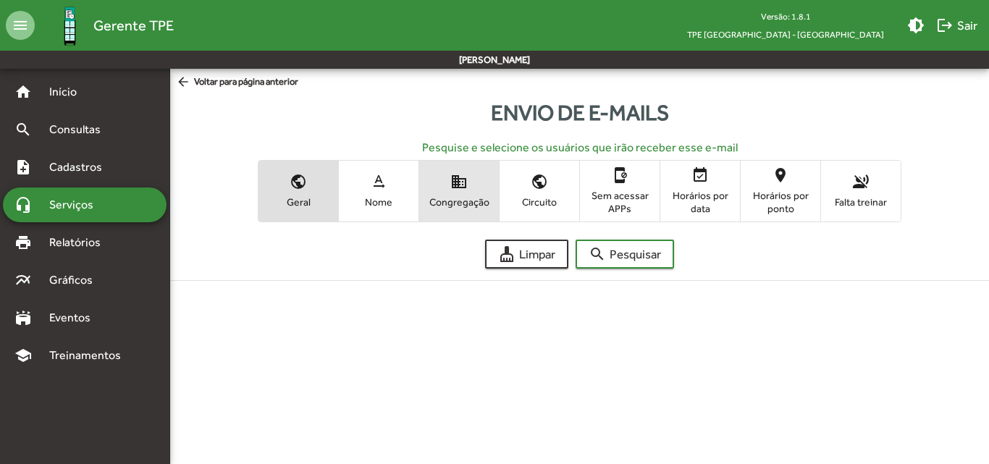
click at [455, 207] on span "Congregação" at bounding box center [459, 201] width 72 height 13
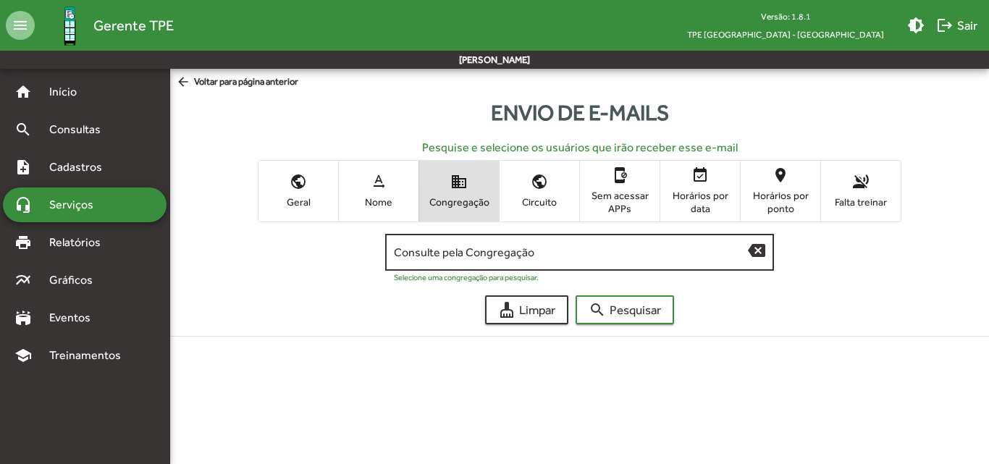
click at [439, 249] on input "Consulte pela Congregação" at bounding box center [571, 252] width 355 height 13
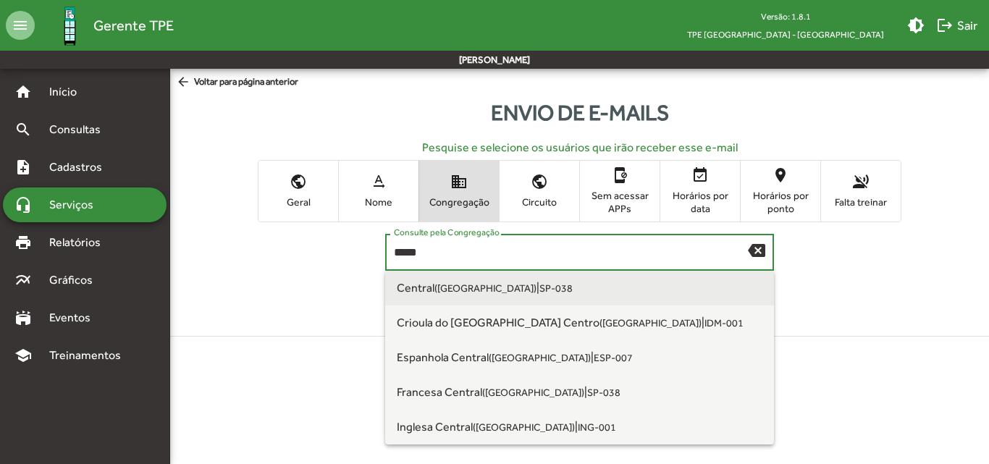
click at [453, 290] on small "([GEOGRAPHIC_DATA])" at bounding box center [485, 288] width 102 height 12
type input "**********"
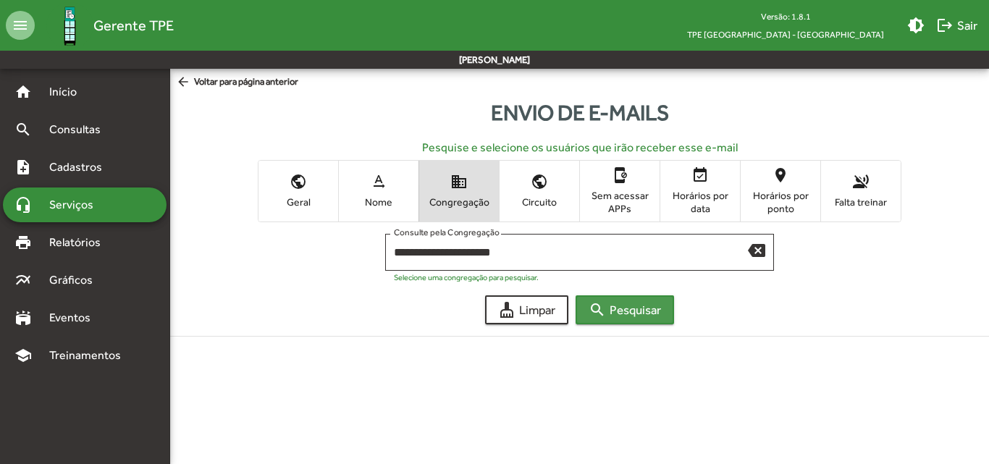
click at [612, 307] on span "search Pesquisar" at bounding box center [625, 310] width 72 height 26
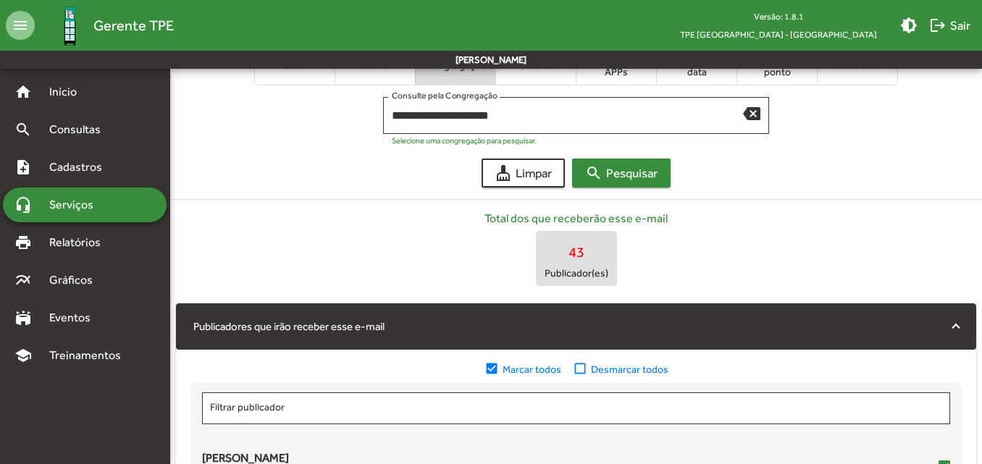
scroll to position [145, 0]
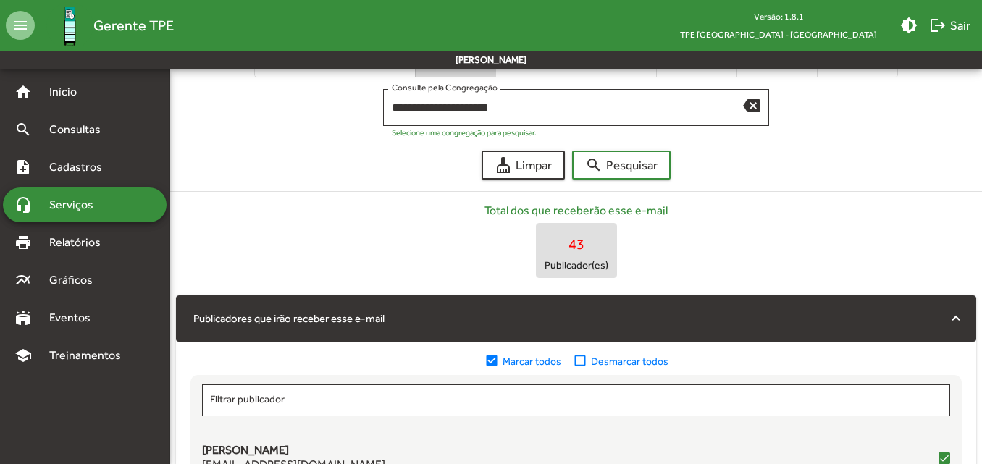
click at [584, 360] on mat-icon "check_box_outline_blank" at bounding box center [582, 361] width 18 height 16
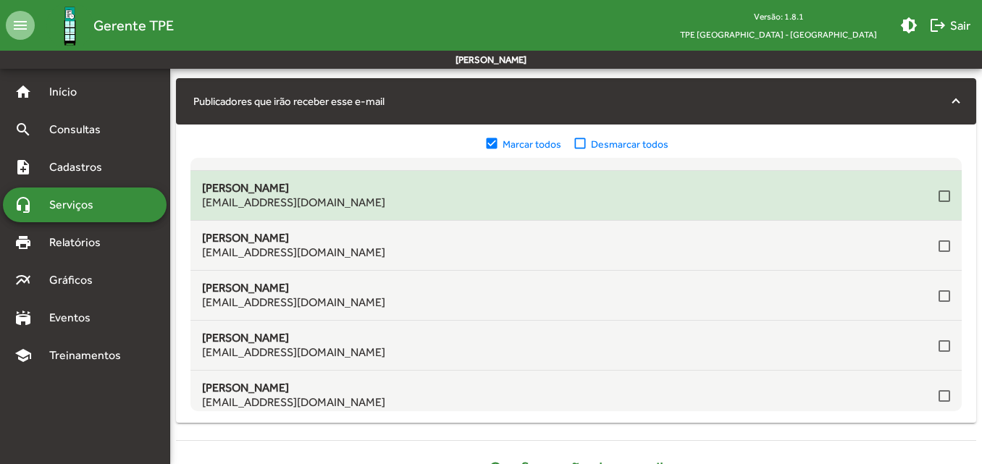
scroll to position [0, 0]
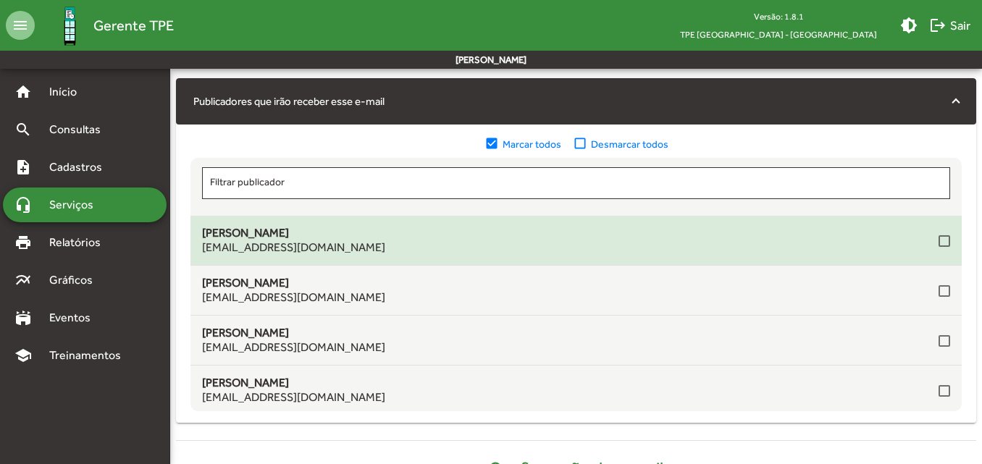
click at [938, 242] on div at bounding box center [944, 241] width 12 height 12
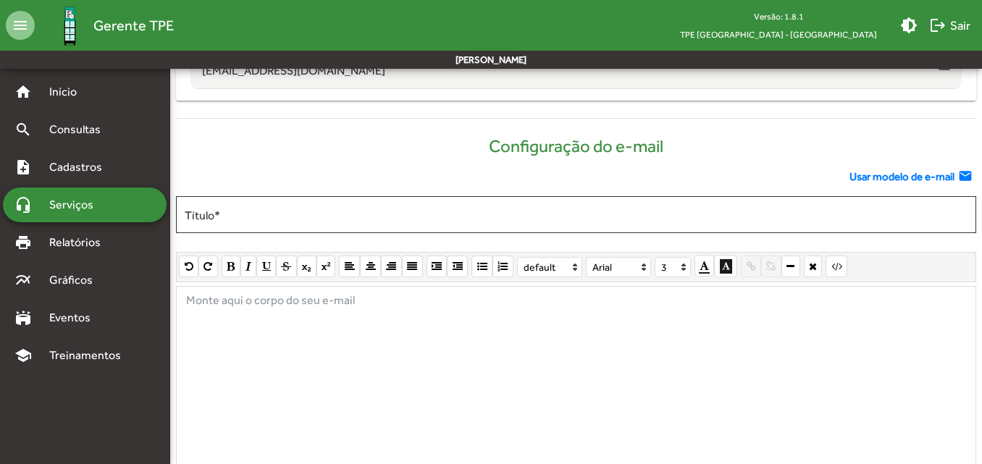
scroll to position [724, 0]
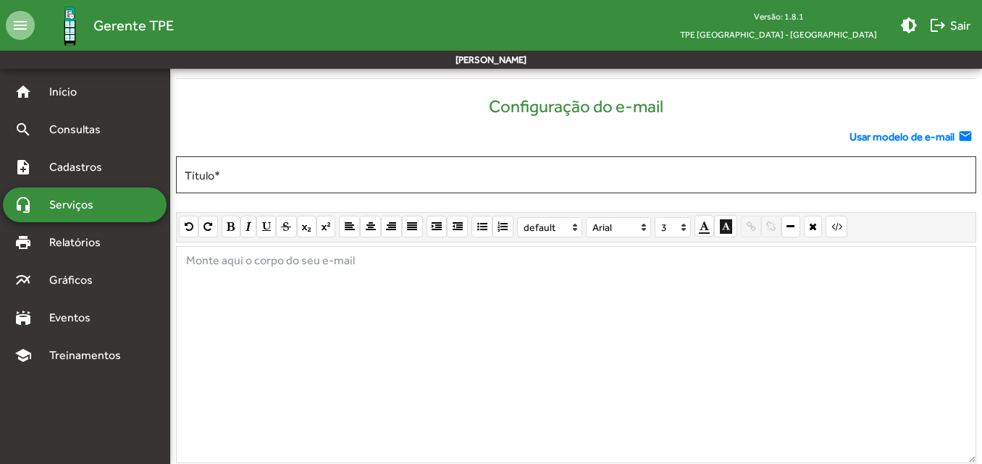
click at [864, 138] on span "Usar modelo de e-mail" at bounding box center [901, 137] width 105 height 17
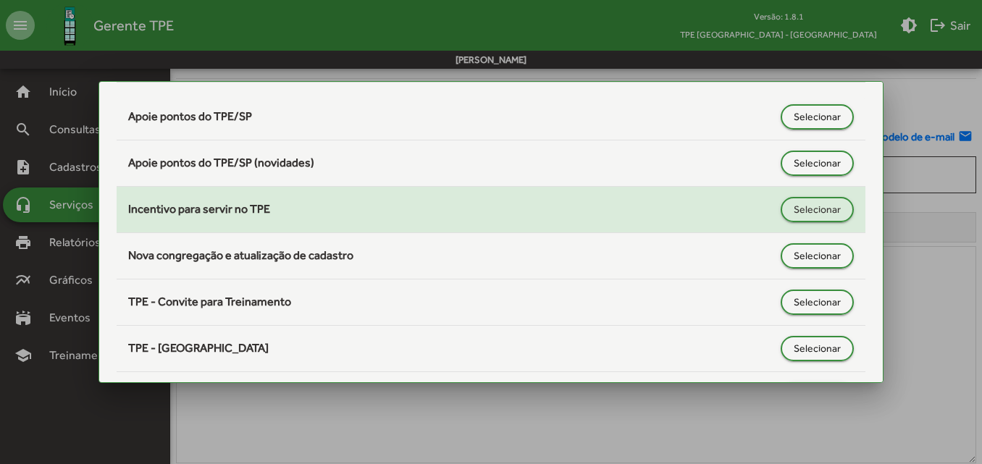
scroll to position [145, 0]
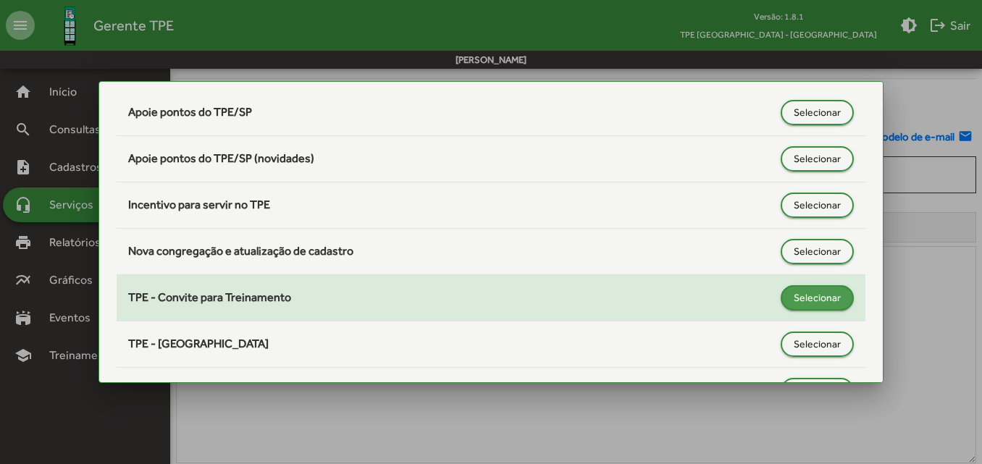
click at [824, 301] on span "Selecionar" at bounding box center [816, 297] width 47 height 26
type input "**********"
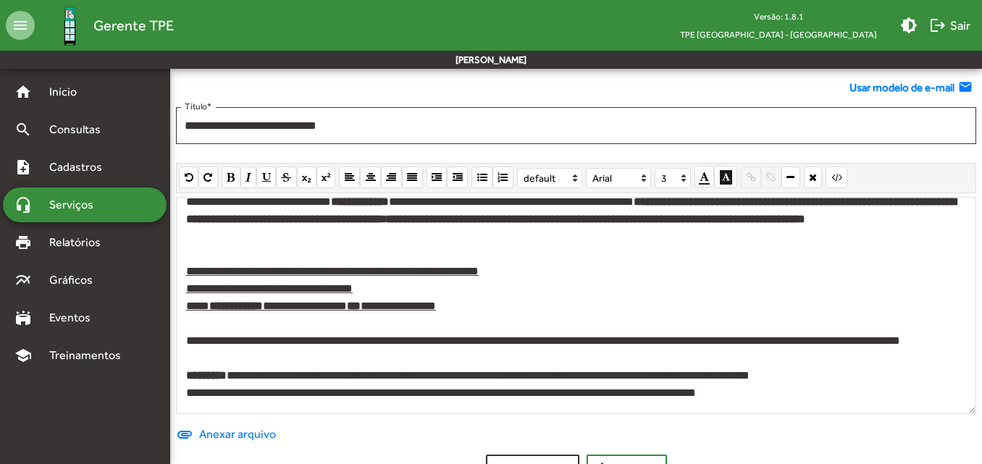
scroll to position [822, 0]
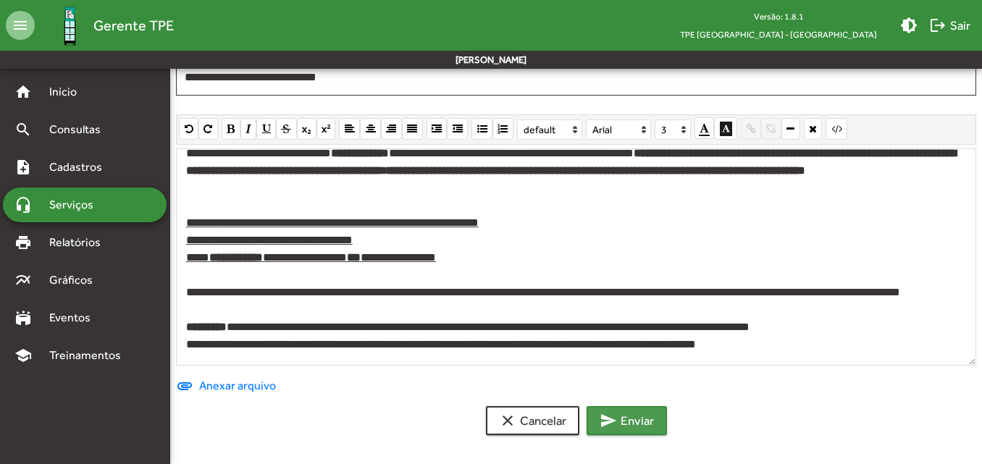
click at [663, 419] on button "send Enviar" at bounding box center [626, 420] width 80 height 29
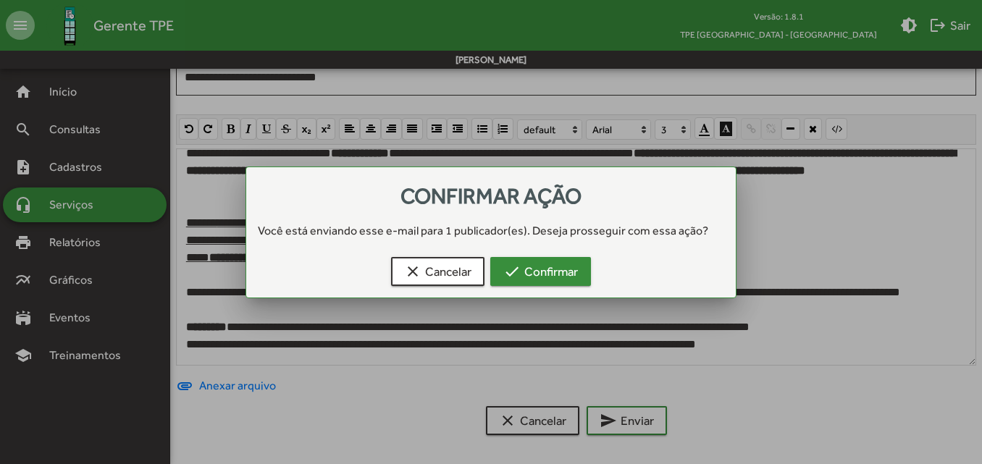
click at [586, 275] on button "check Confirmar" at bounding box center [540, 271] width 101 height 29
